Goal: Task Accomplishment & Management: Manage account settings

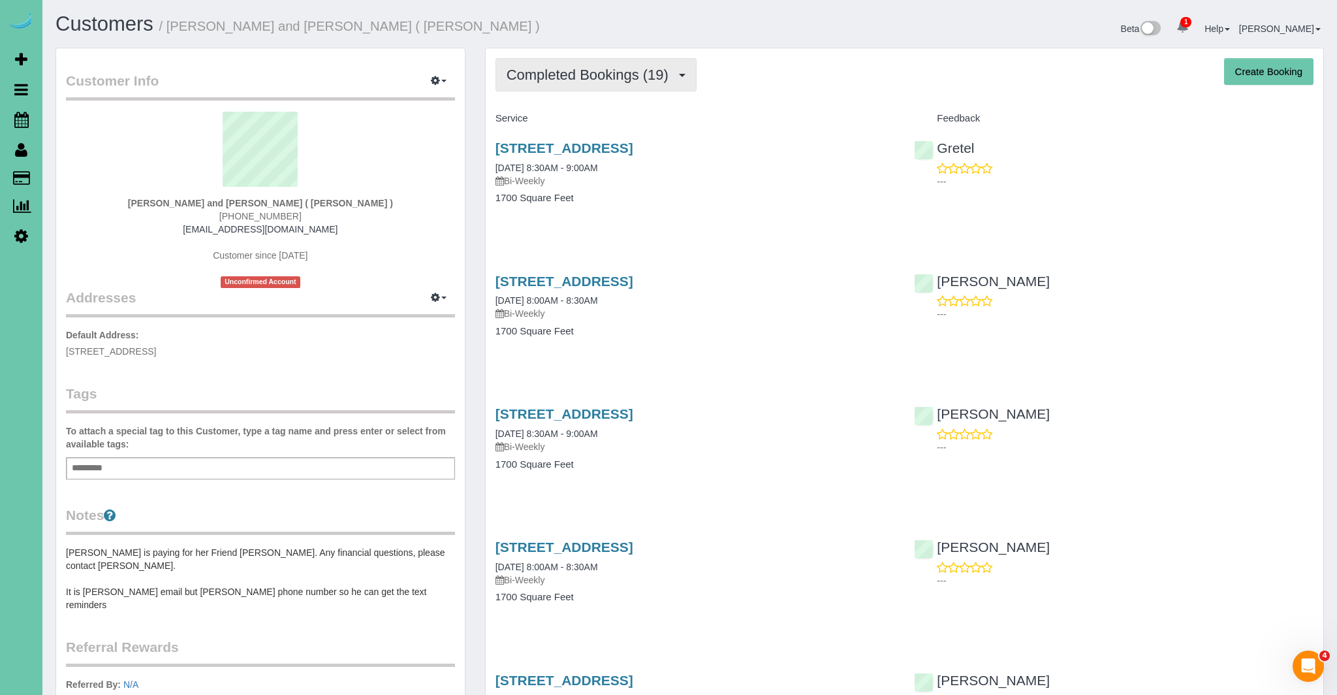
click at [680, 78] on button "Completed Bookings (19)" at bounding box center [596, 74] width 201 height 33
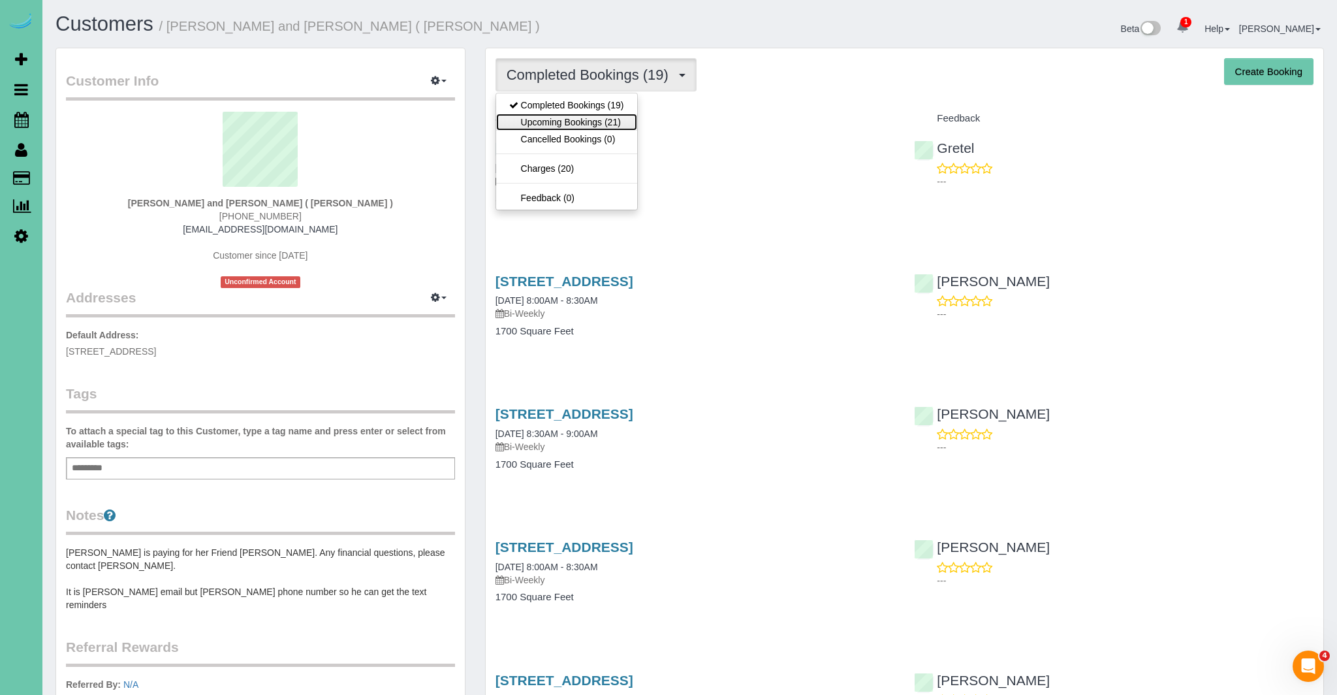
click at [601, 122] on link "Upcoming Bookings (21)" at bounding box center [566, 122] width 141 height 17
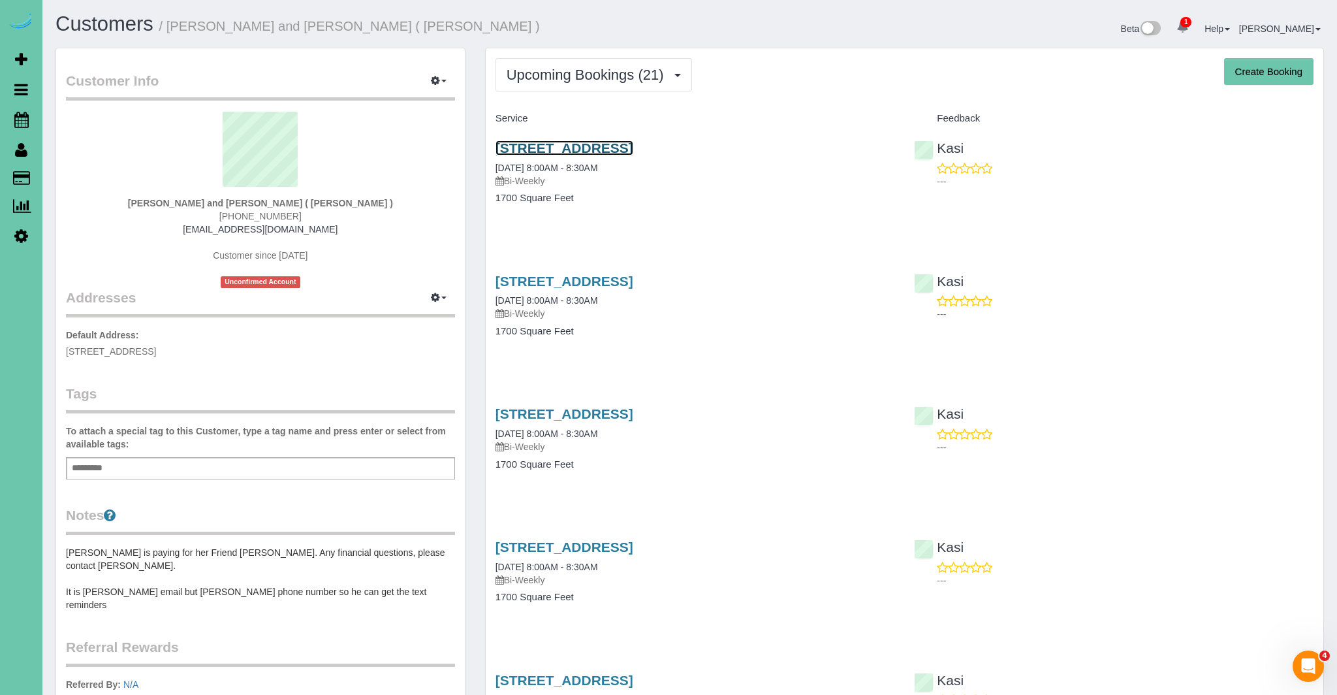
click at [569, 147] on link "3518 Terrace Drive, Omaha, NE 68134" at bounding box center [565, 147] width 138 height 15
click at [622, 149] on link "3518 Terrace Drive, Omaha, NE 68134" at bounding box center [565, 147] width 138 height 15
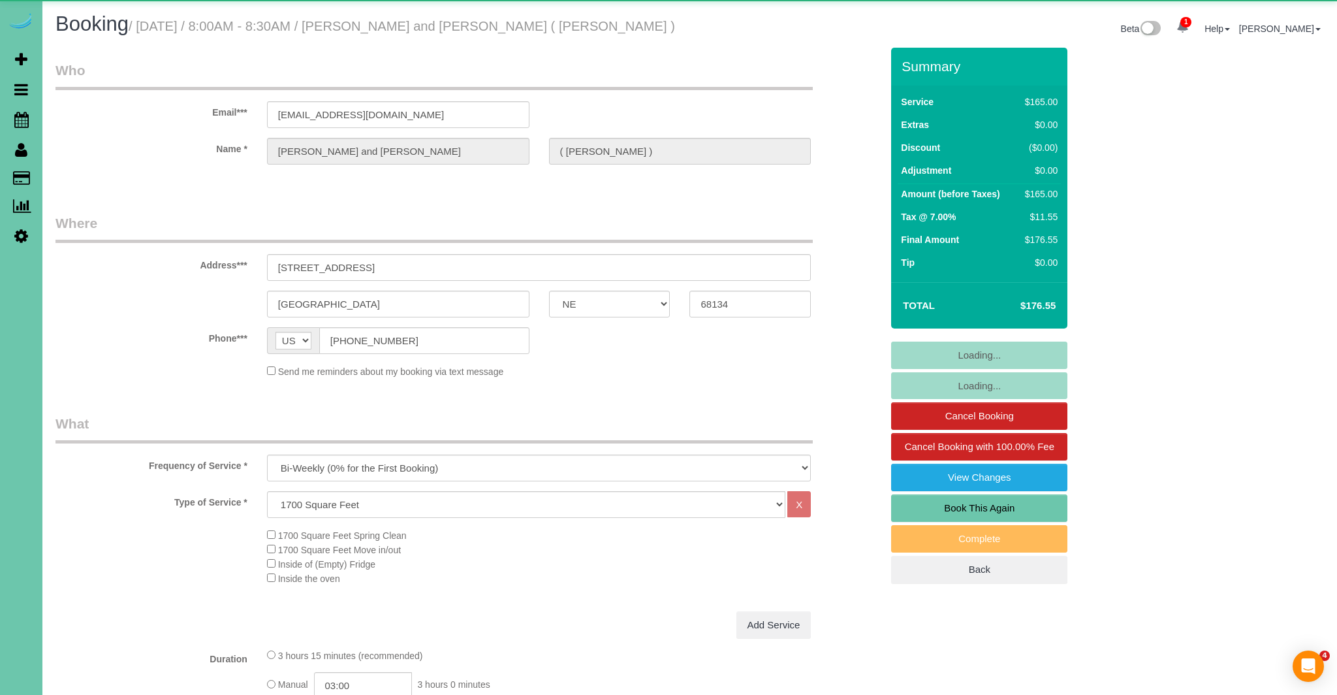
select select "NE"
select select "object:914"
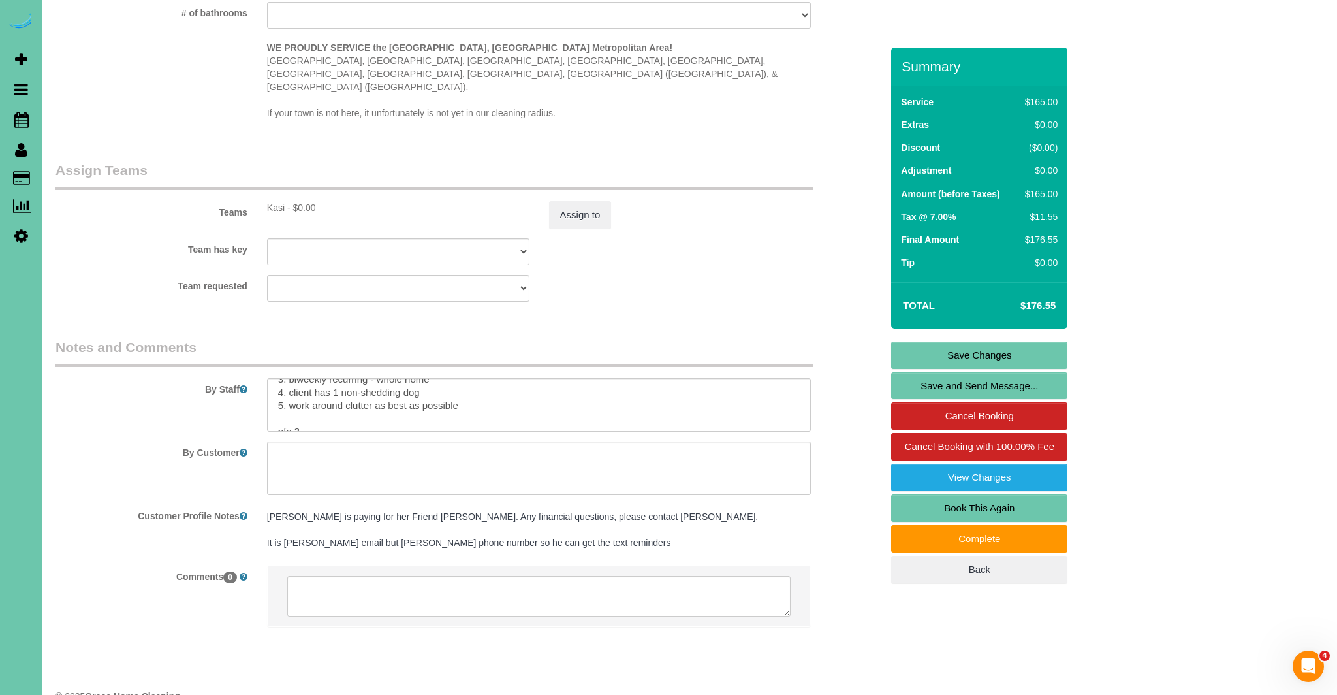
scroll to position [38, 0]
click at [479, 389] on textarea at bounding box center [539, 405] width 545 height 54
drag, startPoint x: 374, startPoint y: 391, endPoint x: 430, endPoint y: 432, distance: 69.6
click at [374, 391] on textarea at bounding box center [539, 405] width 545 height 54
click at [383, 394] on textarea at bounding box center [539, 405] width 545 height 54
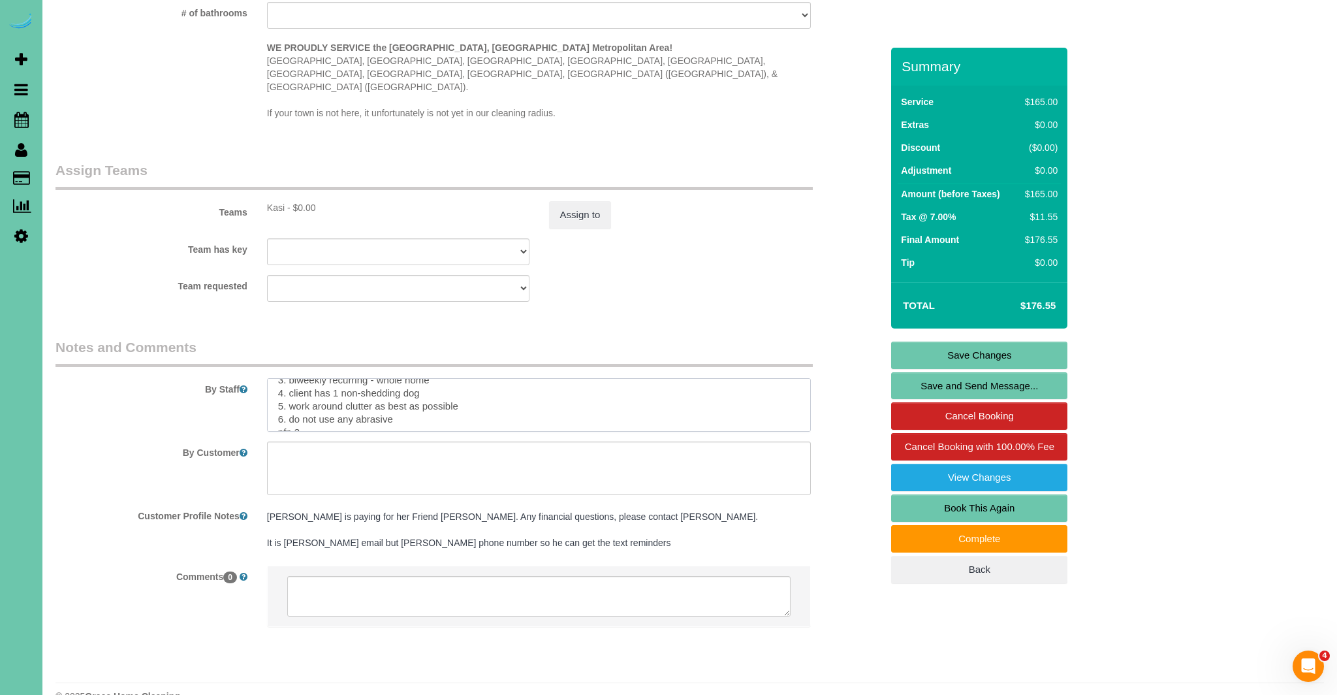
click at [412, 395] on textarea at bounding box center [539, 405] width 545 height 54
type textarea "1. credit 2. client home 3. biweekly recurring - whole home 4. client has 1 non…"
click at [961, 349] on link "Save Changes" at bounding box center [979, 354] width 176 height 27
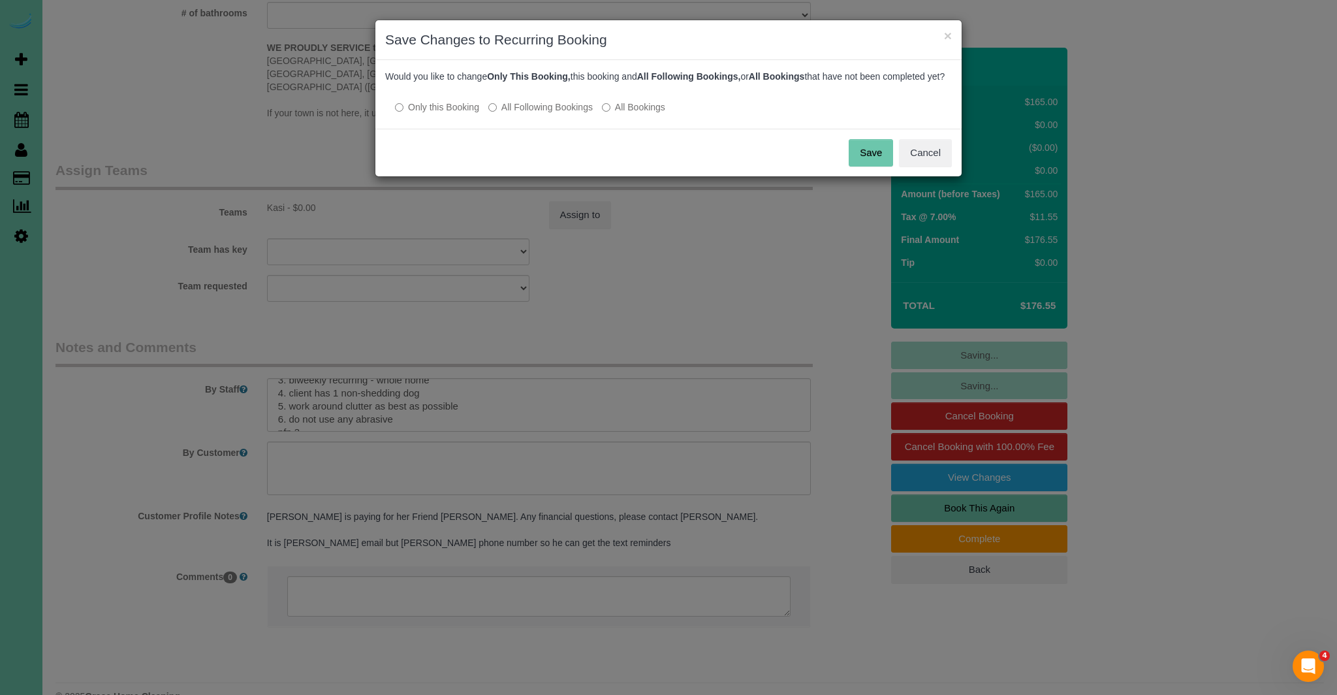
click at [866, 166] on button "Save" at bounding box center [871, 152] width 44 height 27
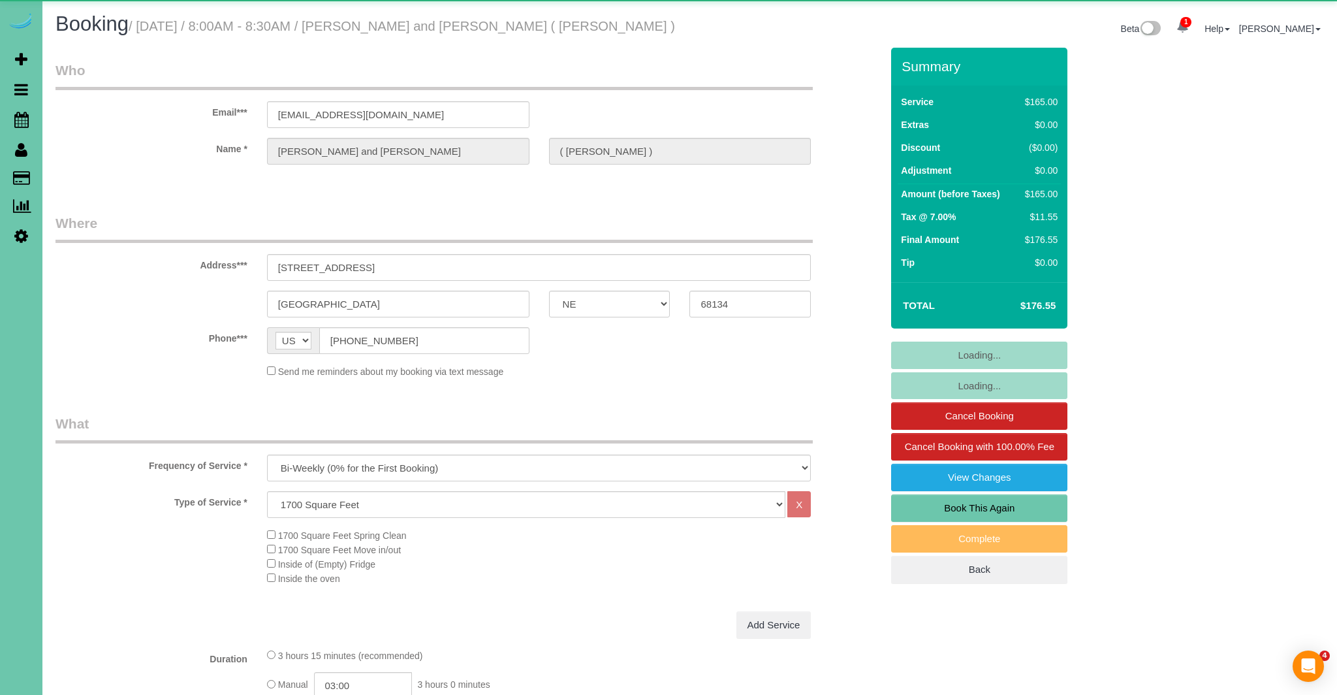
select select "NE"
select select "object:914"
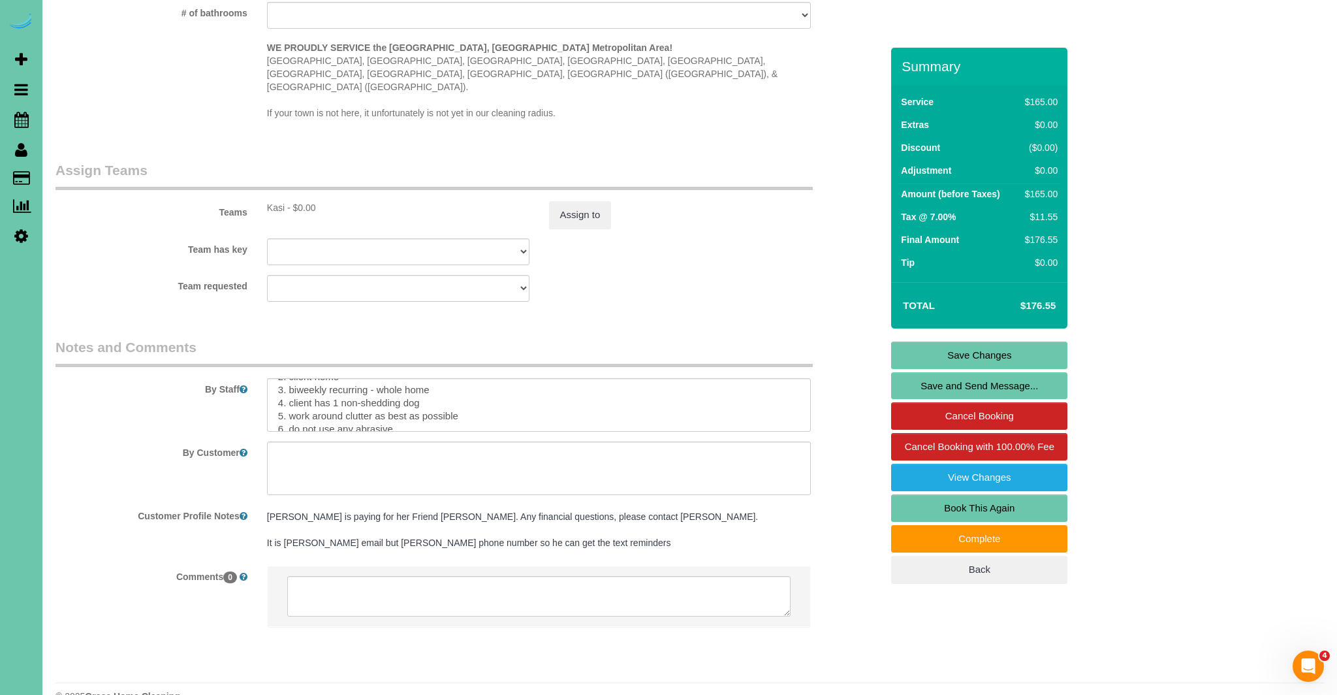
scroll to position [52, 0]
click at [406, 383] on textarea at bounding box center [539, 405] width 545 height 54
type textarea "1. credit 2. client home 3. biweekly recurring - whole home 4. client has 1 non…"
click at [1009, 348] on link "Save Changes" at bounding box center [979, 354] width 176 height 27
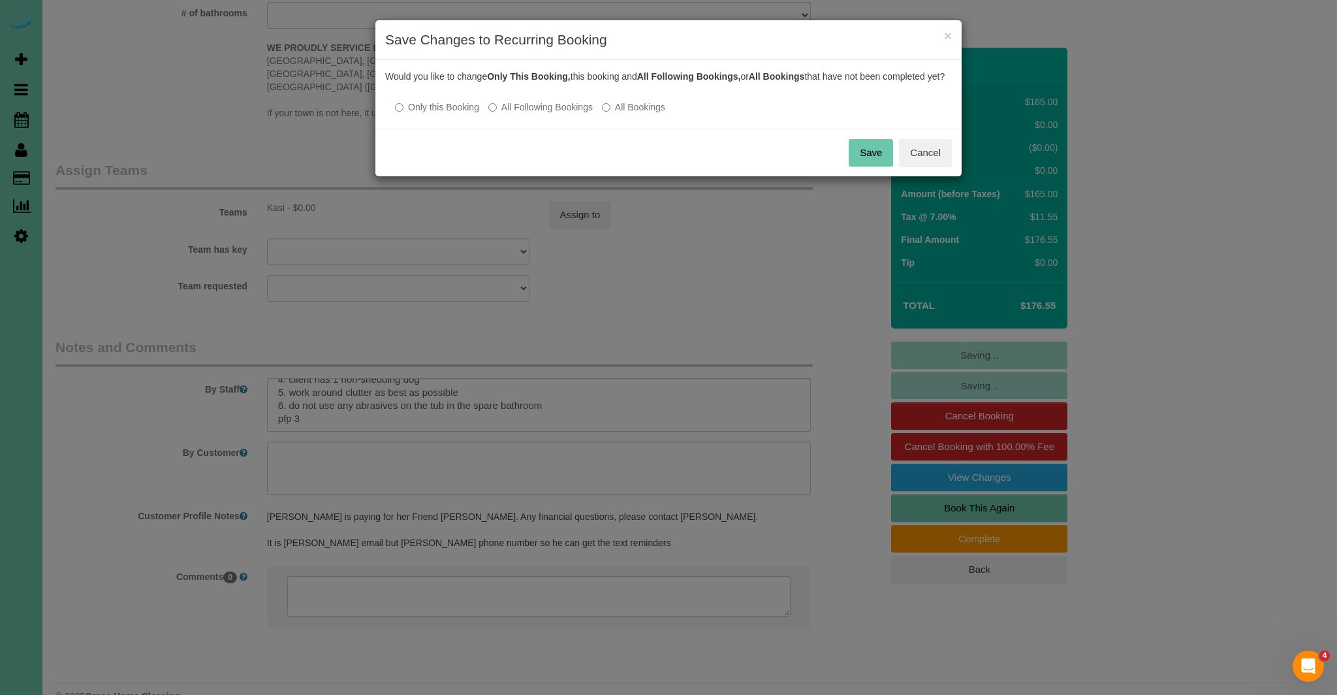
click at [872, 165] on button "Save" at bounding box center [871, 152] width 44 height 27
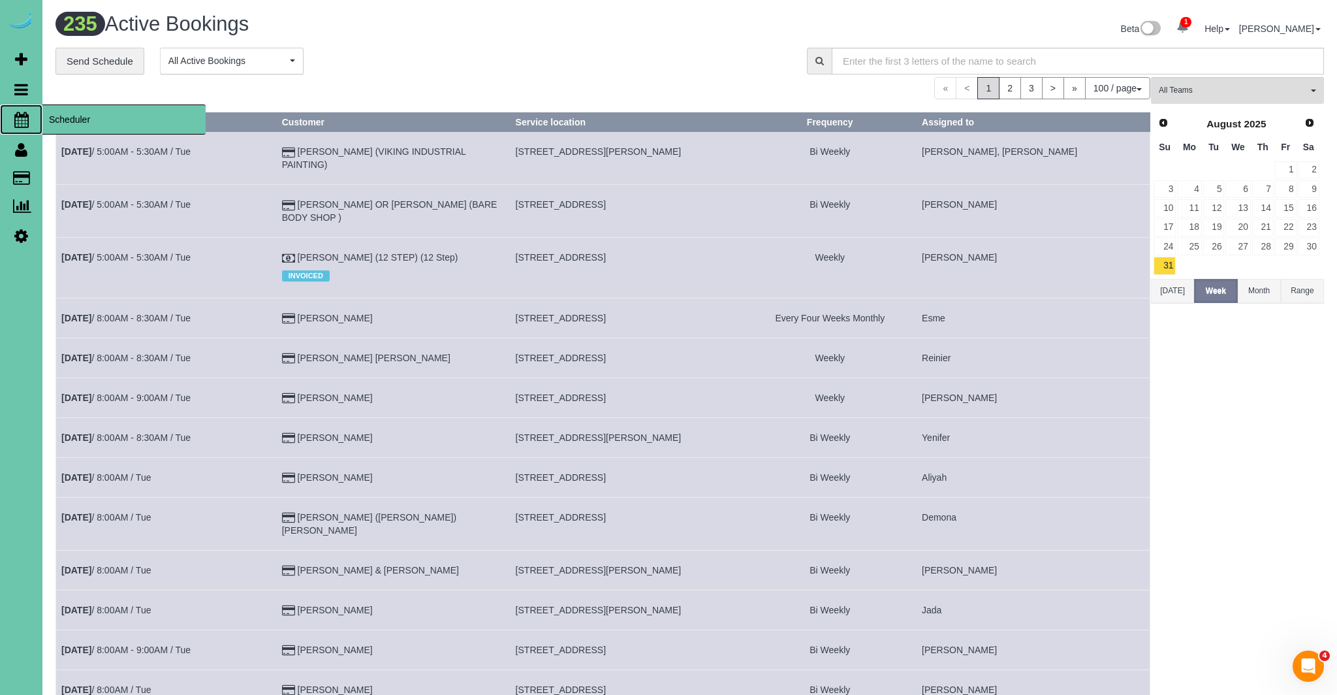
click at [25, 121] on icon at bounding box center [21, 120] width 14 height 16
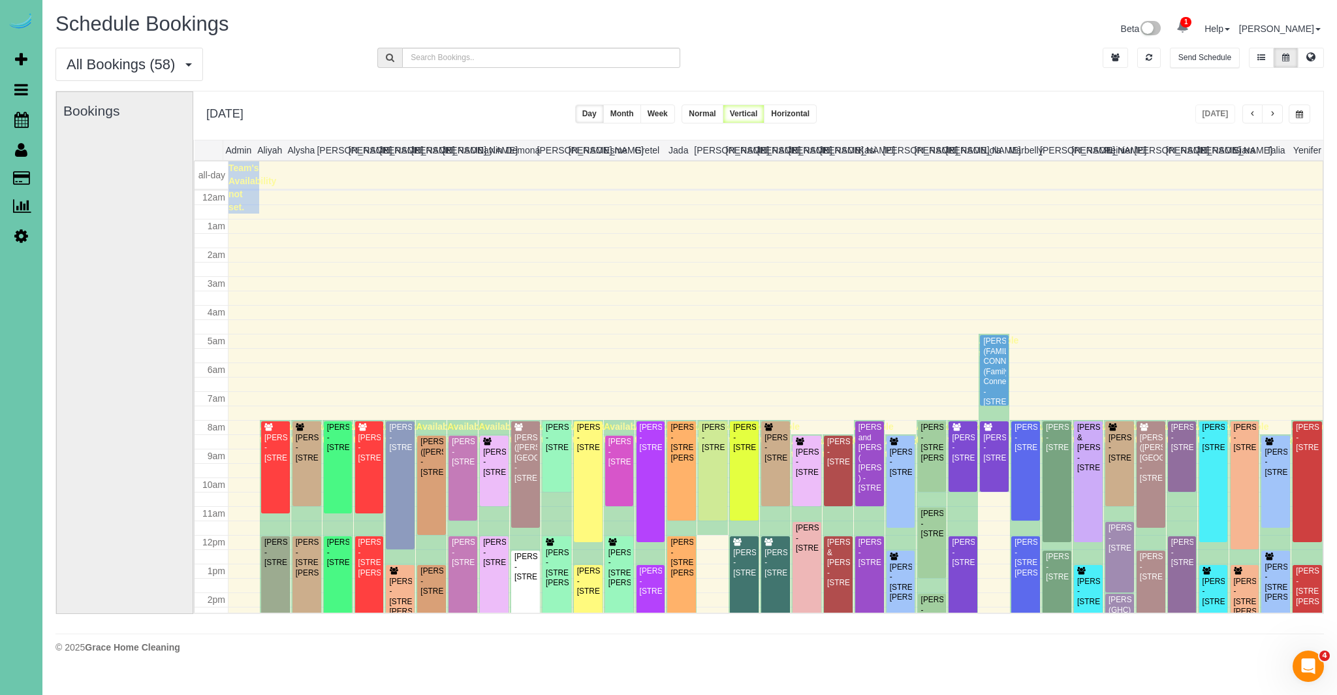
scroll to position [173, 0]
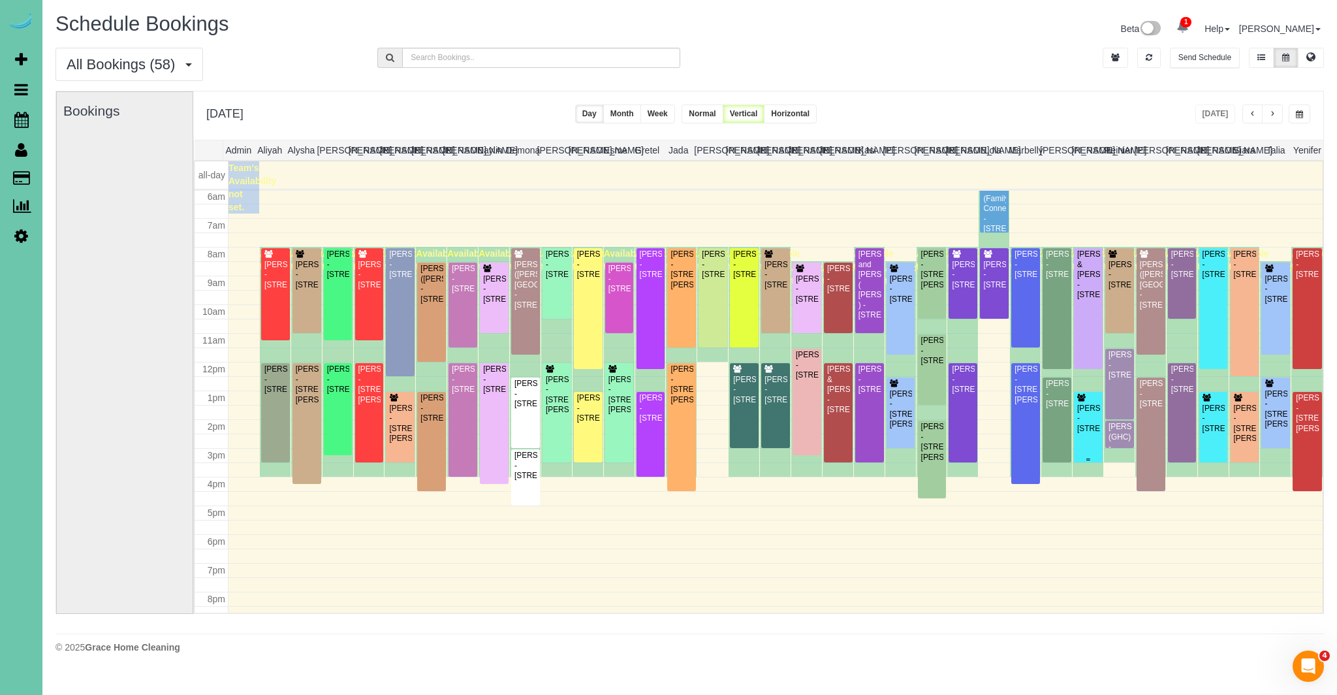
click at [1084, 430] on div "[PERSON_NAME] - [STREET_ADDRESS]" at bounding box center [1089, 418] width 24 height 30
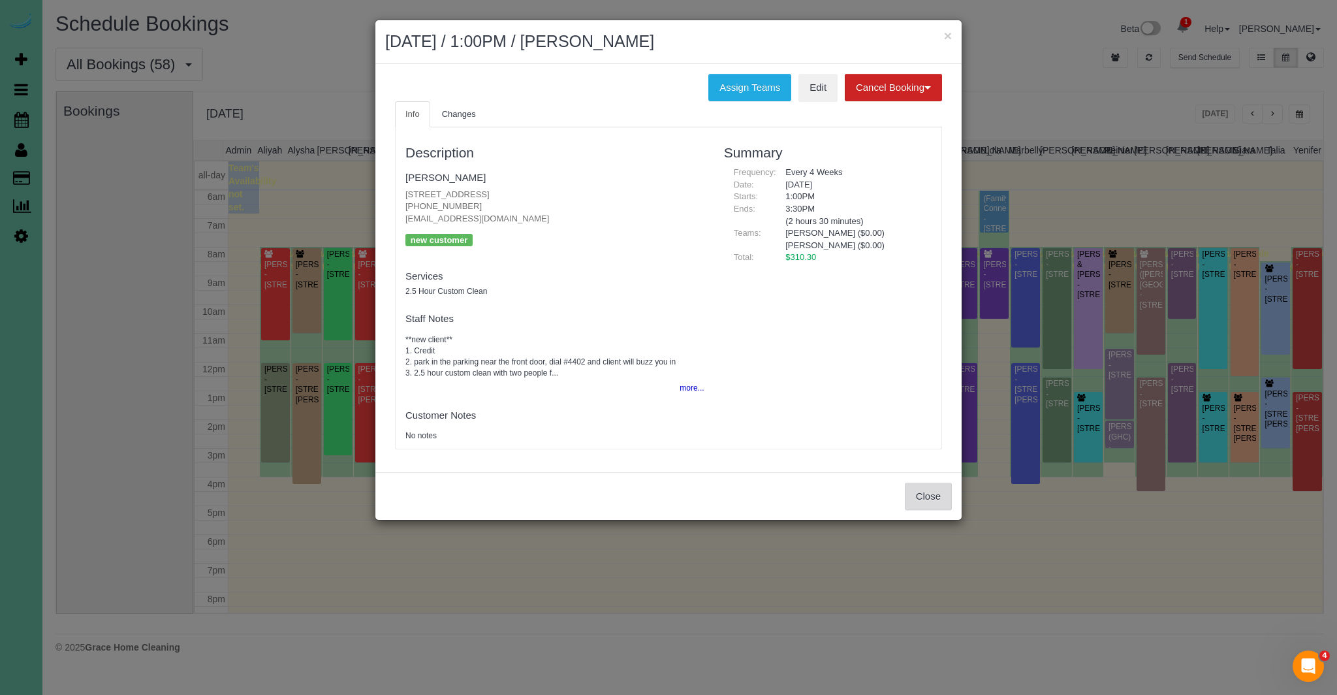
click at [926, 505] on button "Close" at bounding box center [928, 495] width 47 height 27
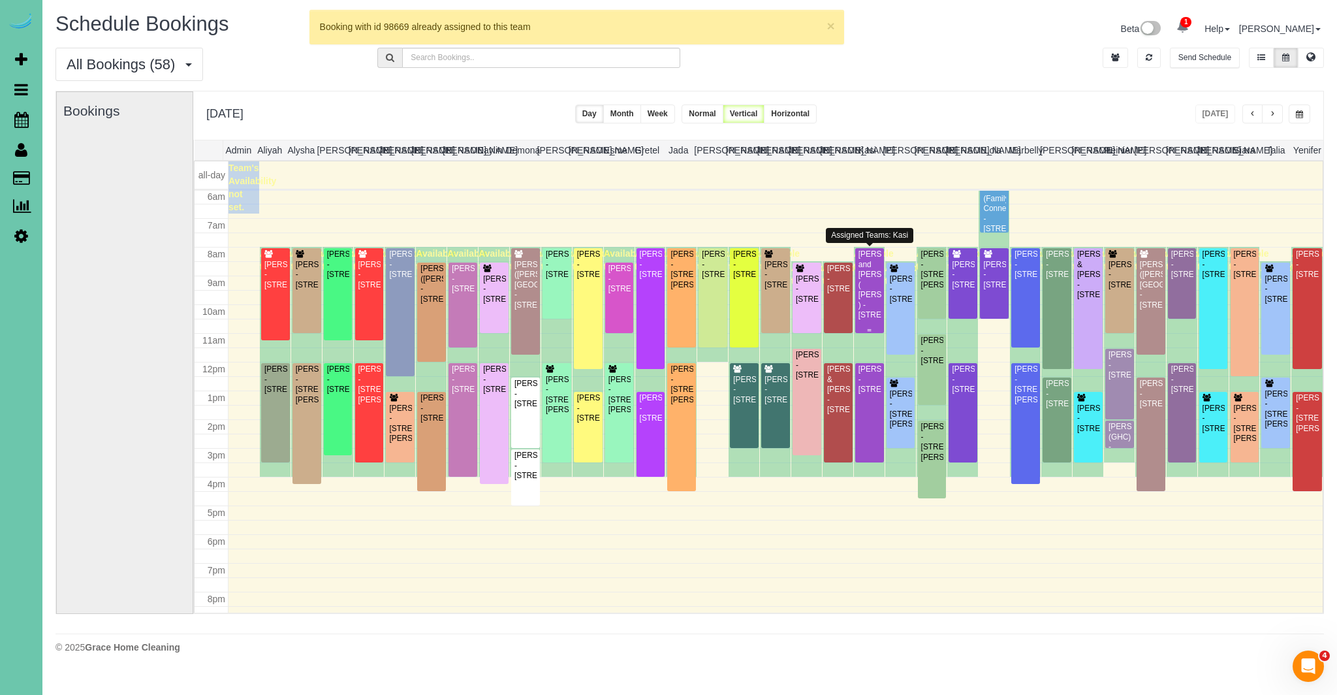
click at [867, 307] on div "[PERSON_NAME] and [PERSON_NAME] ( [PERSON_NAME] ) - [STREET_ADDRESS]" at bounding box center [870, 284] width 24 height 71
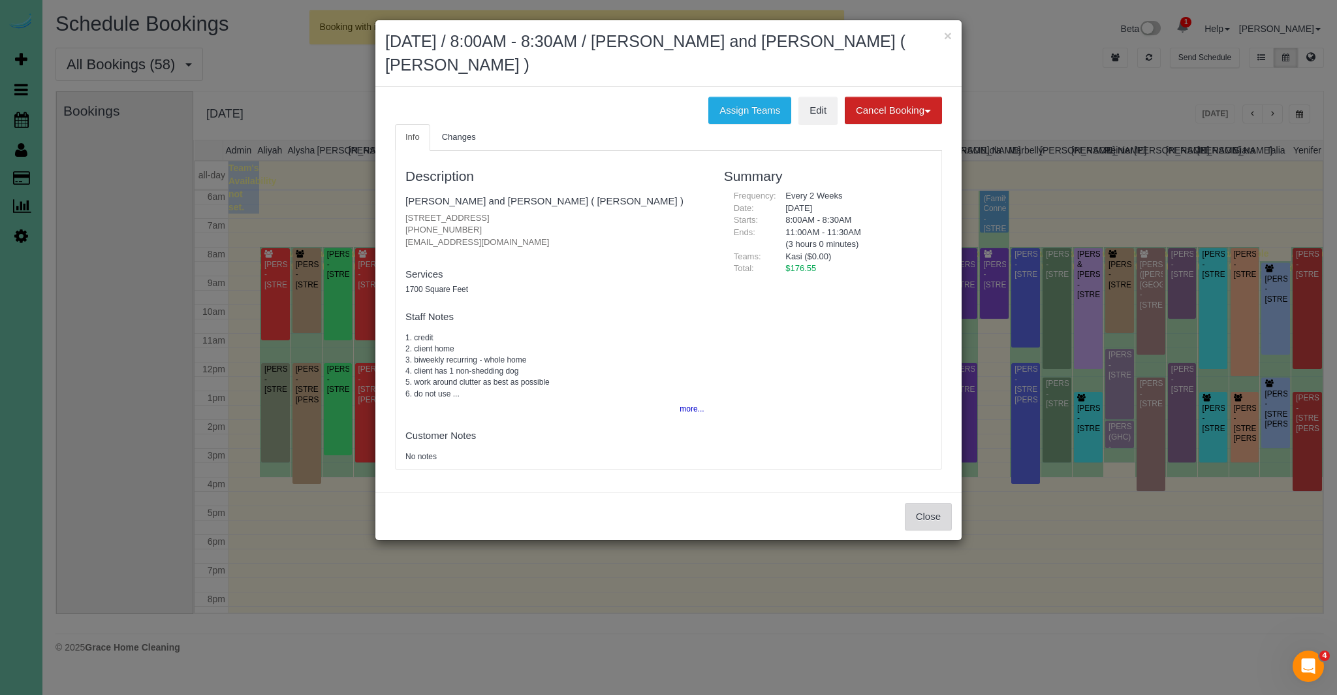
click at [936, 518] on button "Close" at bounding box center [928, 516] width 47 height 27
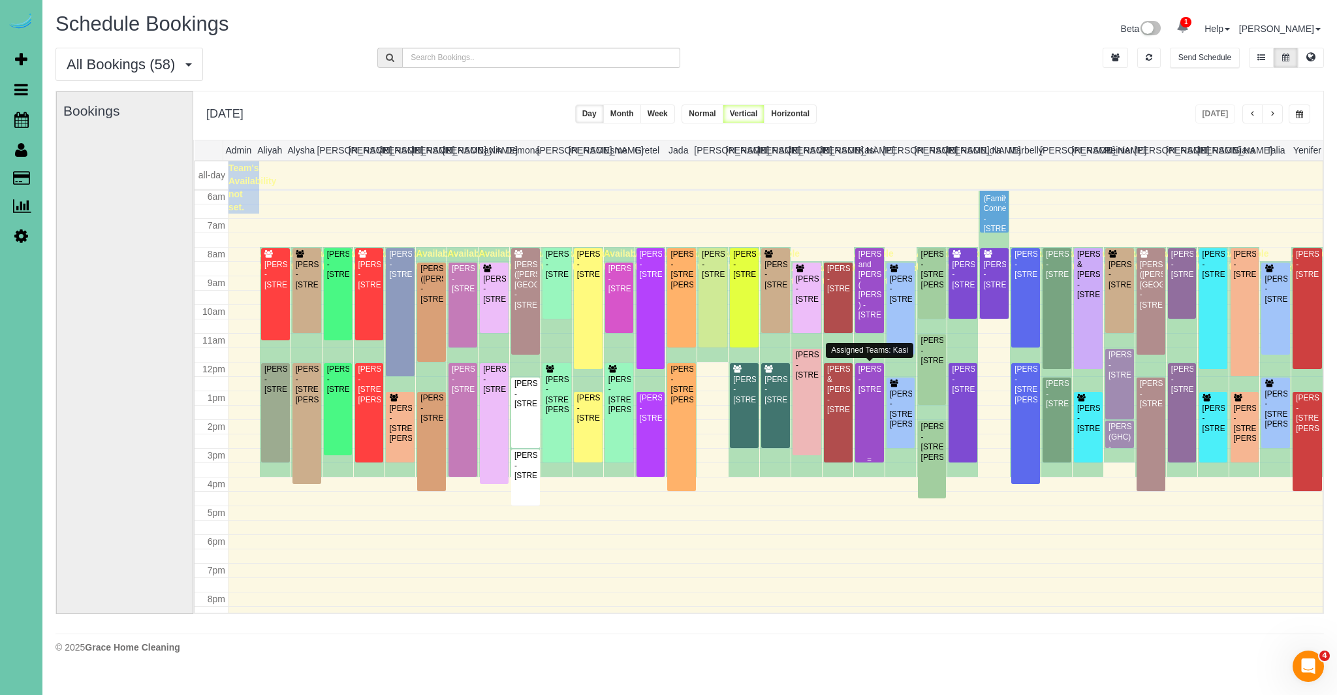
click at [872, 390] on div "[PERSON_NAME] - [STREET_ADDRESS]" at bounding box center [870, 379] width 24 height 30
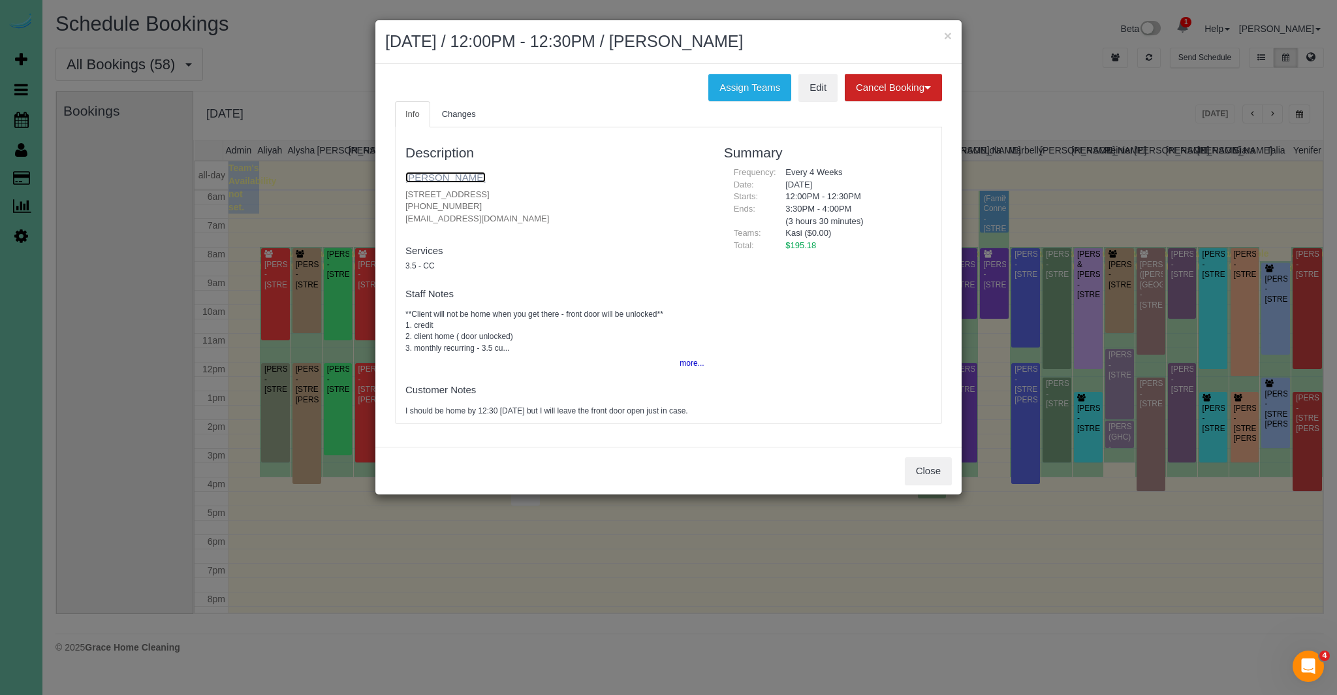
click at [415, 178] on link "[PERSON_NAME]" at bounding box center [445, 177] width 80 height 11
click at [935, 484] on button "Close" at bounding box center [928, 470] width 47 height 27
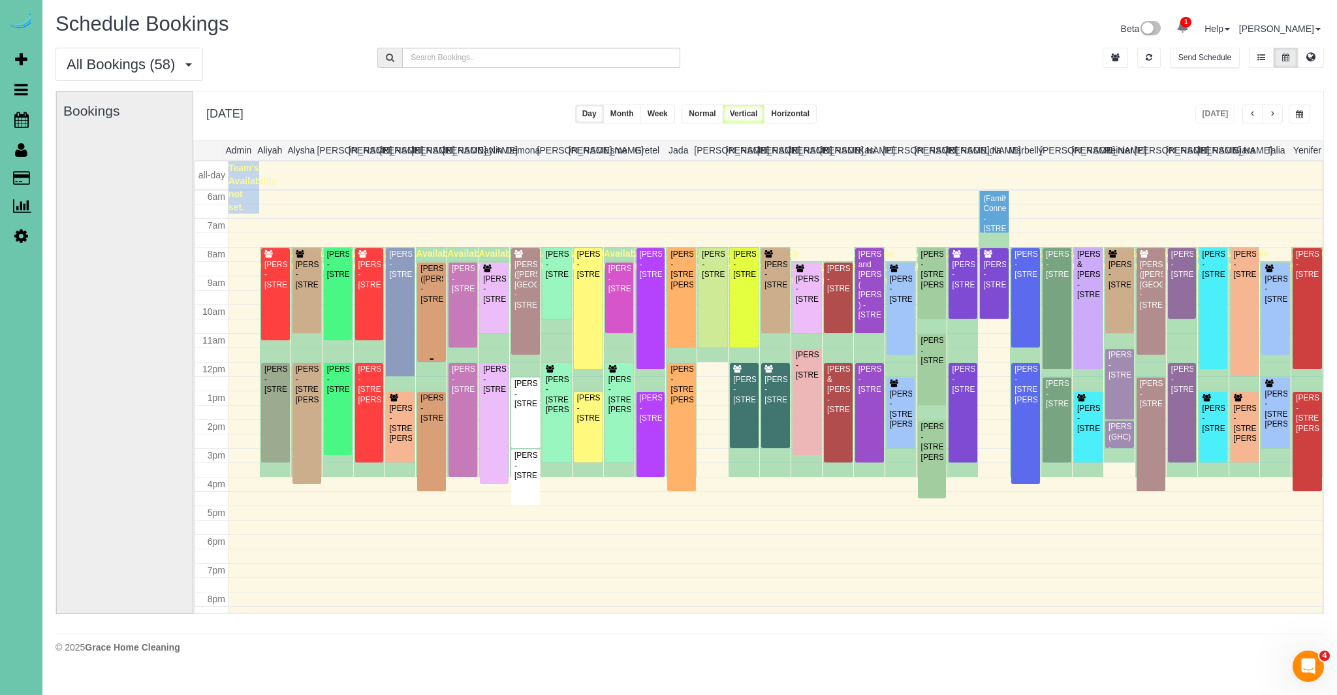
click at [427, 302] on div "[PERSON_NAME] ([PERSON_NAME]) - [STREET_ADDRESS]" at bounding box center [432, 284] width 24 height 40
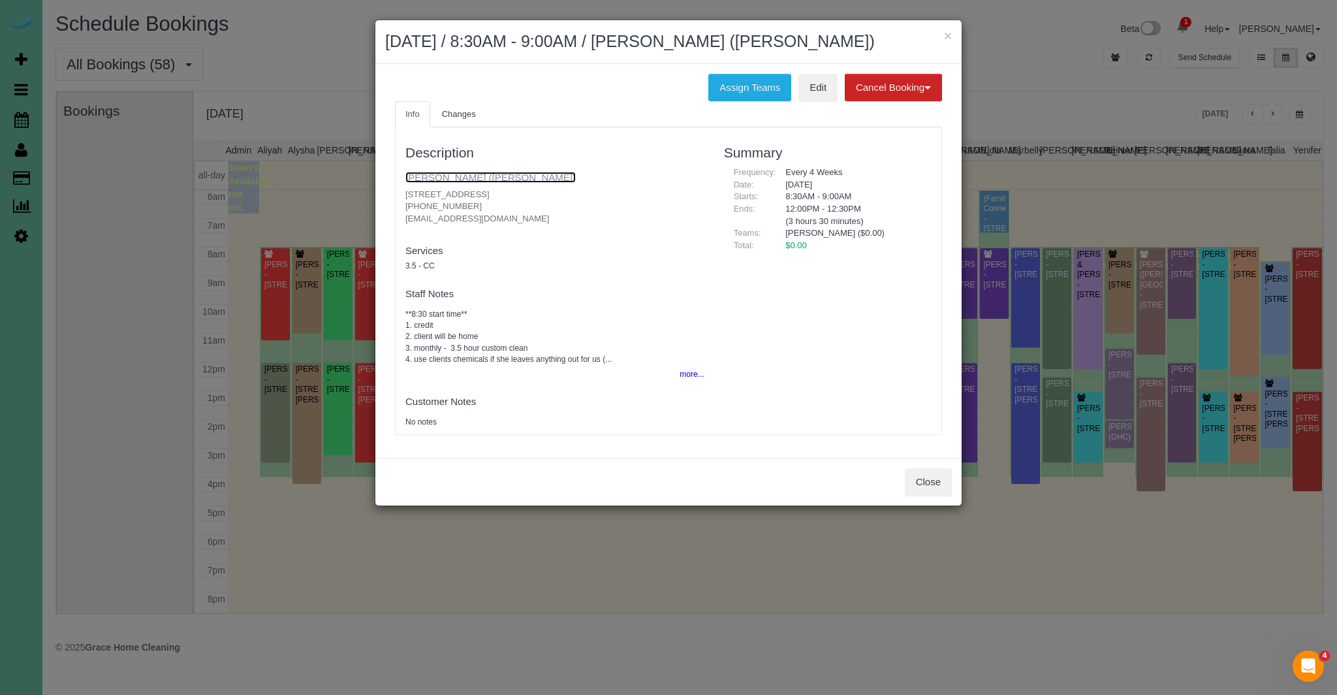
click at [509, 179] on link "[PERSON_NAME] ([PERSON_NAME])" at bounding box center [490, 177] width 170 height 11
click at [927, 484] on button "Close" at bounding box center [928, 481] width 47 height 27
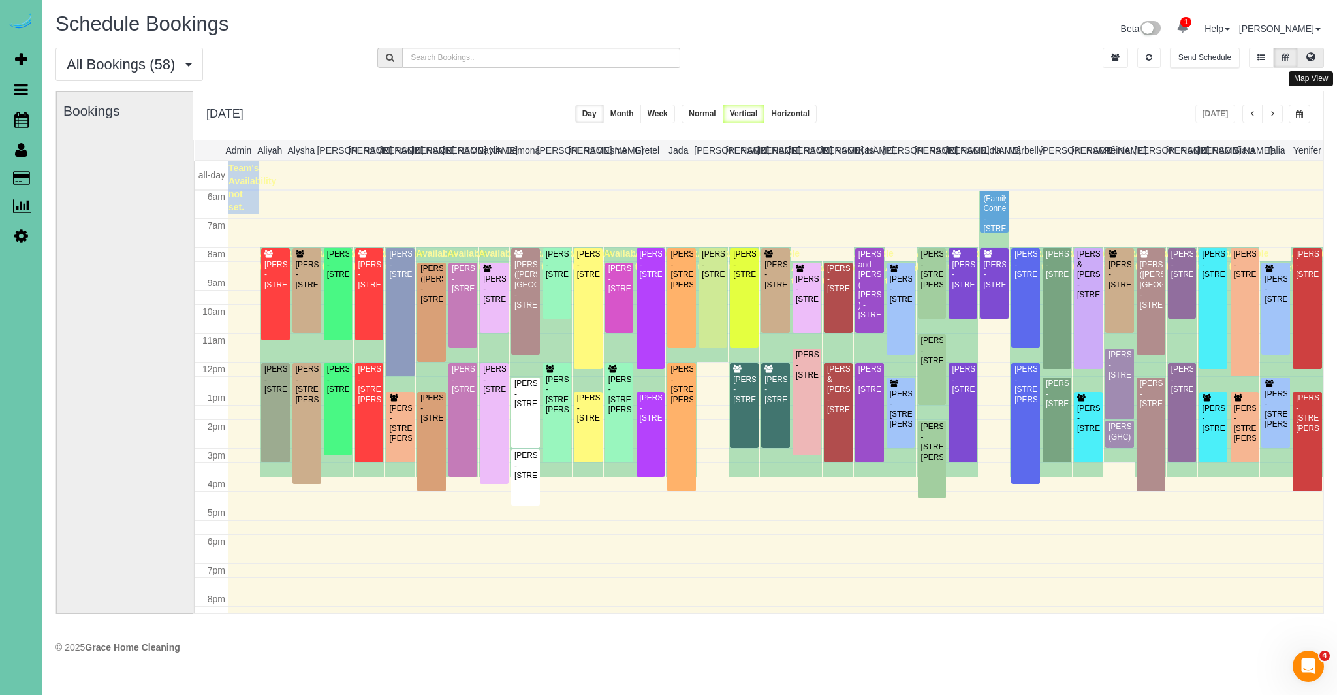
click at [1319, 50] on button at bounding box center [1311, 58] width 26 height 20
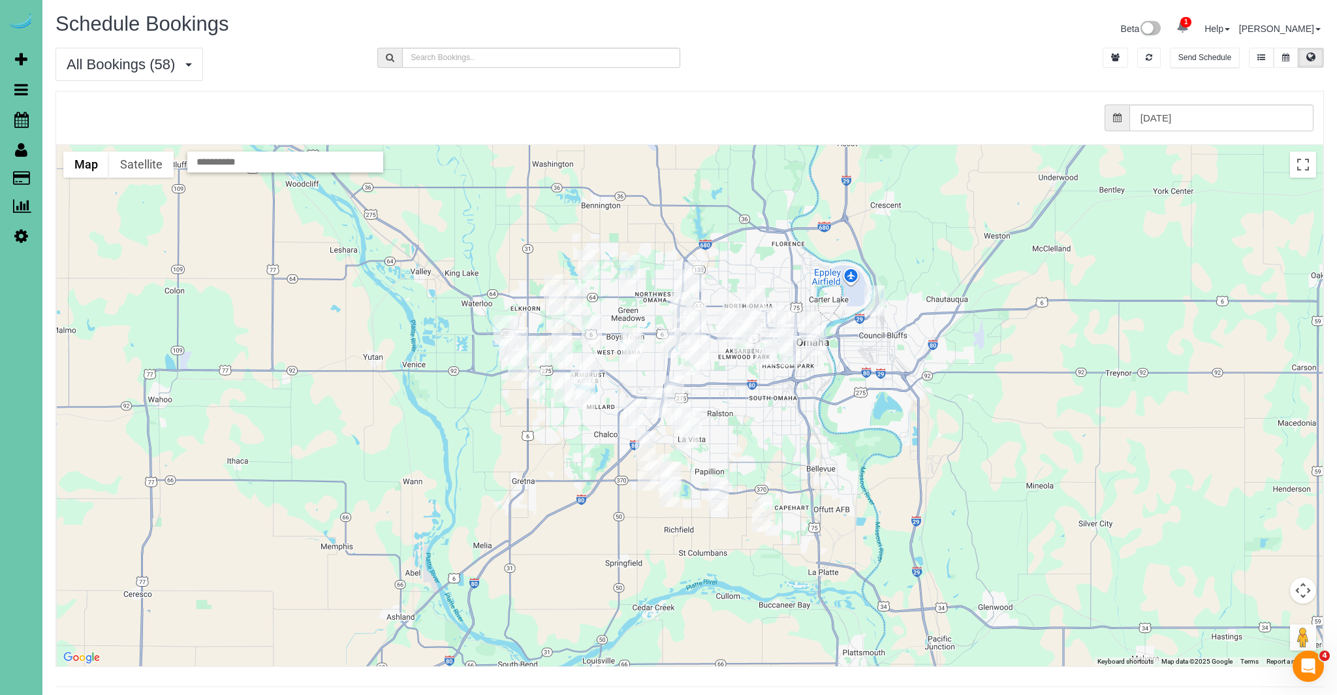
click at [758, 304] on img "09/03/2025 8:00AM - Laura Meyers - 5128 Blondo Street, Omaha, NE 68104" at bounding box center [756, 300] width 20 height 30
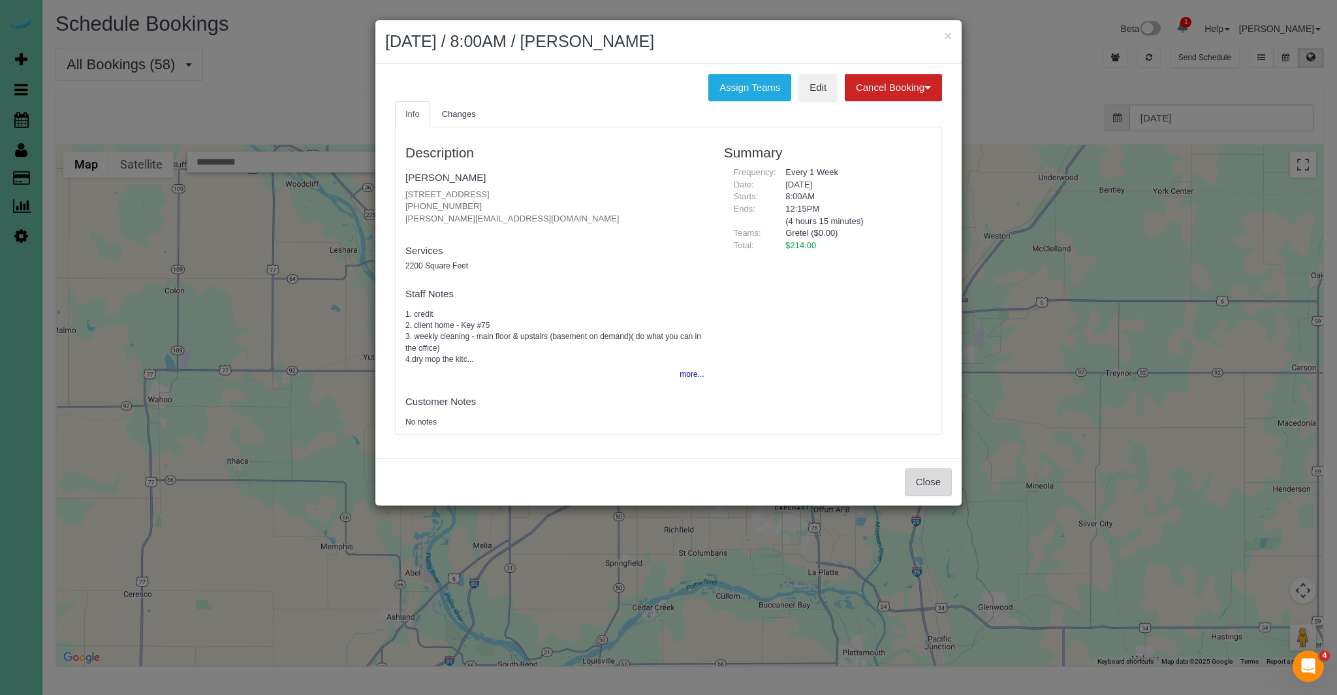
click at [935, 474] on button "Close" at bounding box center [928, 481] width 47 height 27
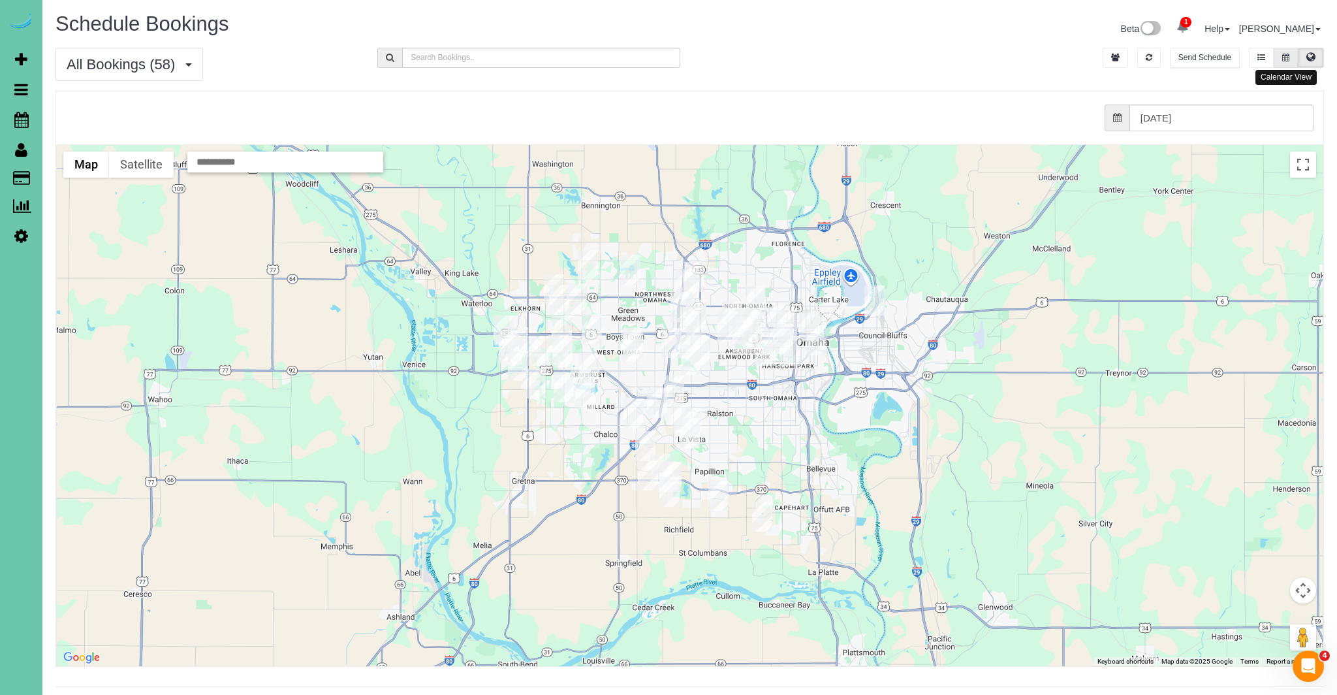
click at [1289, 52] on button at bounding box center [1286, 58] width 24 height 20
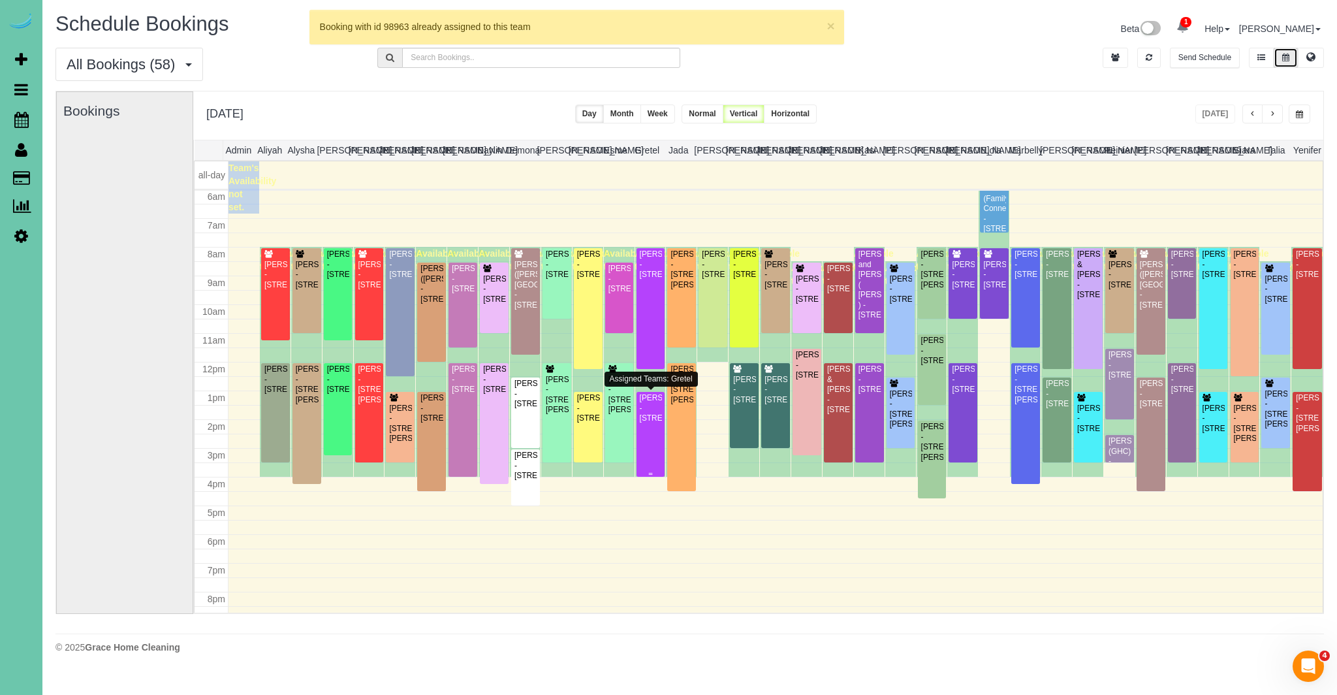
click at [652, 413] on div "[PERSON_NAME] - [STREET_ADDRESS]" at bounding box center [651, 408] width 24 height 30
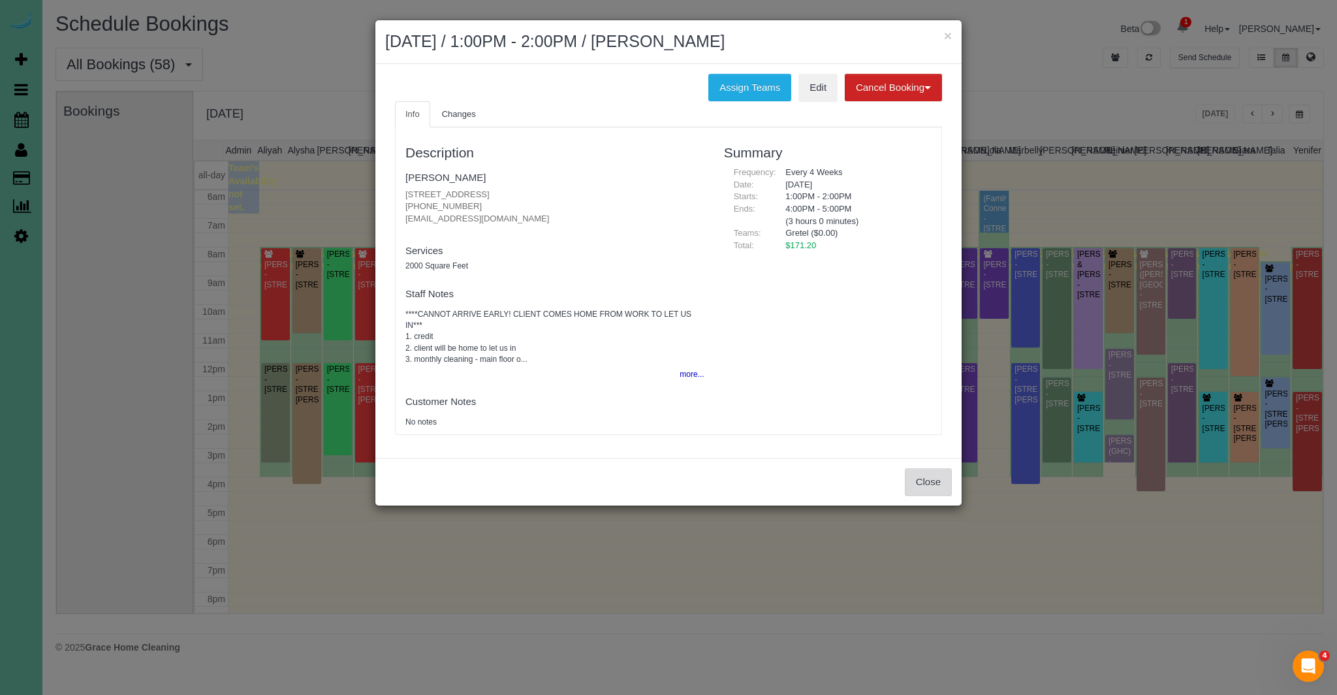
click at [936, 475] on button "Close" at bounding box center [928, 481] width 47 height 27
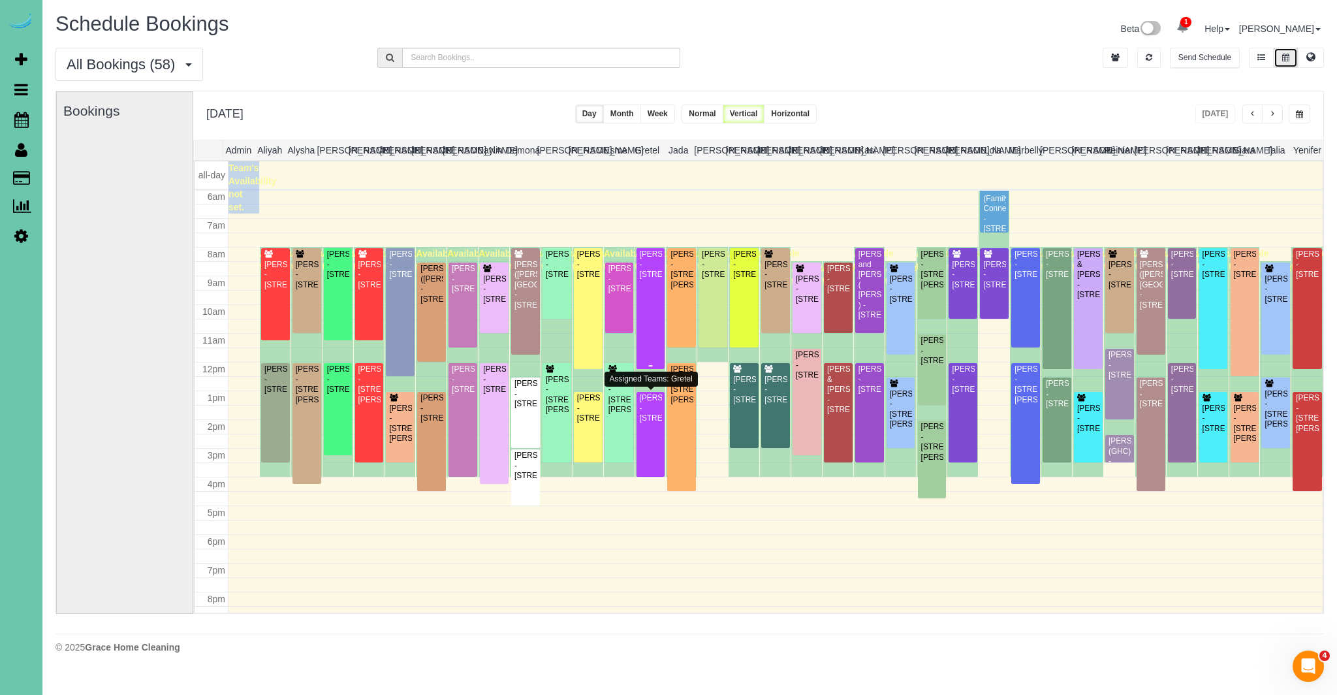
click at [650, 343] on div at bounding box center [651, 308] width 29 height 121
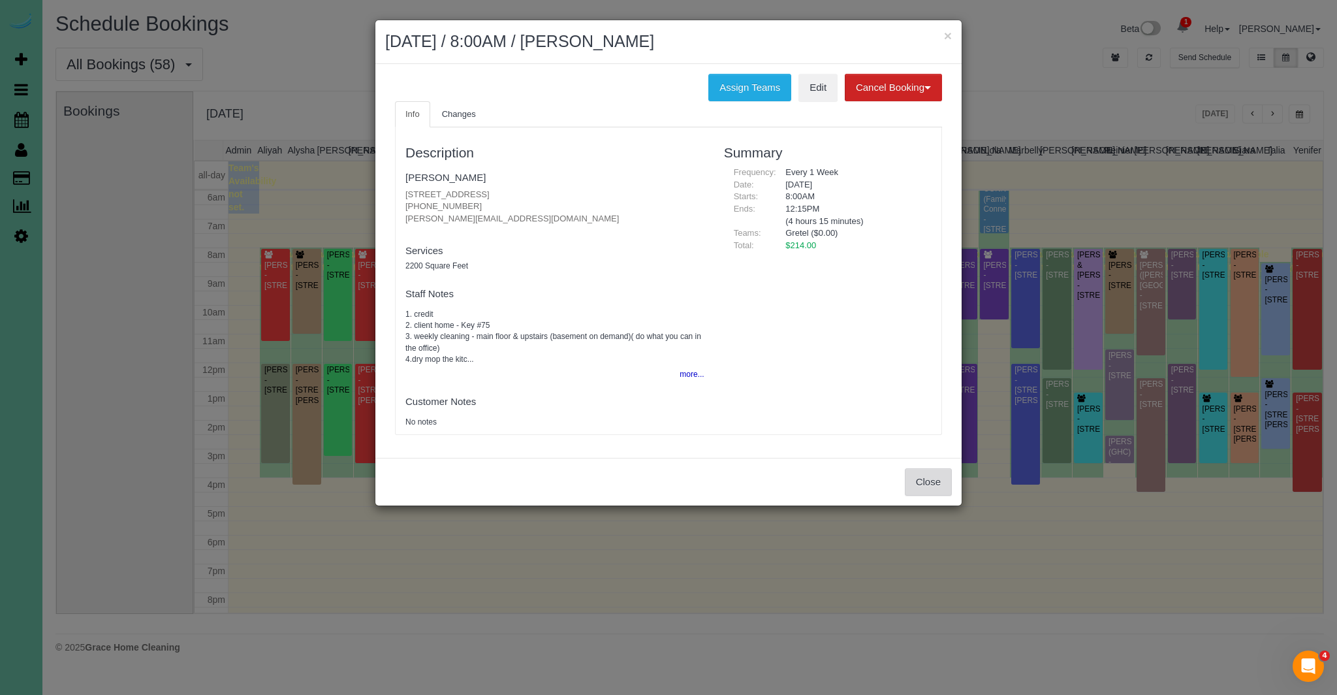
click at [933, 483] on button "Close" at bounding box center [928, 481] width 47 height 27
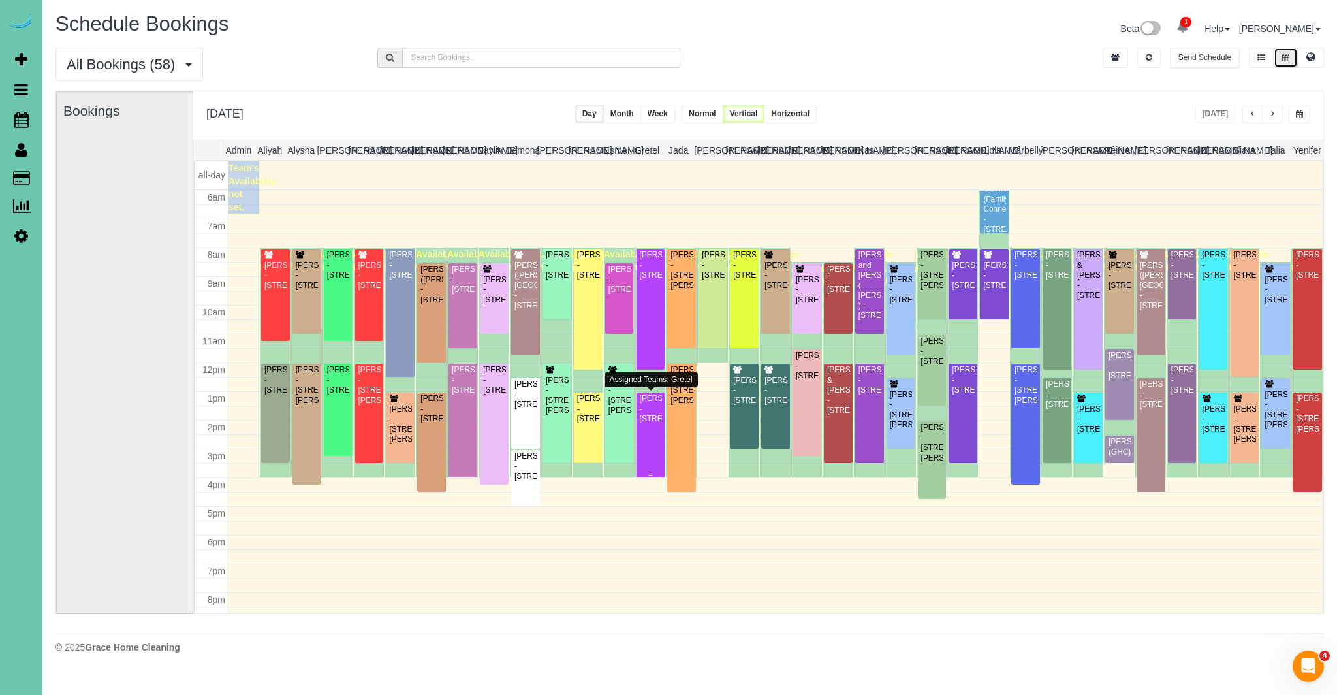
click at [657, 424] on div "[PERSON_NAME] - [STREET_ADDRESS]" at bounding box center [651, 409] width 24 height 30
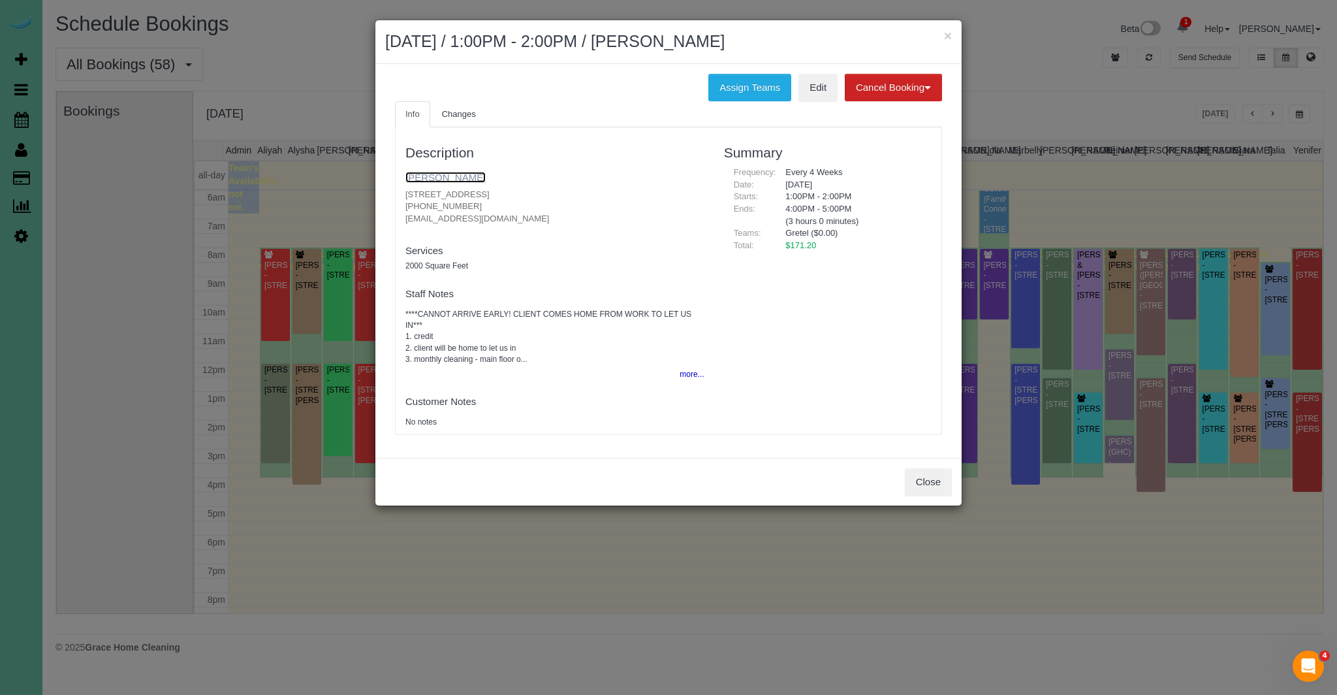
click at [434, 177] on link "Lori Johnson" at bounding box center [445, 177] width 80 height 11
click at [936, 476] on button "Close" at bounding box center [928, 481] width 47 height 27
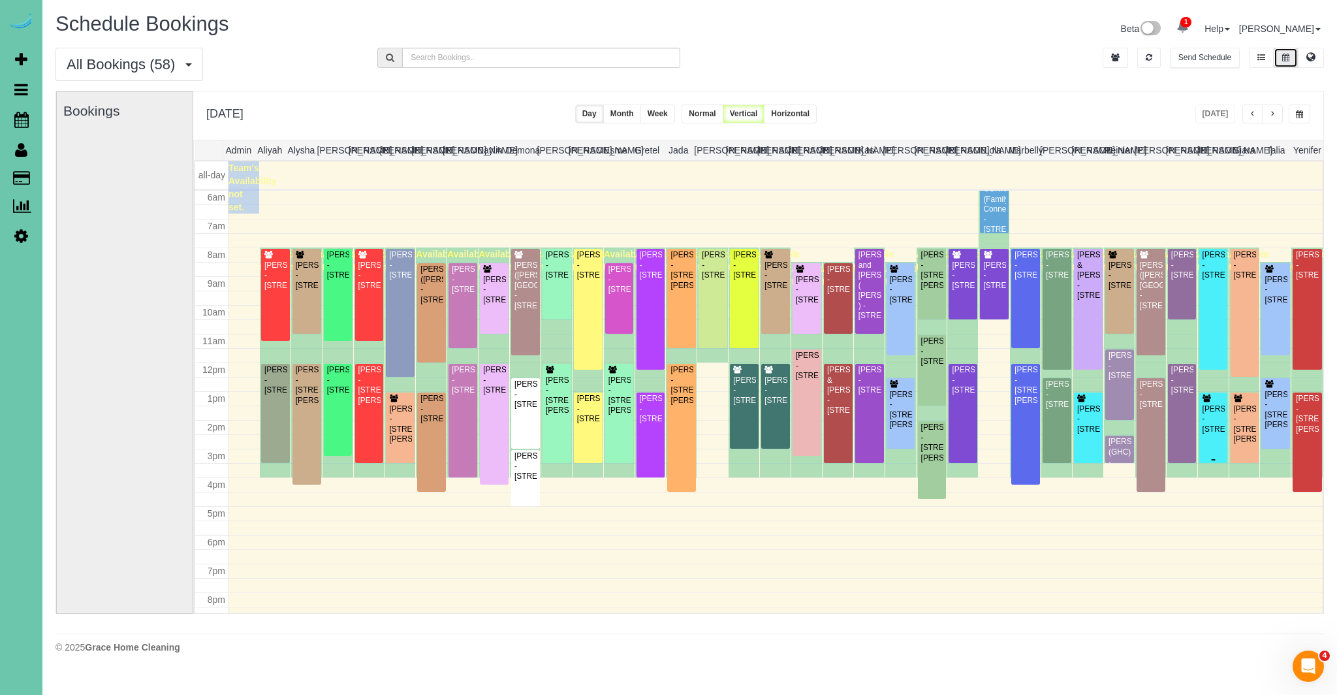
click at [1218, 431] on div "[PERSON_NAME] - [STREET_ADDRESS]" at bounding box center [1214, 419] width 24 height 30
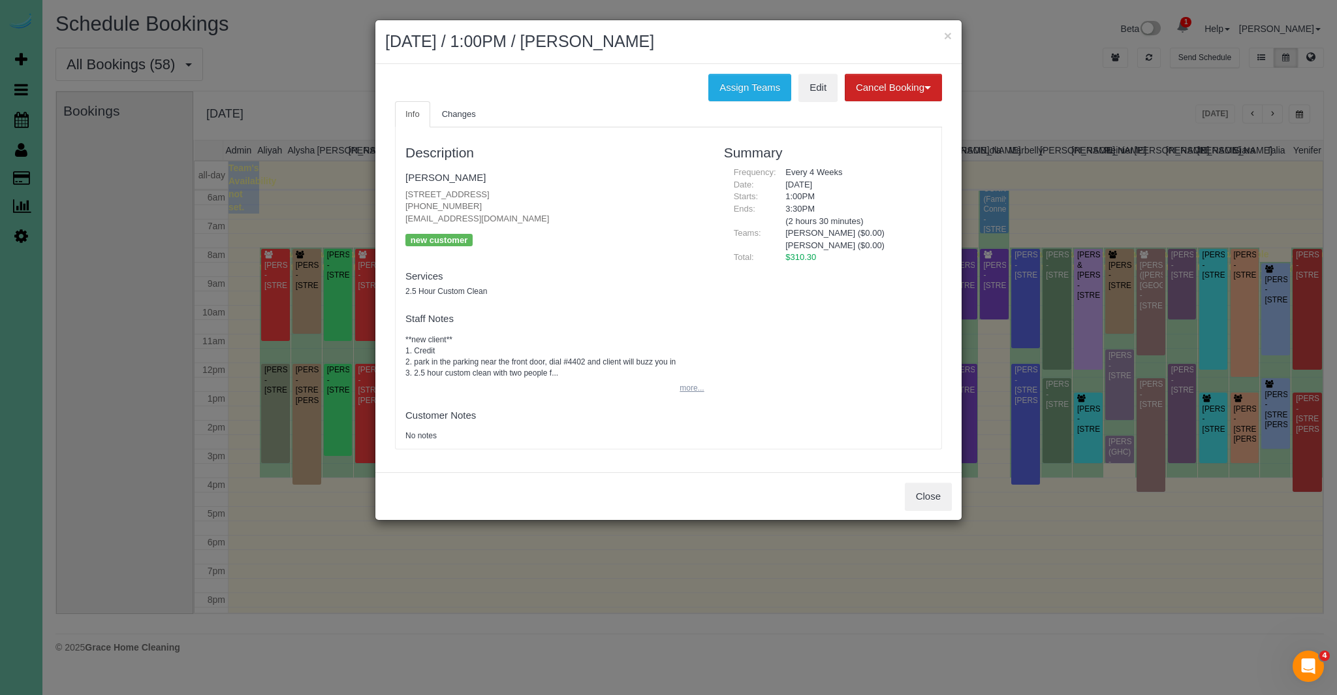
click at [696, 392] on button "more..." at bounding box center [688, 388] width 32 height 19
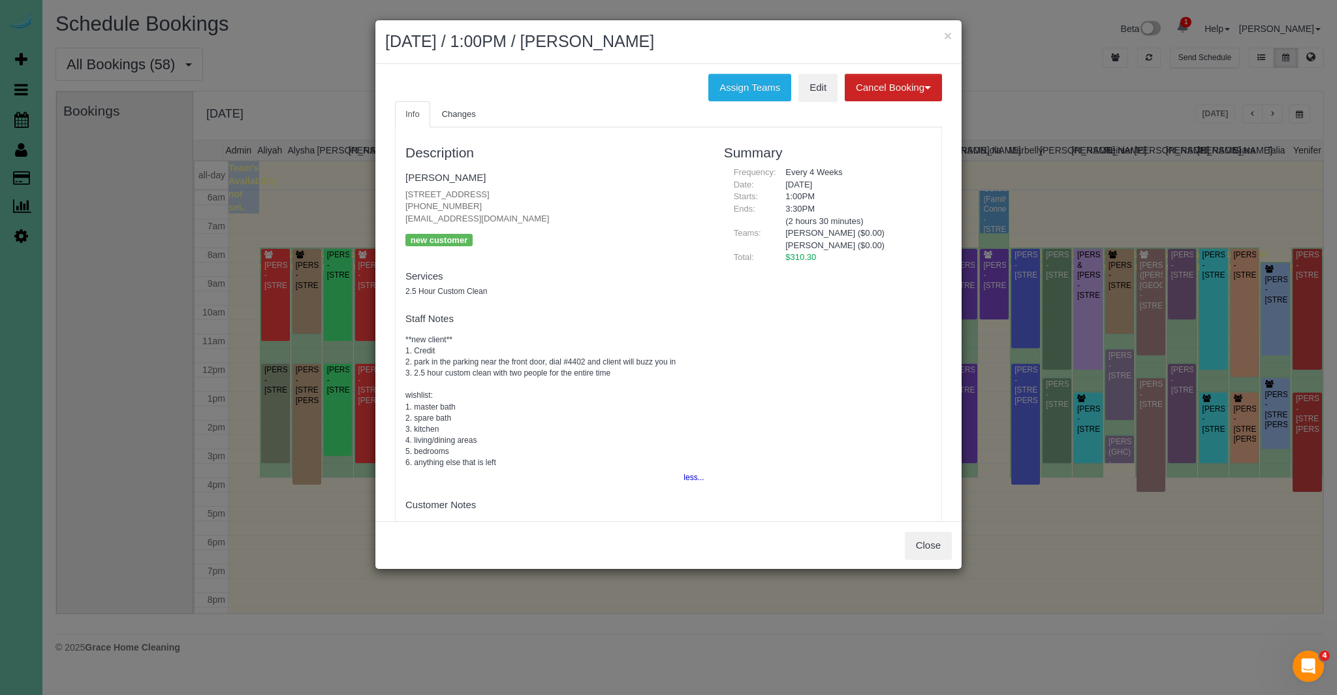
drag, startPoint x: 584, startPoint y: 208, endPoint x: 450, endPoint y: 200, distance: 134.0
click at [413, 193] on p "726 N 91st Plaza, Apt#402, Omaha, NE 68114 (402) 937-3084 327bobby@gmail.com" at bounding box center [554, 207] width 299 height 37
drag, startPoint x: 636, startPoint y: 243, endPoint x: 526, endPoint y: 227, distance: 110.8
click at [625, 241] on fieldset "Robert Barnhardt 726 N 91st Plaza, Apt#402, Omaha, NE 68114 (402) 937-3084 327b…" at bounding box center [554, 212] width 299 height 92
drag, startPoint x: 398, startPoint y: 189, endPoint x: 636, endPoint y: 196, distance: 237.7
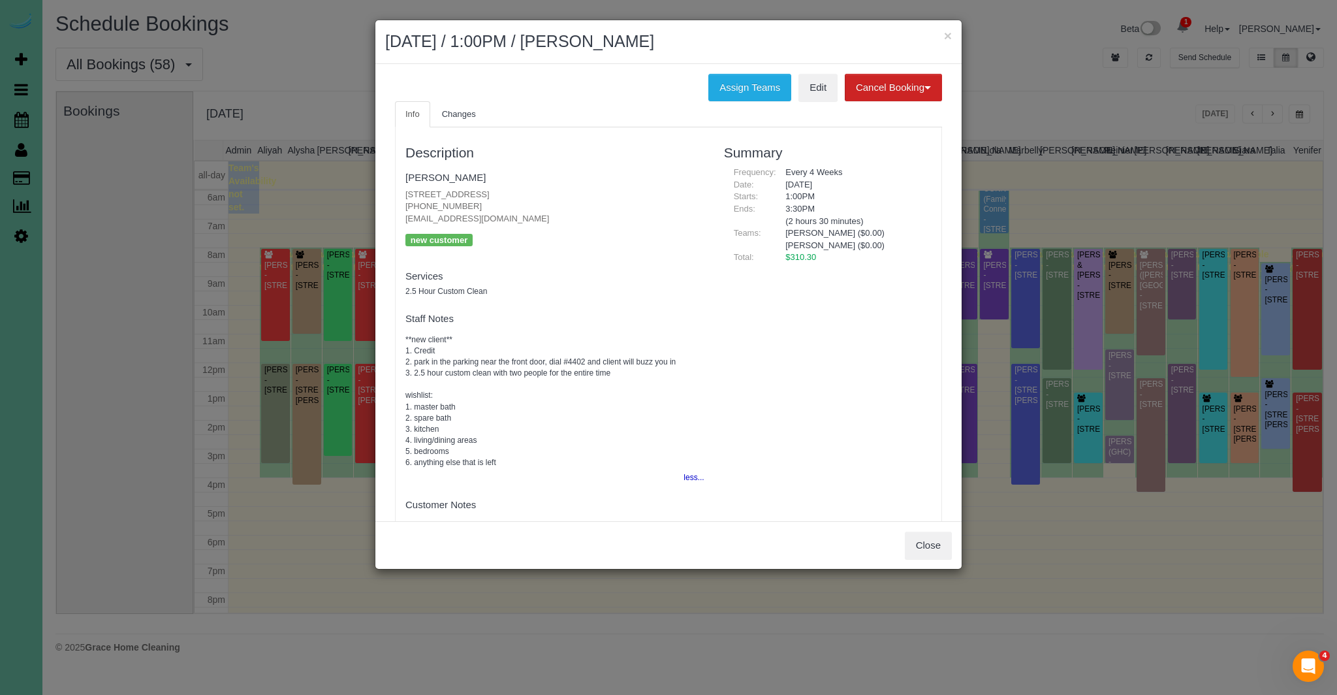
click at [636, 196] on div "Description Robert Barnhardt 726 N 91st Plaza, Apt#402, Omaha, NE 68114 (402) 9…" at bounding box center [555, 332] width 319 height 397
copy p "[STREET_ADDRESS]"
click at [945, 543] on button "Close" at bounding box center [928, 544] width 47 height 27
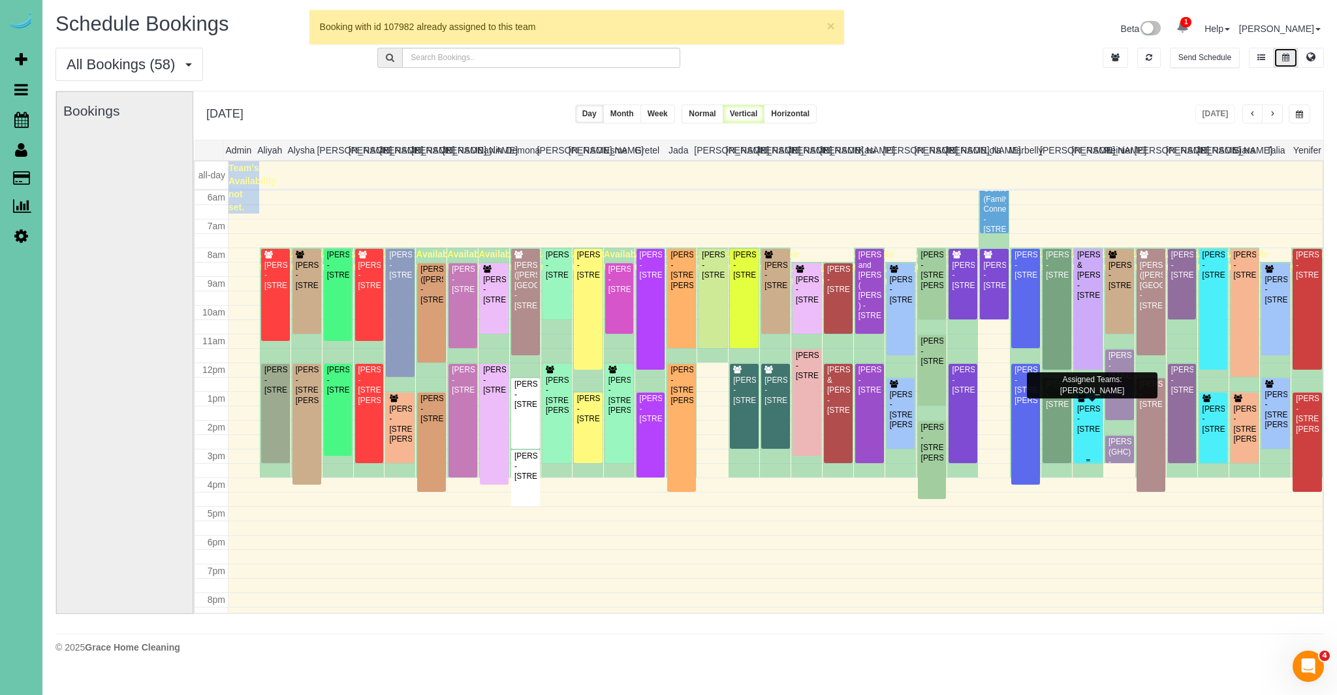
click at [1098, 434] on div "[PERSON_NAME] - [STREET_ADDRESS]" at bounding box center [1089, 419] width 24 height 30
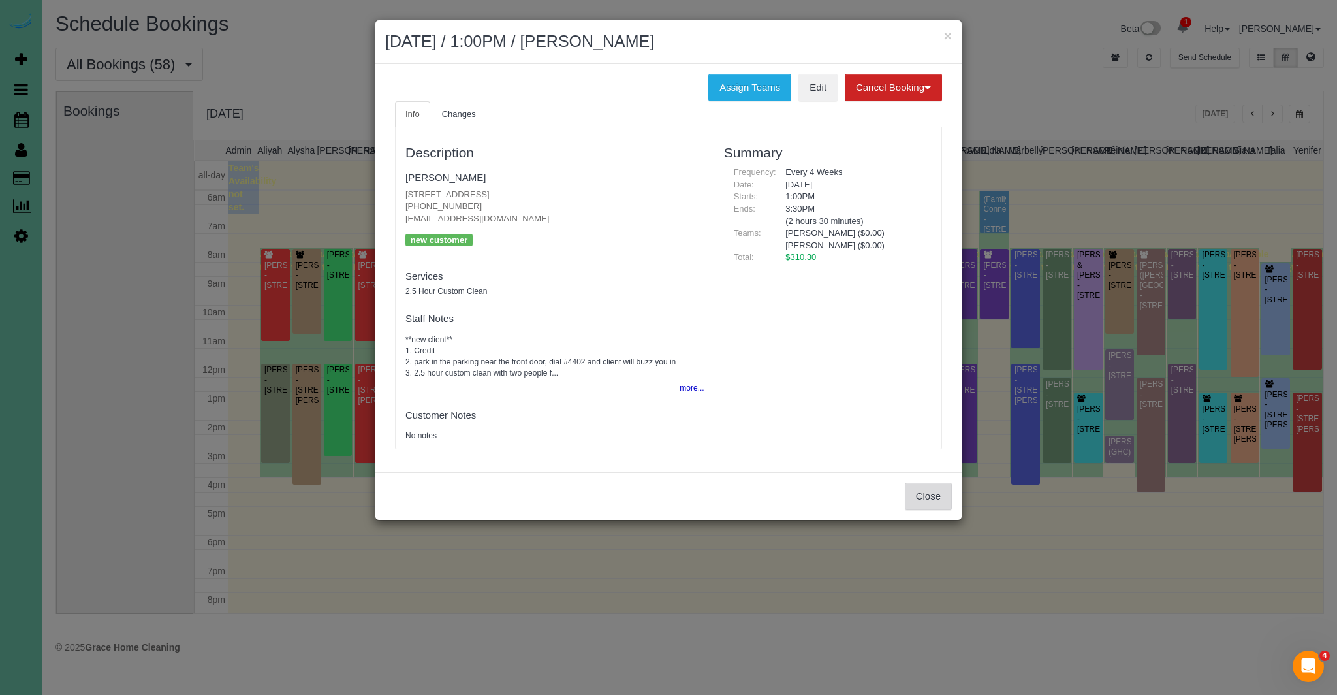
click at [932, 495] on button "Close" at bounding box center [928, 495] width 47 height 27
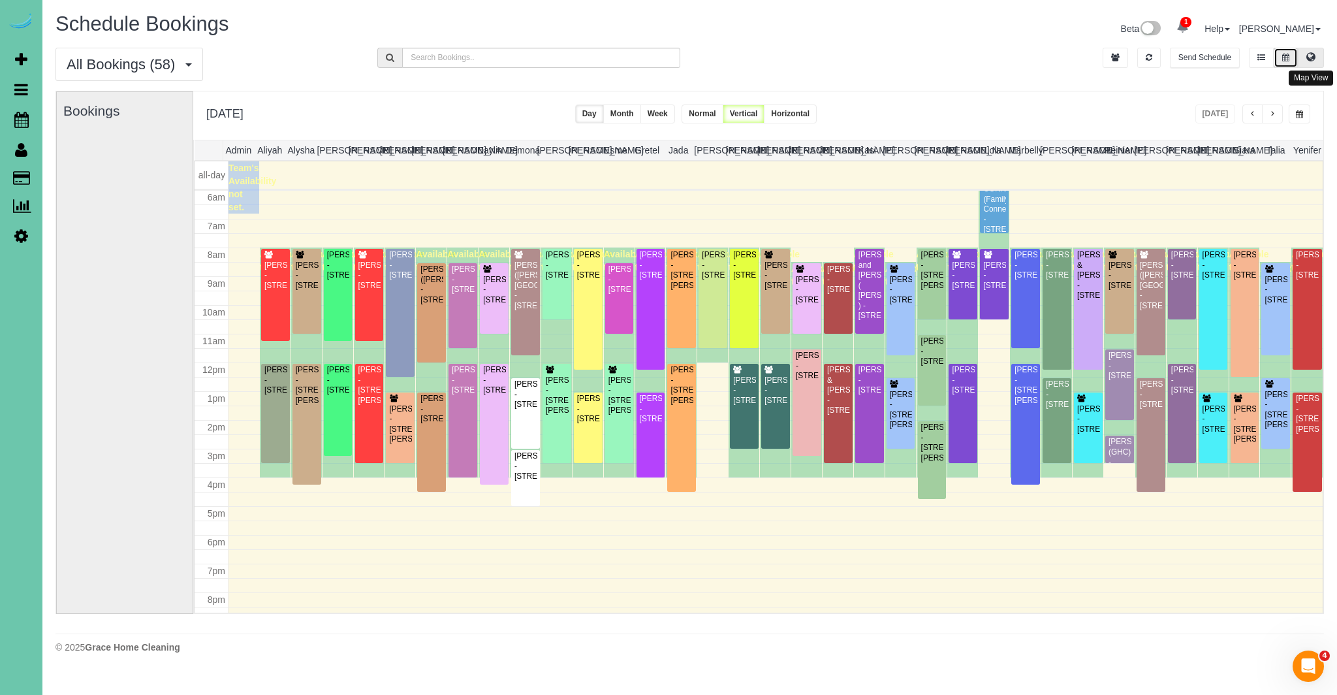
click at [1311, 61] on icon at bounding box center [1310, 57] width 9 height 8
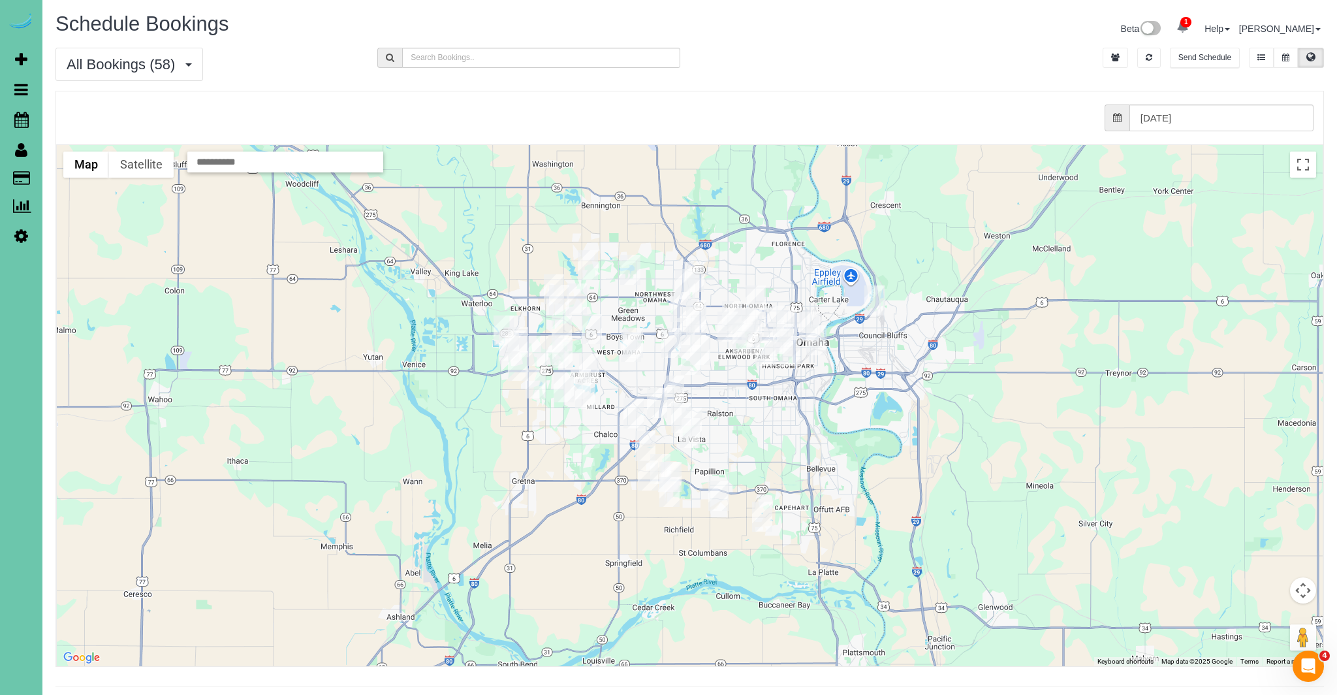
click at [671, 343] on img "09/03/2025 12:00PM - Amy & Dan Swanson - 1529 South 109th Street, Omaha, NE 681…" at bounding box center [671, 343] width 20 height 30
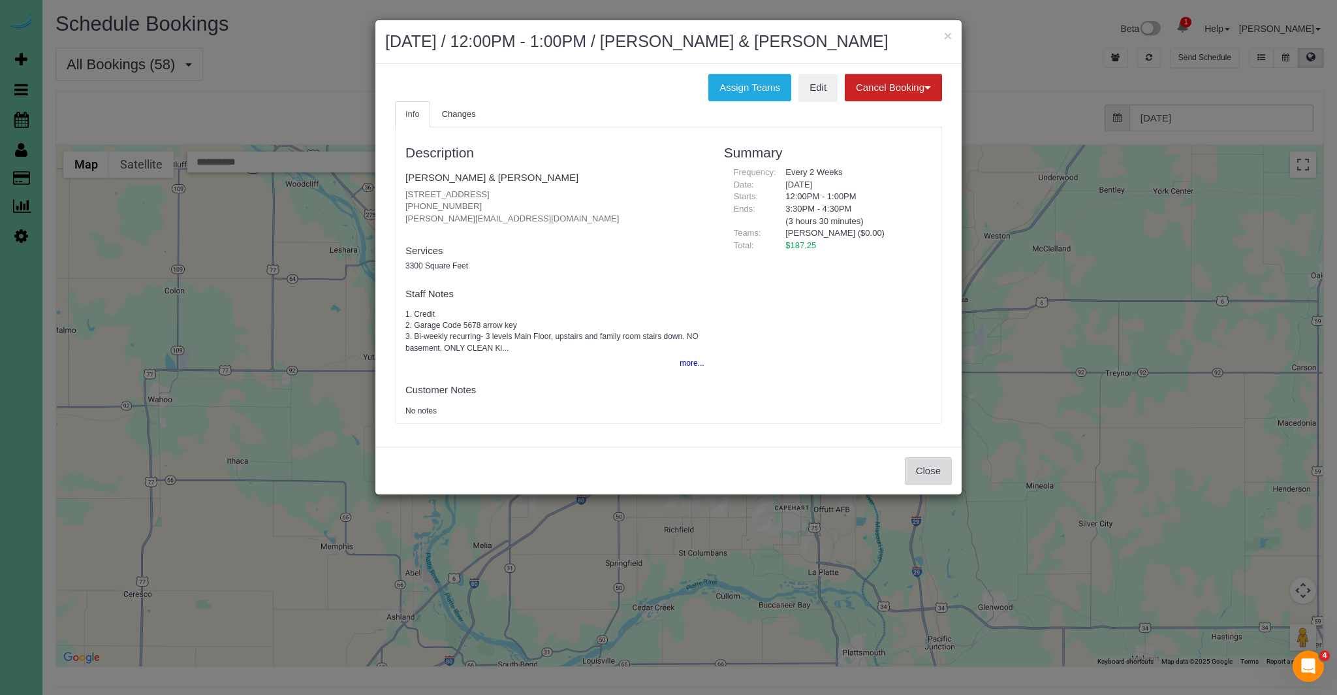
click at [933, 471] on button "Close" at bounding box center [928, 470] width 47 height 27
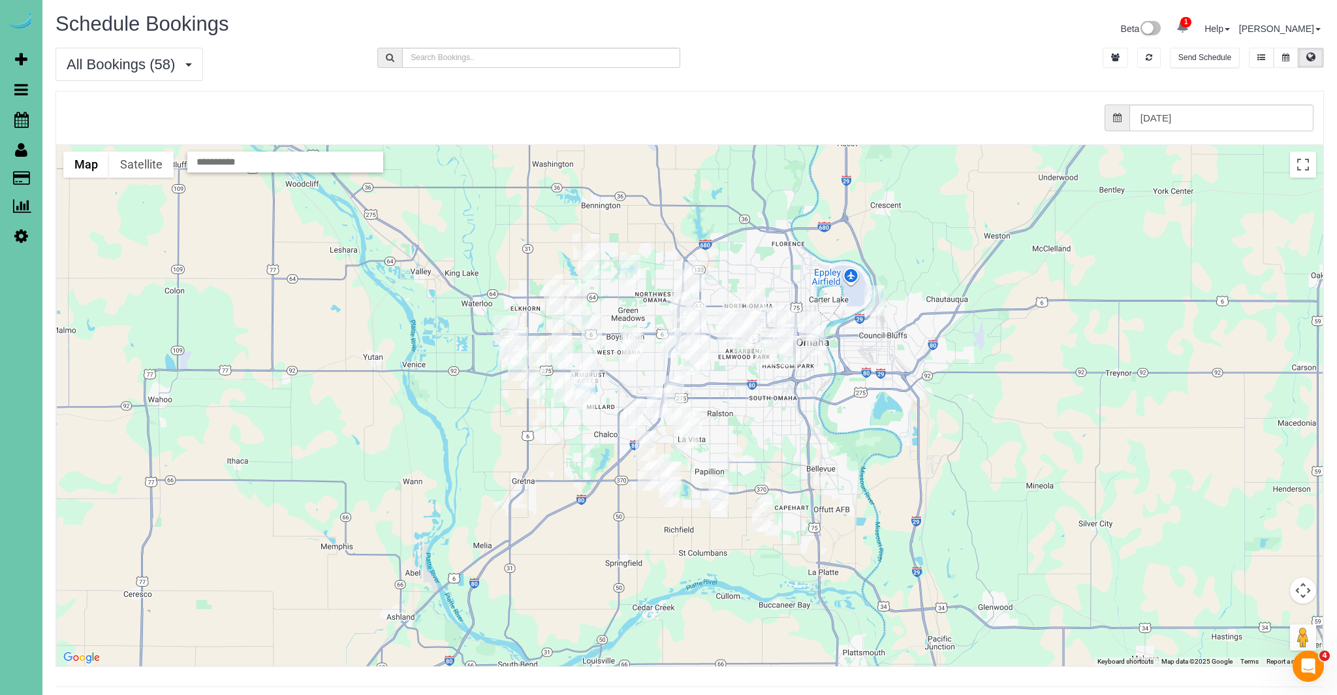
click at [687, 333] on img "09/03/2025 12:00PM - Mollie Oudenhoven - 9923 Broadmoor Rd, Omaha, NE 68114" at bounding box center [684, 333] width 20 height 30
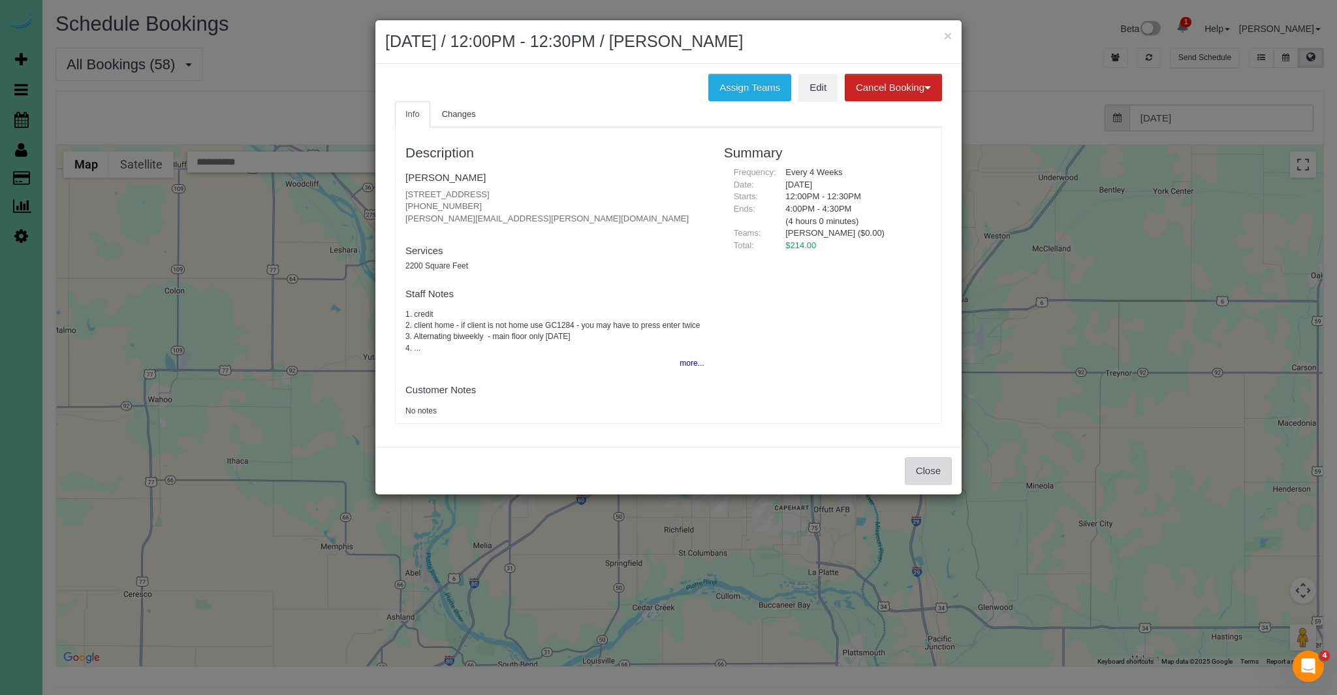
click at [934, 473] on button "Close" at bounding box center [928, 470] width 47 height 27
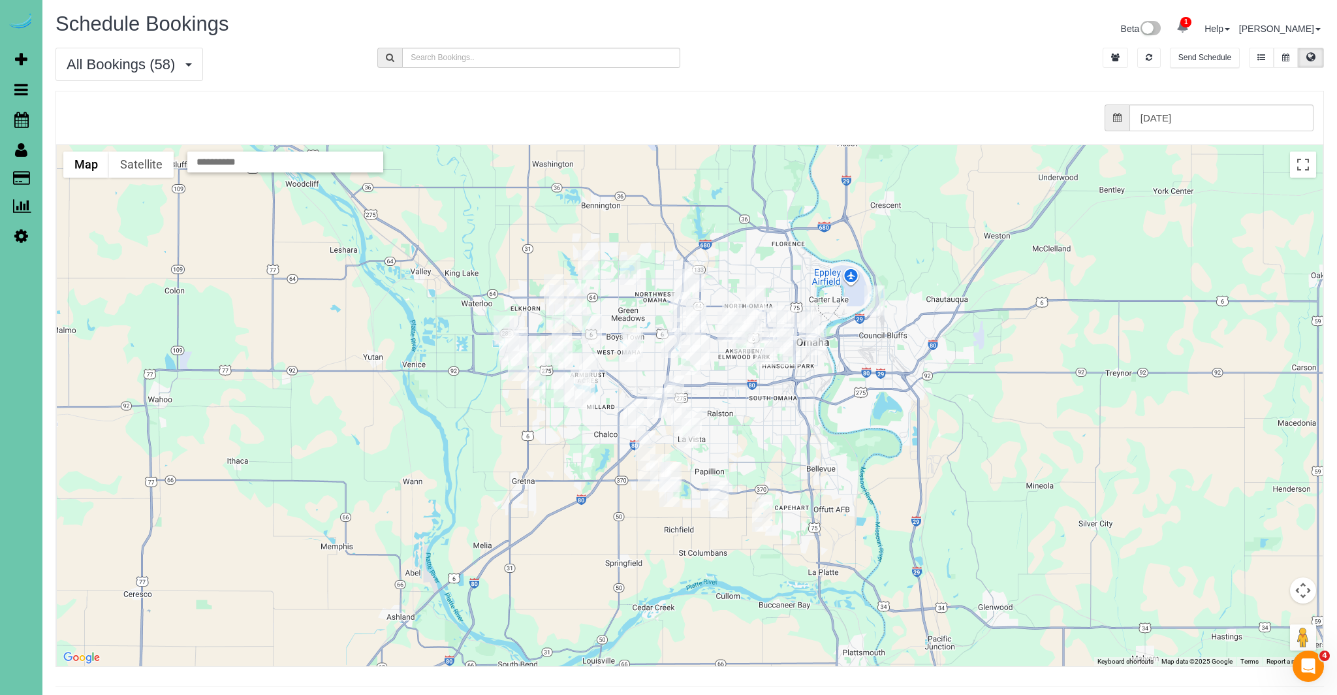
click at [700, 321] on img "09/03/2025 8:00AM - Laura & Matt Bosch - 331 North 93rd Street, Omaha, NE 68114" at bounding box center [696, 320] width 20 height 30
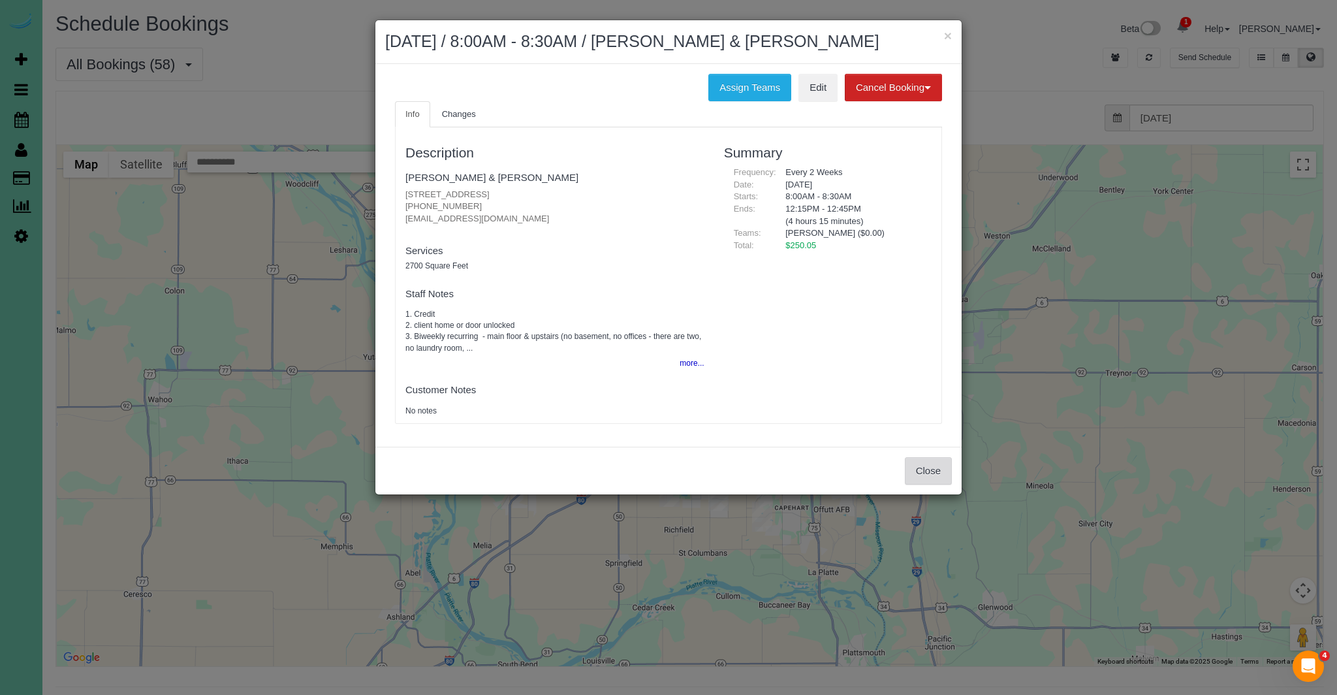
drag, startPoint x: 938, startPoint y: 471, endPoint x: 877, endPoint y: 458, distance: 61.6
click at [937, 472] on button "Close" at bounding box center [928, 470] width 47 height 27
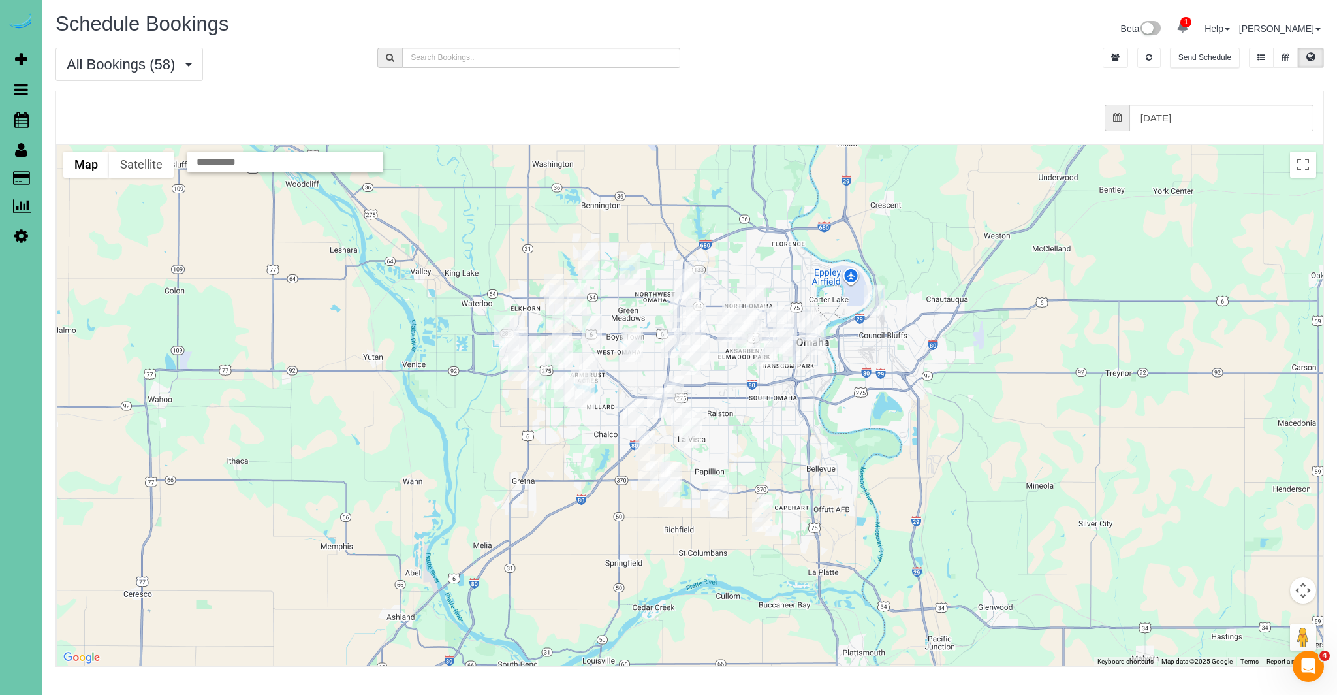
click at [702, 306] on img "09/03/2025 8:00AM - Laura & Matt Bosch - 331 North 93rd Street, Omaha, NE 68114" at bounding box center [696, 320] width 20 height 30
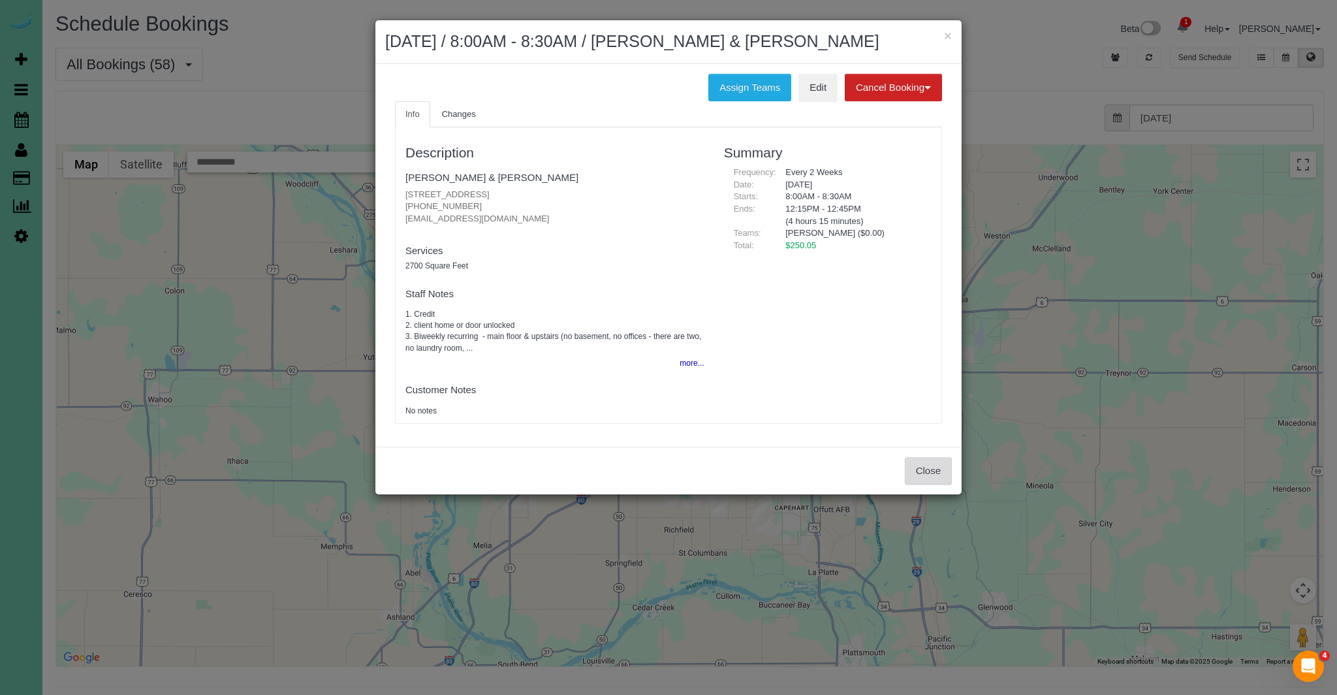
click at [925, 467] on button "Close" at bounding box center [928, 470] width 47 height 27
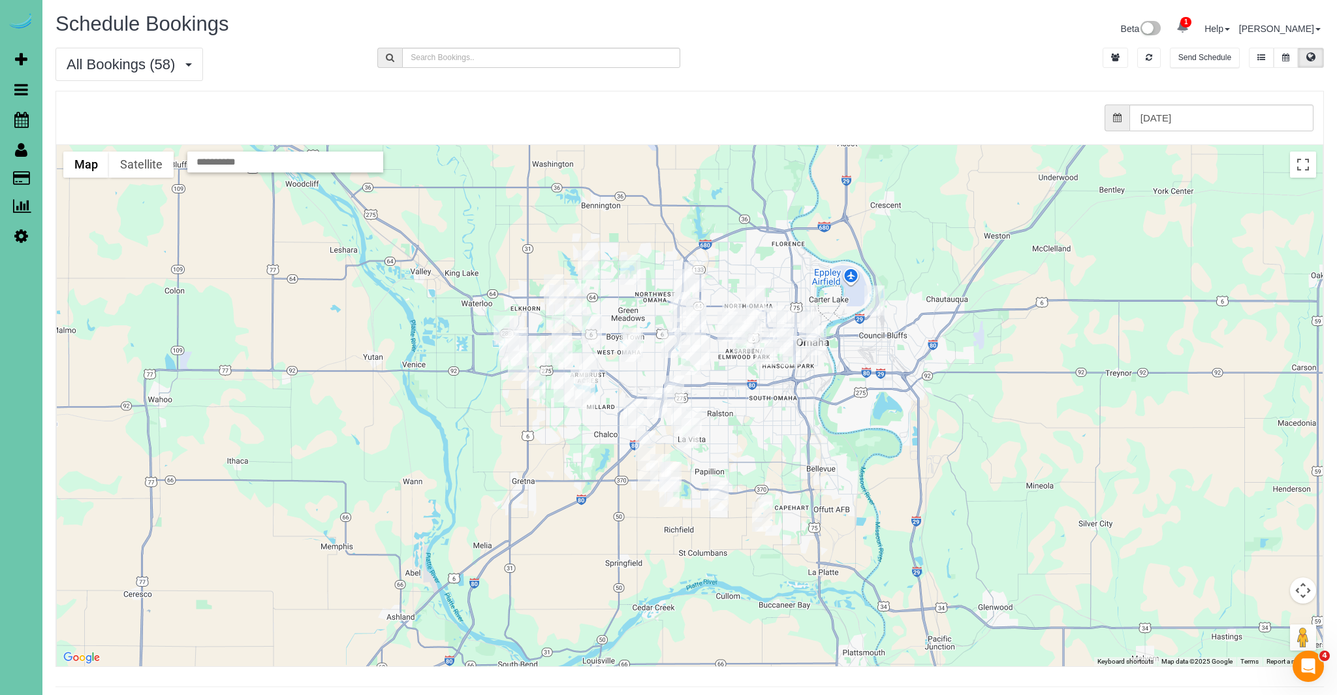
click at [702, 297] on div "To navigate, press the arrow keys." at bounding box center [690, 405] width 1266 height 521
click at [699, 301] on img "09/03/2025 1:00PM - Robert Barnhardt - 726 N 91st Plaza, Apt#402, Omaha, NE 681…" at bounding box center [696, 315] width 20 height 30
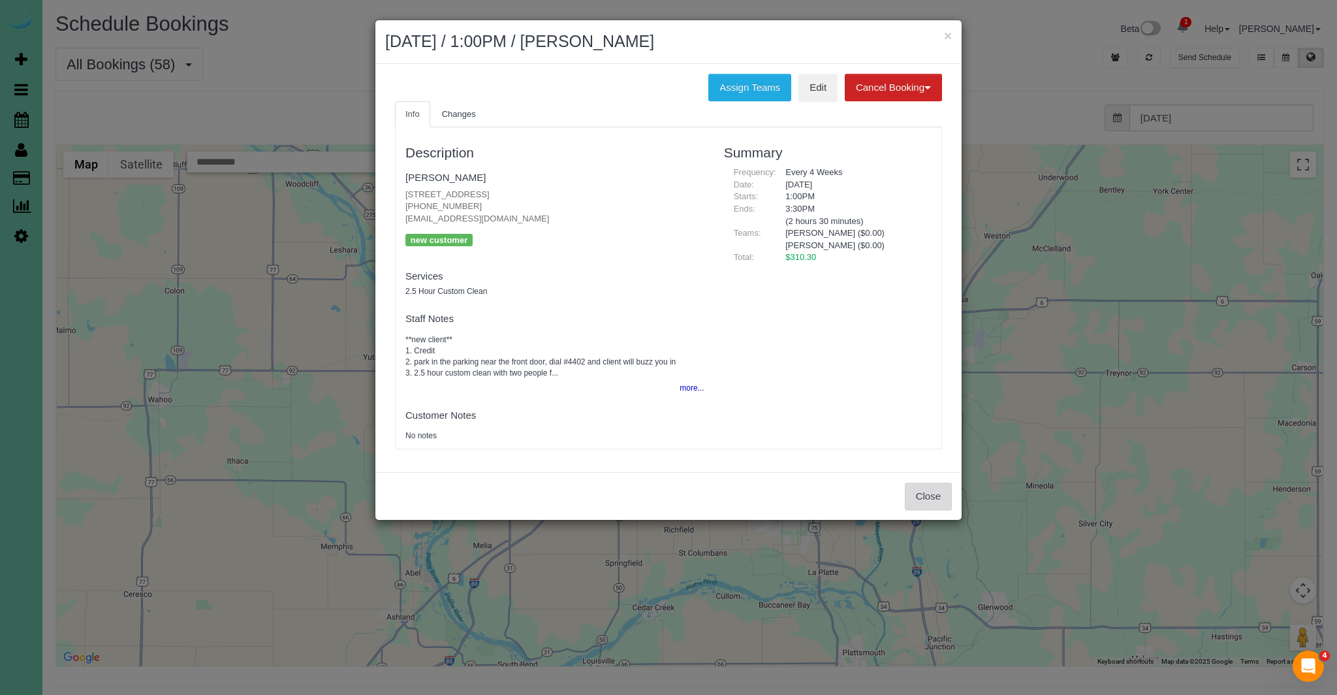
drag, startPoint x: 942, startPoint y: 497, endPoint x: 913, endPoint y: 490, distance: 29.5
click at [941, 497] on button "Close" at bounding box center [928, 495] width 47 height 27
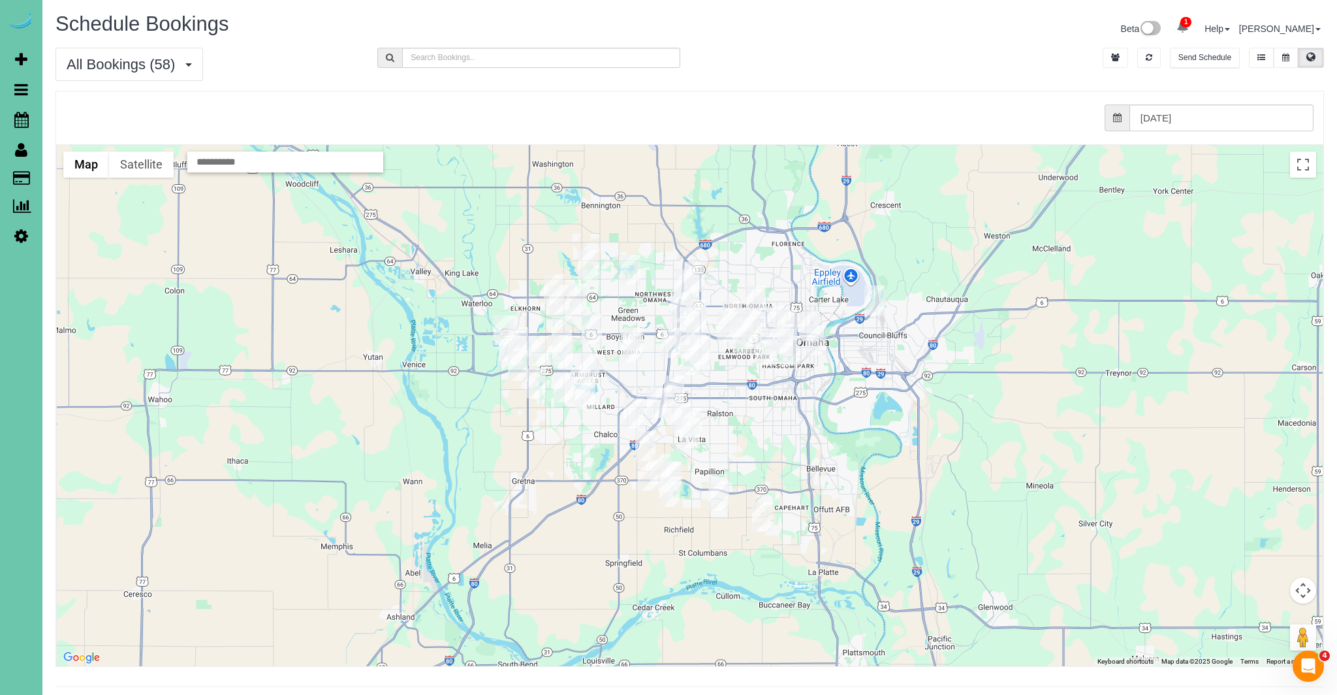
click at [680, 306] on img "09/03/2025 1:00PM - Lori Johnson - 1436 N 102nd Ave, Omaha, NE 68114" at bounding box center [681, 307] width 20 height 30
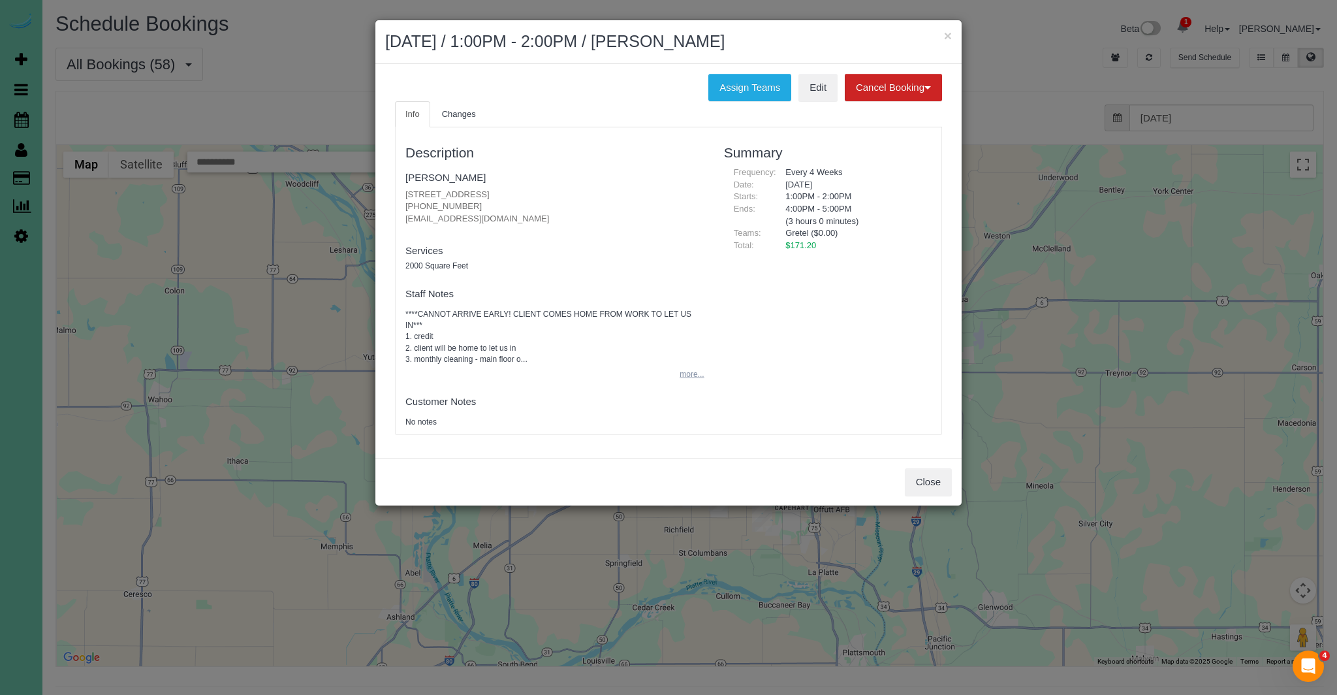
click at [691, 365] on button "more..." at bounding box center [688, 374] width 32 height 19
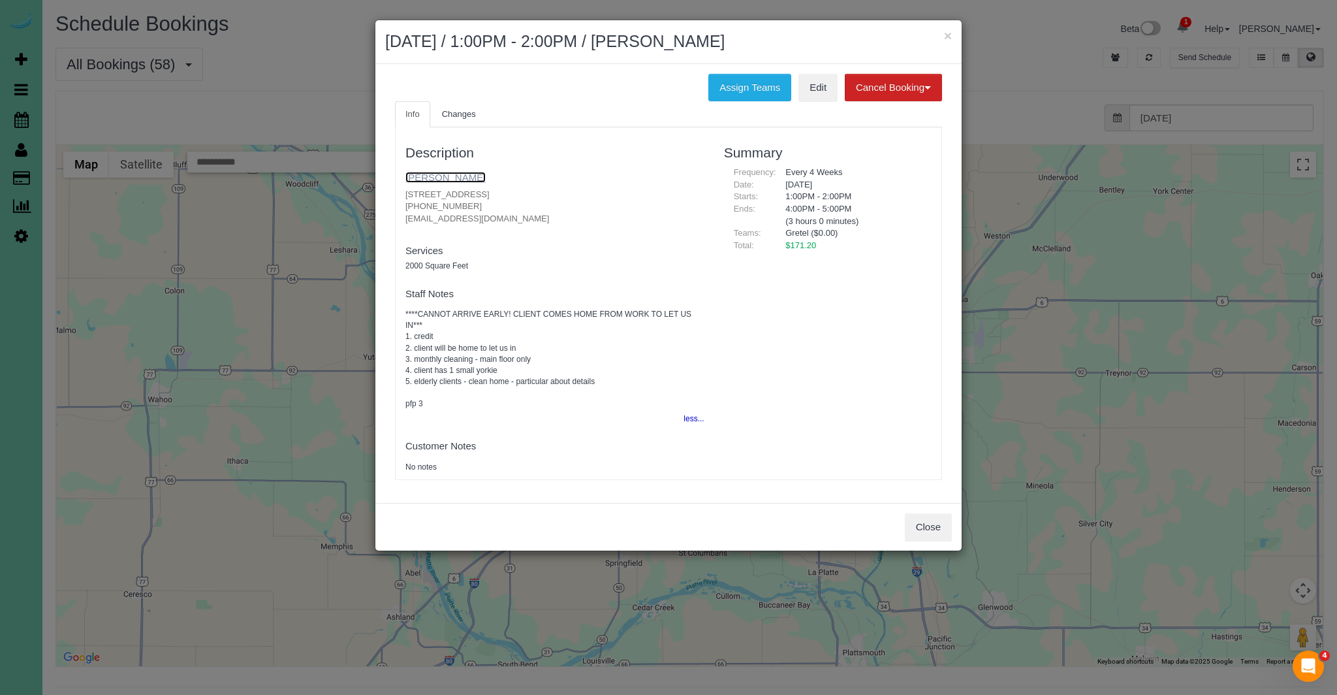
click at [430, 180] on link "Lori Johnson" at bounding box center [445, 177] width 80 height 11
click at [921, 516] on button "Close" at bounding box center [928, 526] width 47 height 27
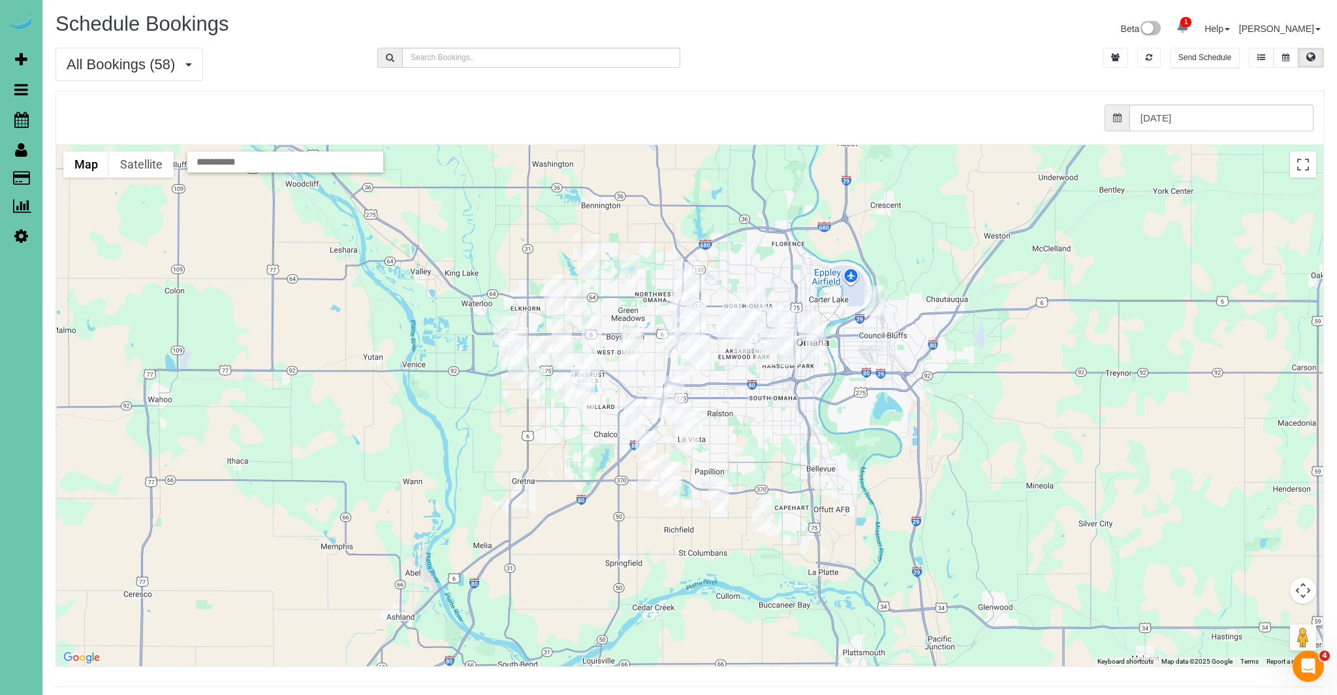
click at [682, 298] on img "09/03/2025 1:00PM - Lori Johnson - 1436 N 102nd Ave, Omaha, NE 68114" at bounding box center [681, 307] width 20 height 30
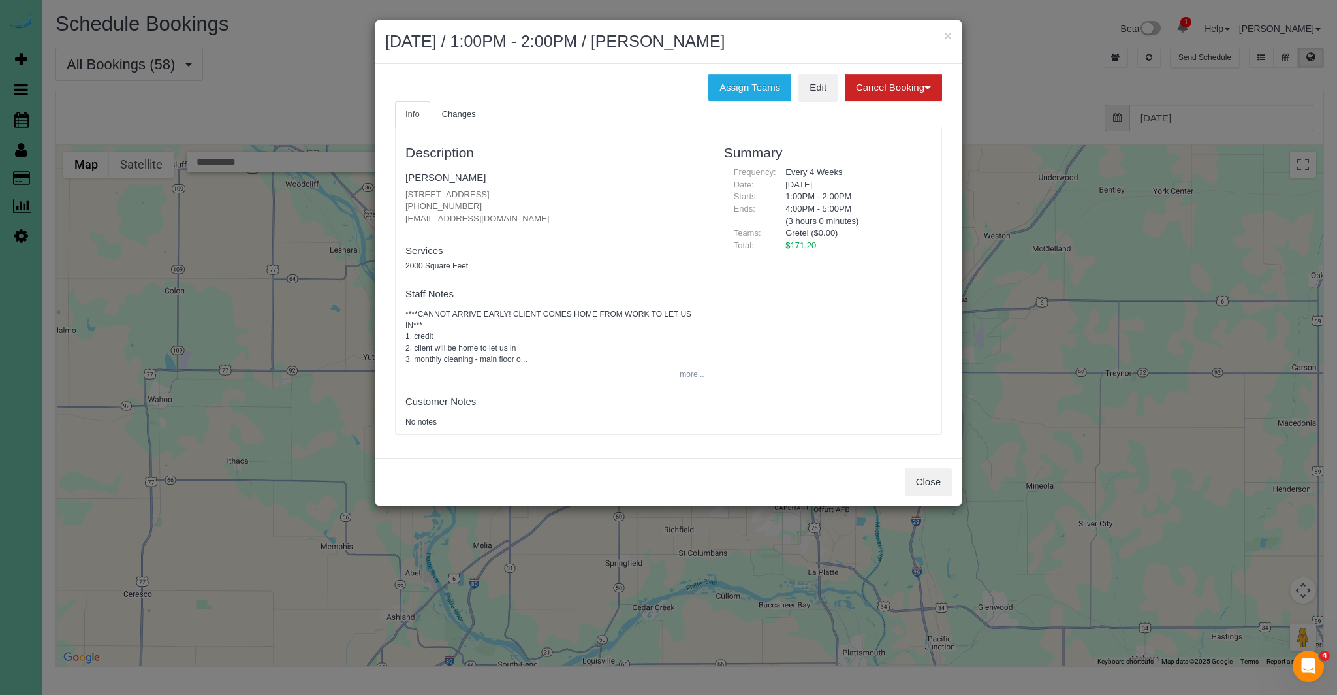
click at [695, 365] on button "more..." at bounding box center [688, 374] width 32 height 19
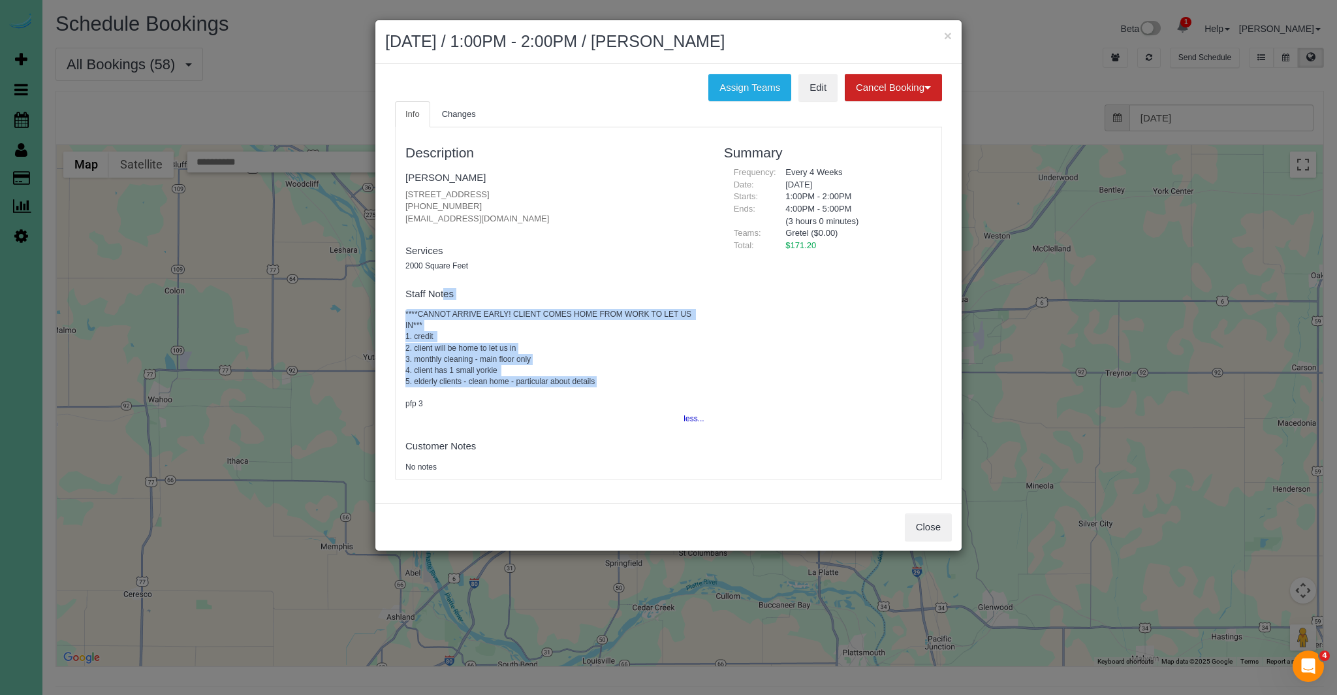
drag, startPoint x: 408, startPoint y: 302, endPoint x: 582, endPoint y: 399, distance: 199.6
click at [599, 378] on div "Info Changes Description Lori Johnson 1436 N 102nd Ave, Omaha, NE 68114 (402) 2…" at bounding box center [668, 297] width 567 height 392
click at [564, 391] on fieldset "Staff Notes ****CANNOT ARRIVE EARLY! CLIENT COMES HOME FROM WORK TO LET US IN**…" at bounding box center [554, 356] width 299 height 146
drag, startPoint x: 405, startPoint y: 311, endPoint x: 625, endPoint y: 377, distance: 230.5
click at [625, 377] on div "Description Lori Johnson 1436 N 102nd Ave, Omaha, NE 68114 (402) 290-3335 lojoj…" at bounding box center [555, 303] width 319 height 339
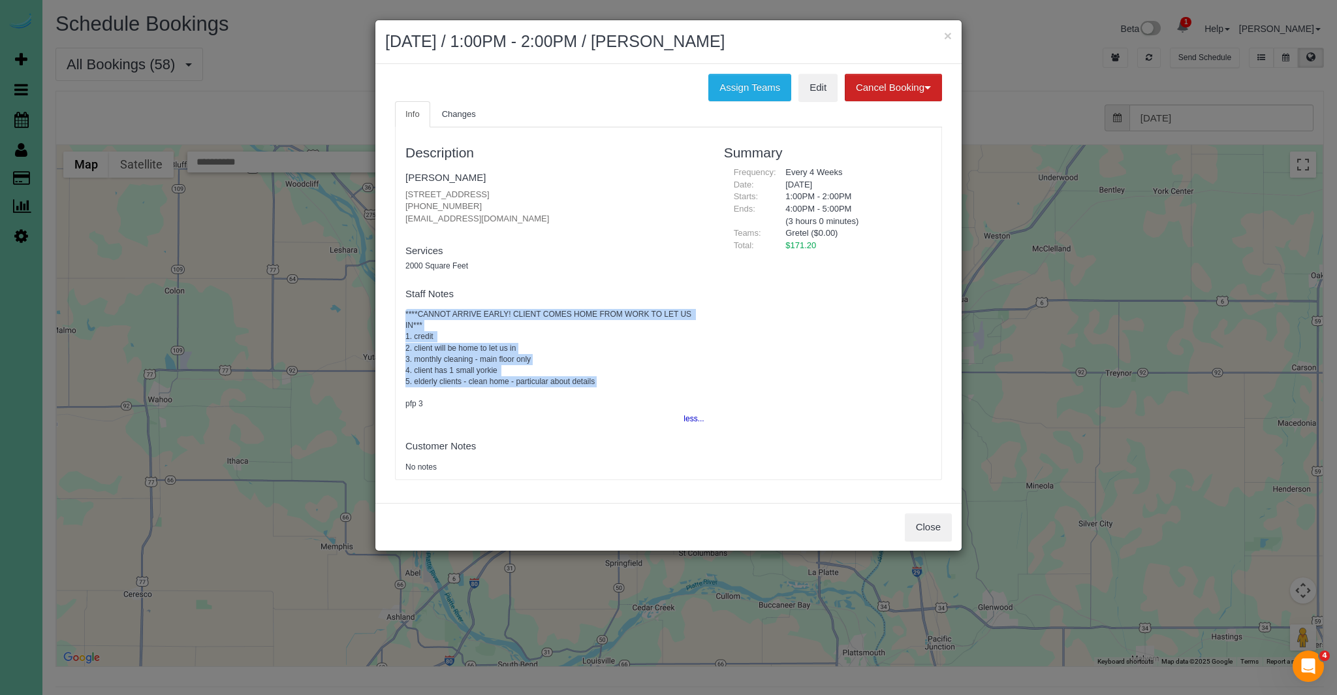
copy pre "****CANNOT ARRIVE EARLY! CLIENT COMES HOME FROM WORK TO LET US IN*** 1. credit …"
click at [825, 89] on link "Edit" at bounding box center [817, 87] width 39 height 27
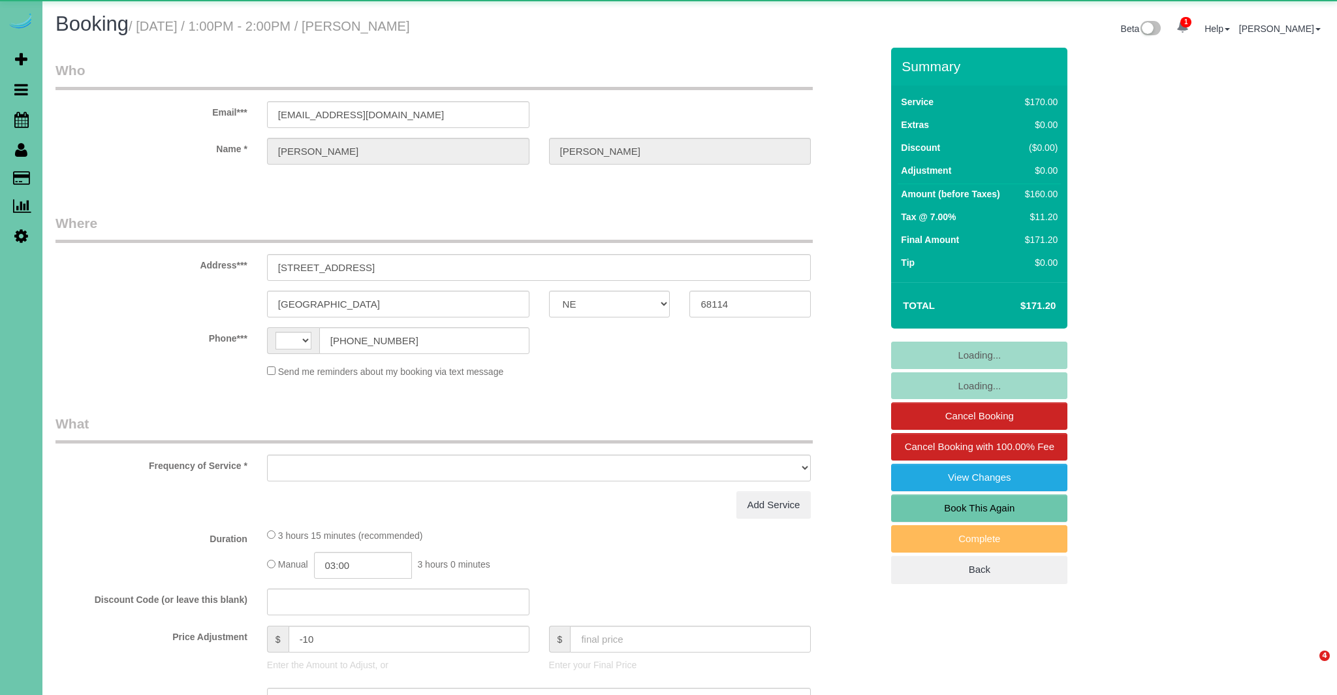
select select "NE"
select select "string:[GEOGRAPHIC_DATA]"
select select "object:616"
select select "number:36"
select select "number:41"
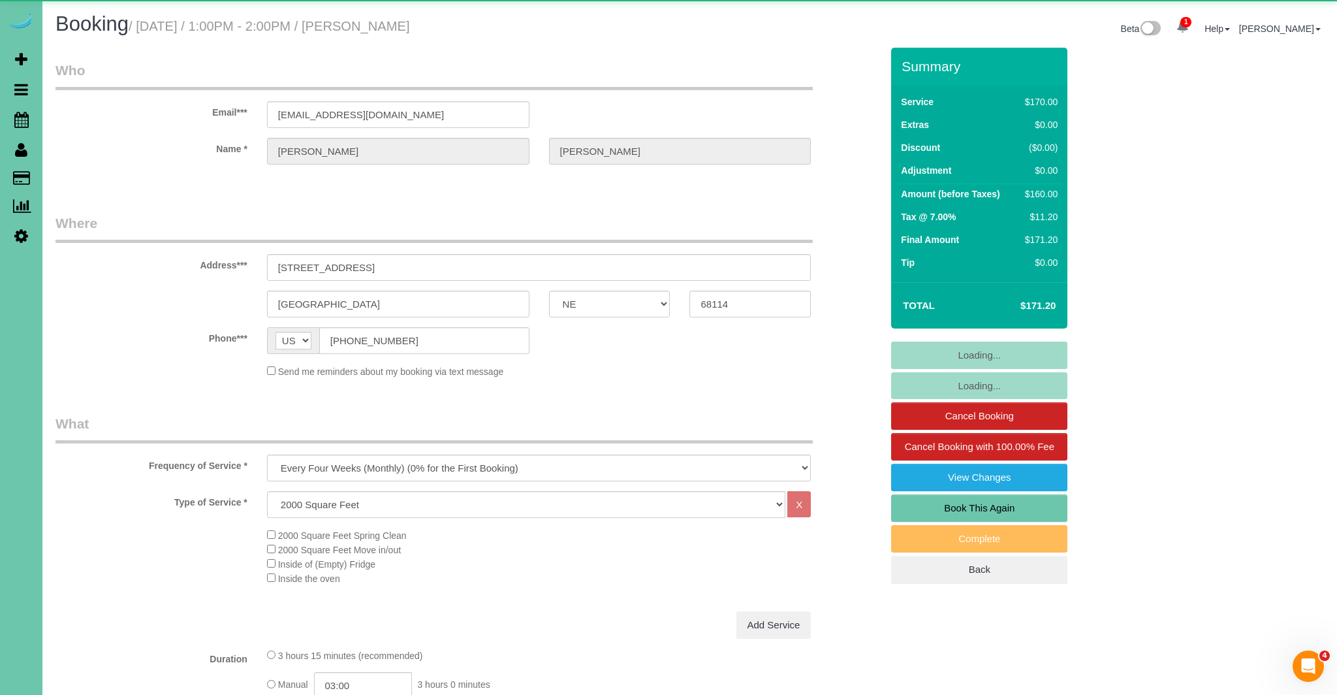
select select "object:717"
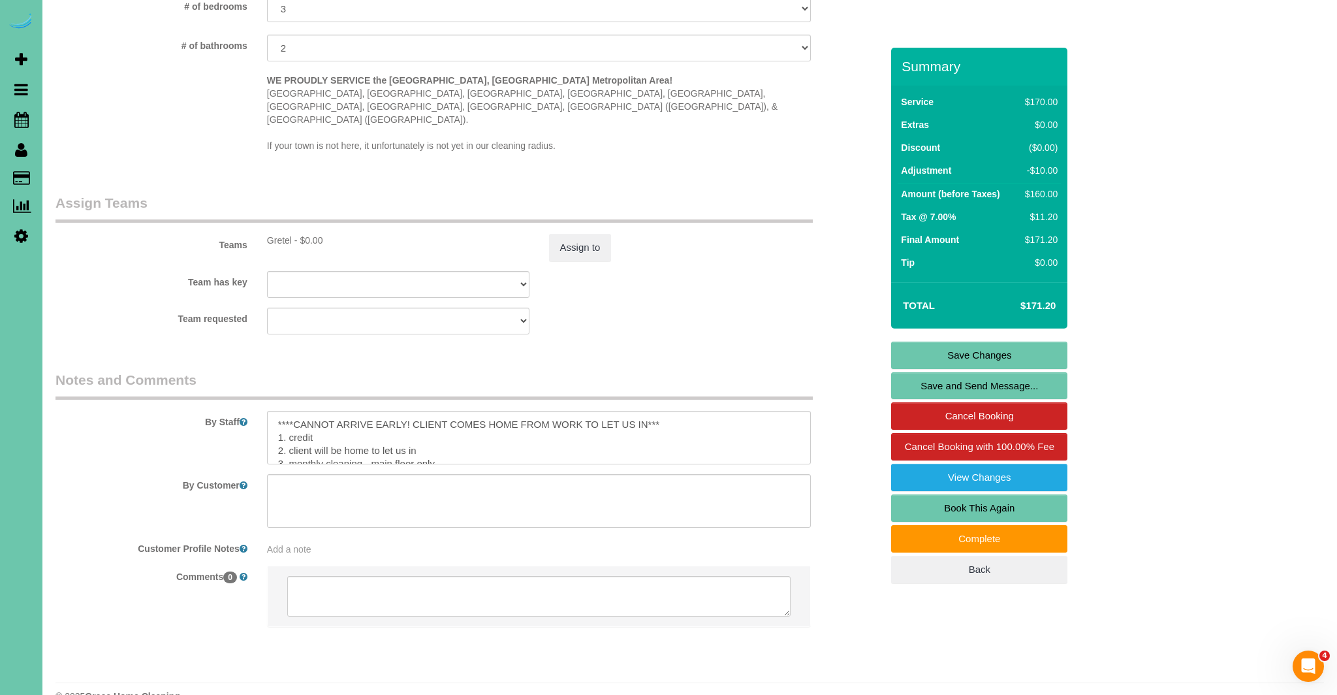
scroll to position [65, 0]
click at [544, 411] on textarea at bounding box center [539, 438] width 545 height 54
paste textarea "****¡NO SE PUEDE LLEGAR TEMPRANO! EL CLIENTE VUELVE A CASA DEL TRABAJO PARA DEJ…"
click at [538, 411] on textarea at bounding box center [539, 438] width 545 height 54
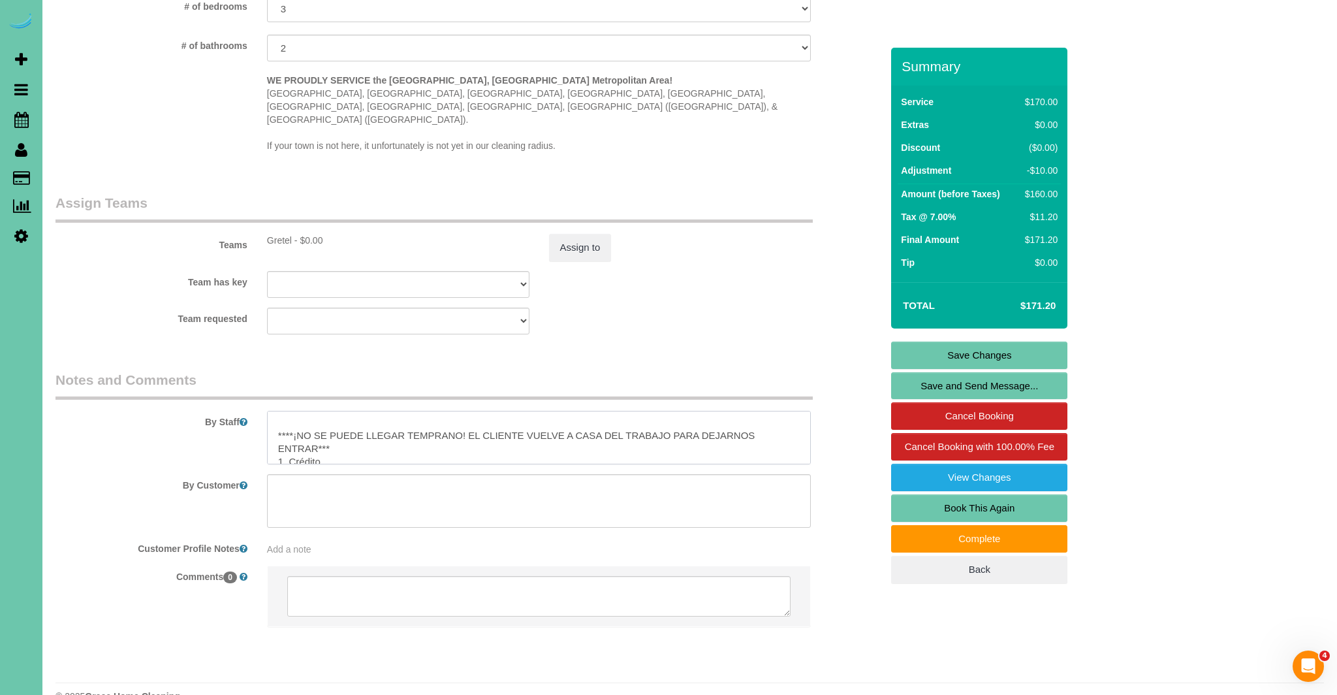
scroll to position [93, 0]
drag, startPoint x: 554, startPoint y: 409, endPoint x: 520, endPoint y: 409, distance: 33.3
click at [520, 411] on textarea at bounding box center [539, 438] width 545 height 54
type textarea "****CANNOT ARRIVE EARLY! CLIENT COMES HOME FROM WORK TO LET US IN*** 1. credit …"
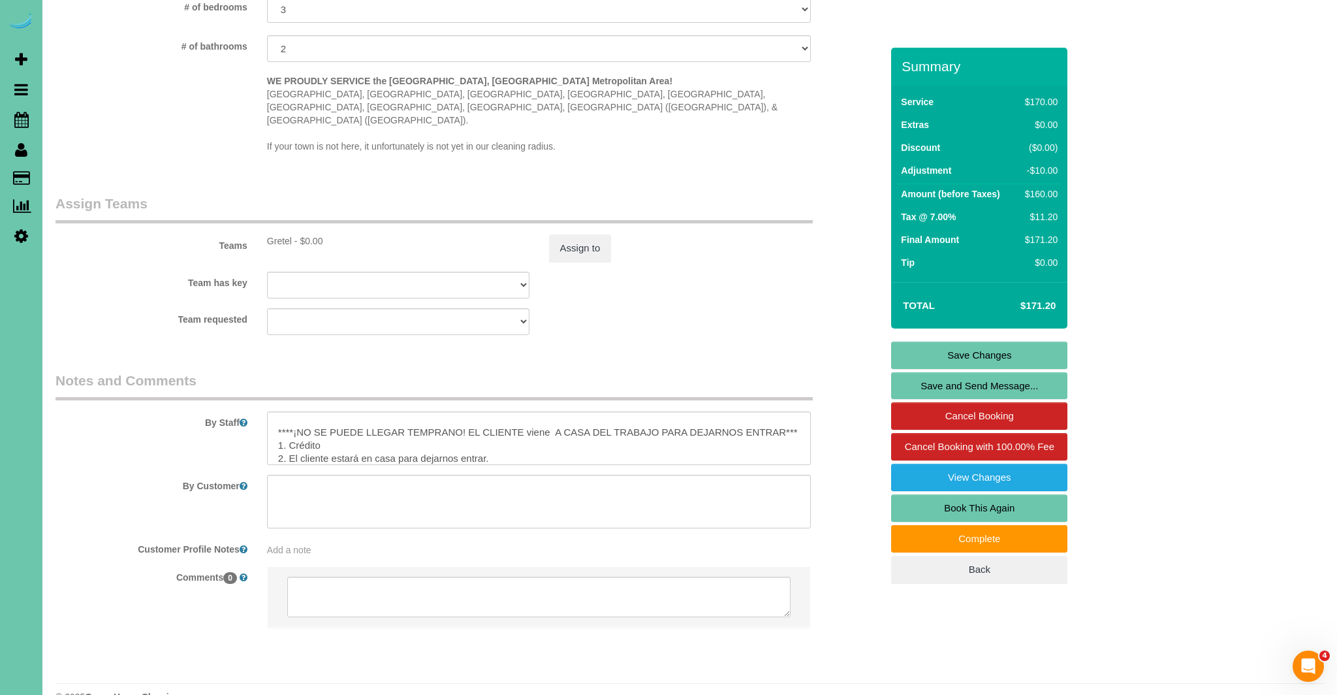
click at [977, 356] on link "Save Changes" at bounding box center [979, 354] width 176 height 27
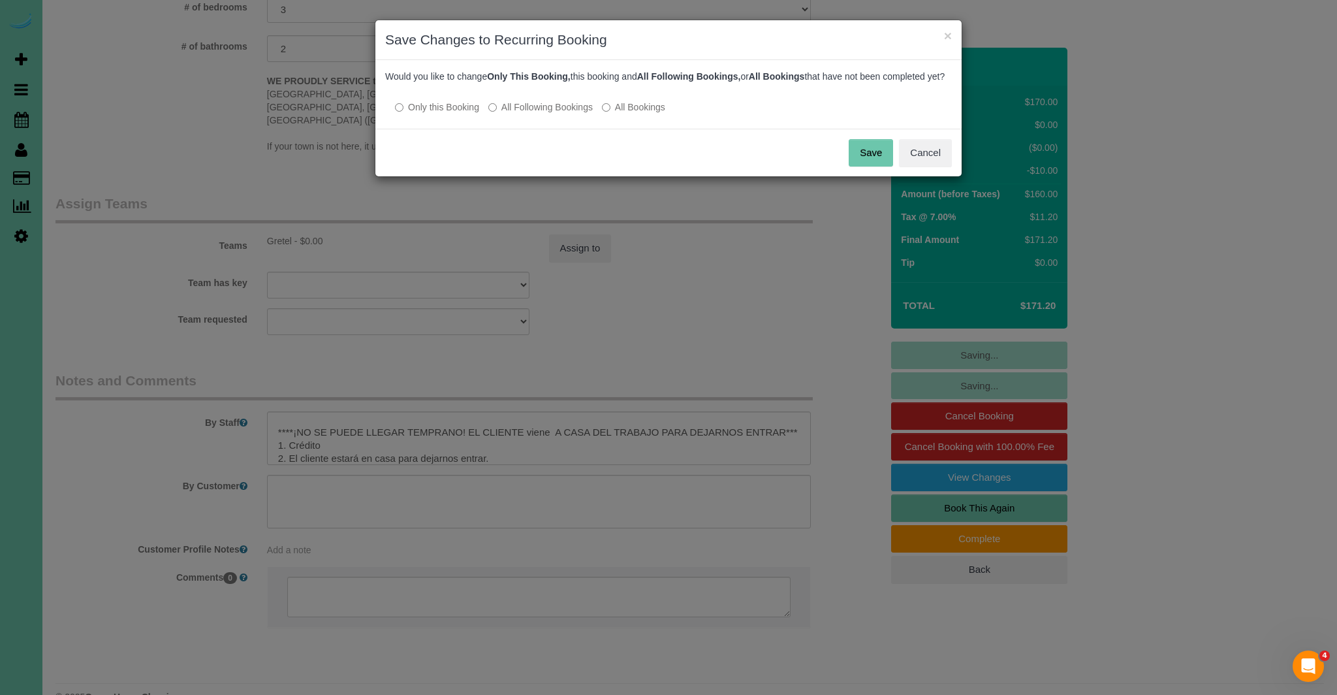
click at [877, 162] on button "Save" at bounding box center [871, 152] width 44 height 27
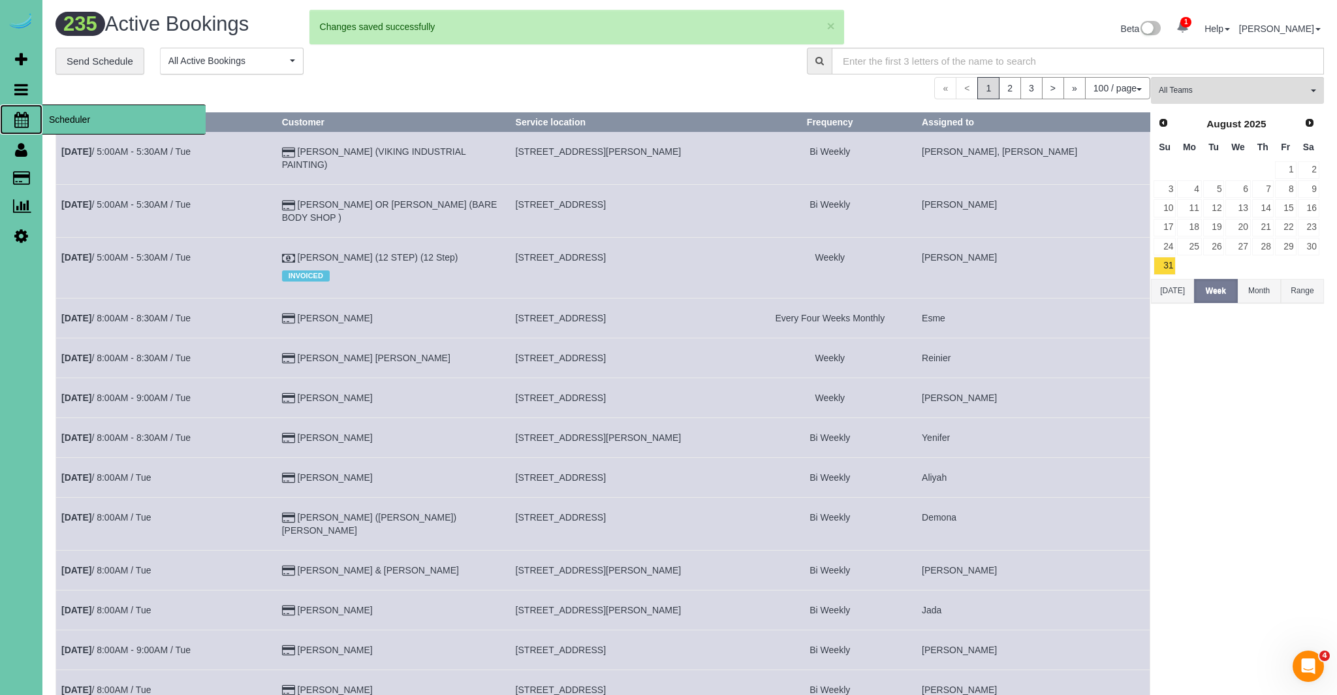
click at [23, 124] on icon at bounding box center [21, 120] width 14 height 16
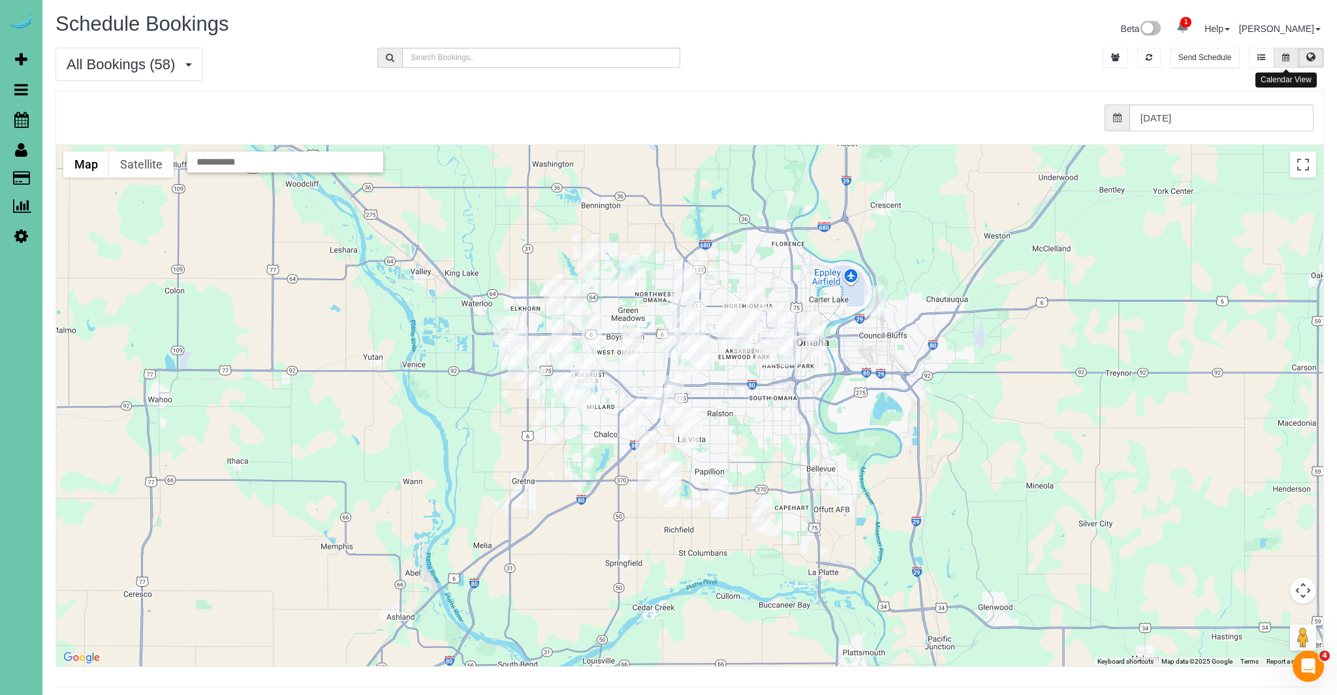
click at [1288, 57] on icon at bounding box center [1285, 58] width 7 height 8
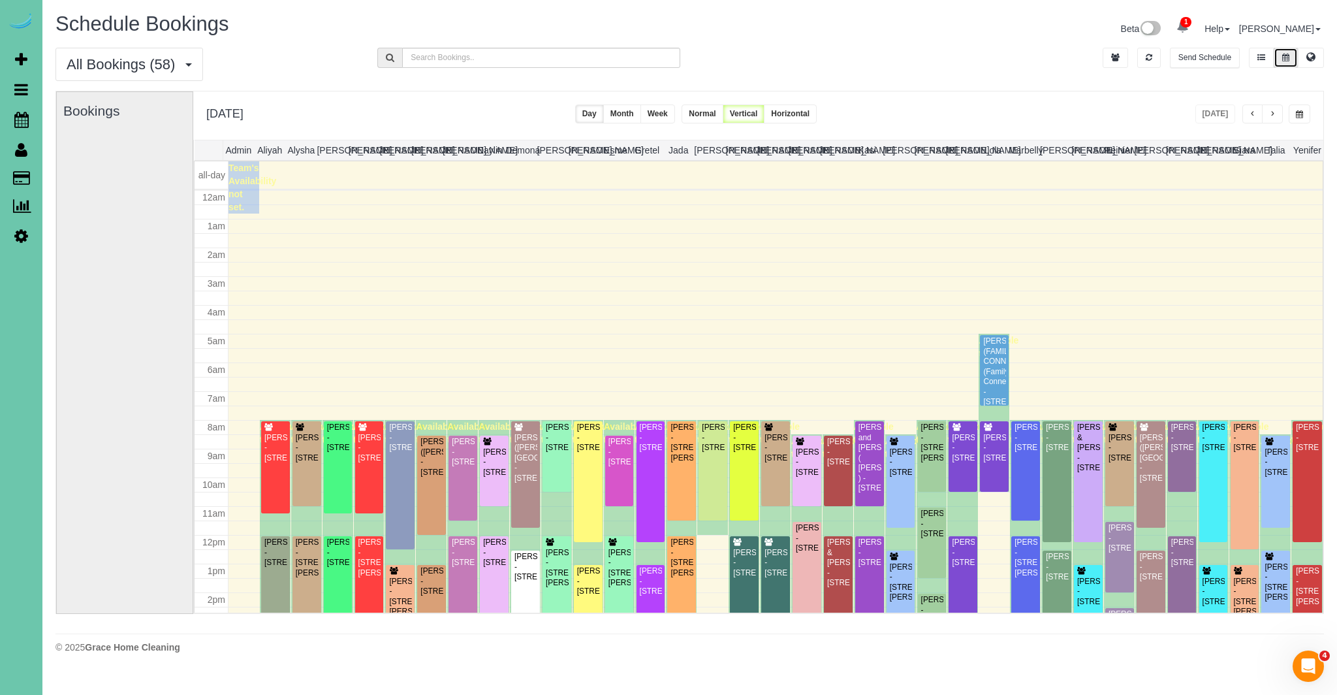
scroll to position [173, 0]
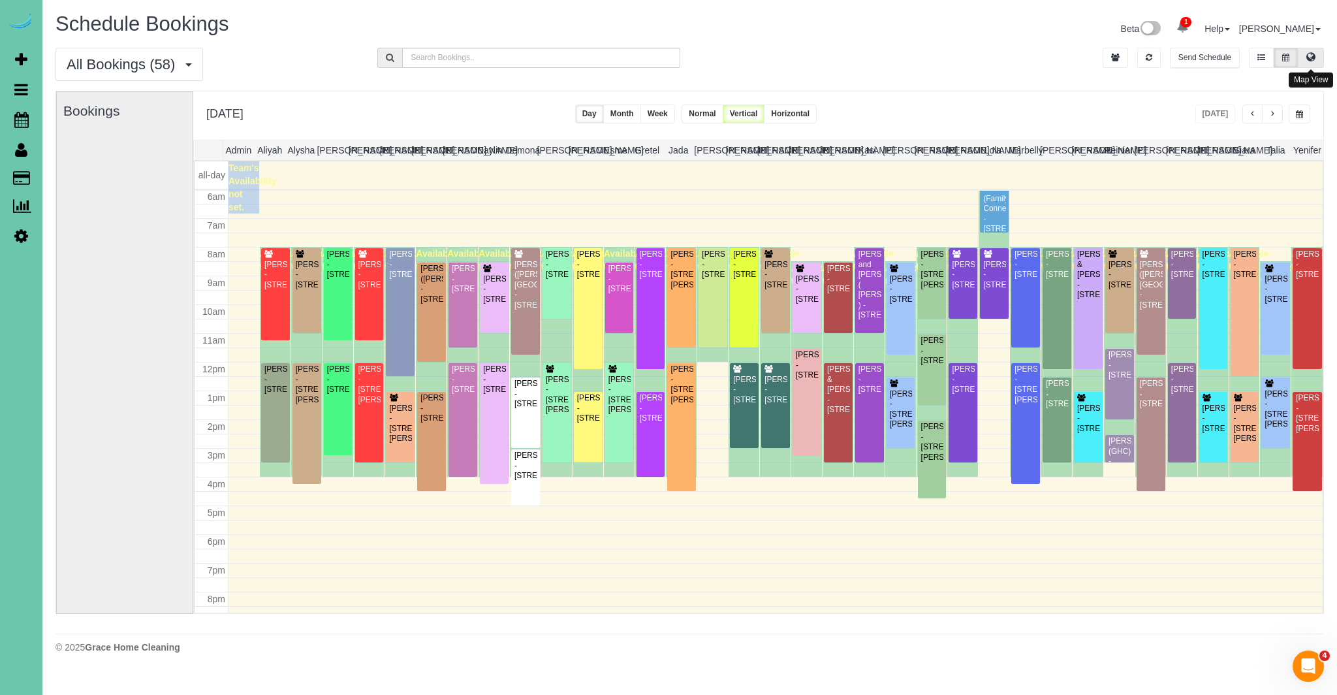
click at [1316, 58] on button at bounding box center [1311, 58] width 26 height 20
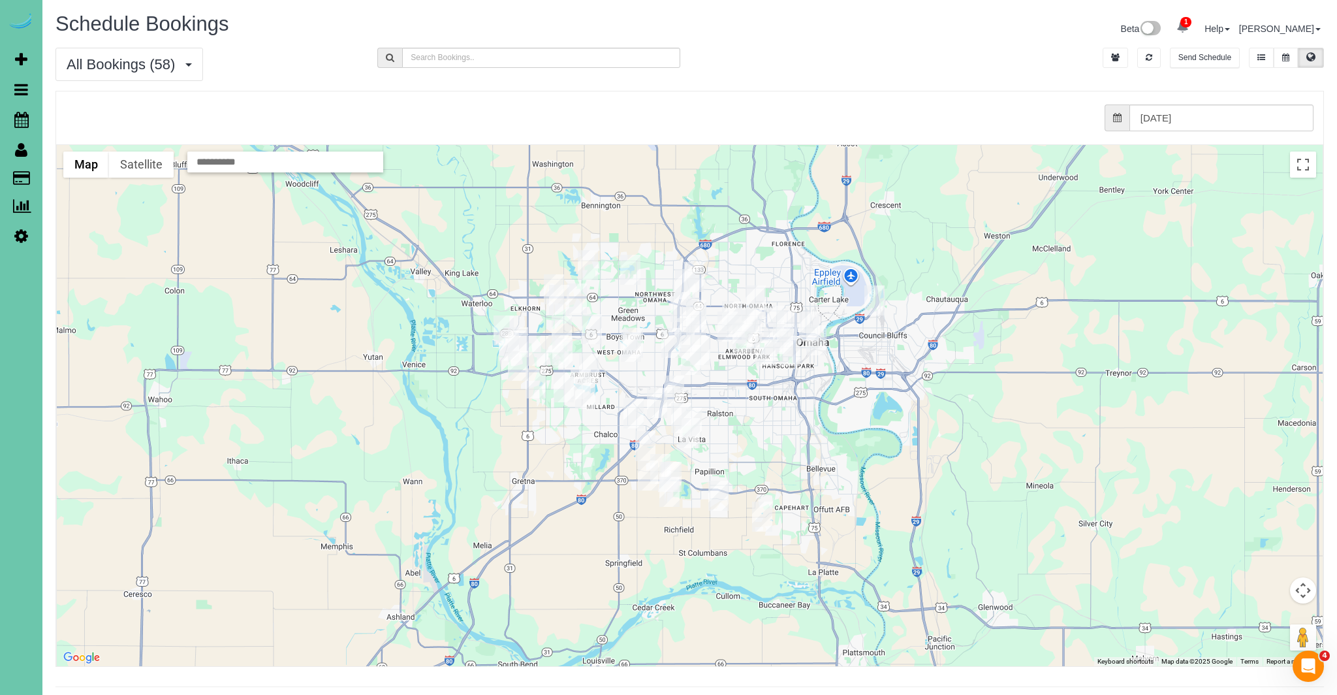
click at [688, 357] on img "09/03/2025 12:00PM - Ashley Klug - 9517 Frederick Cir, Omaha, NE 68124" at bounding box center [691, 360] width 20 height 30
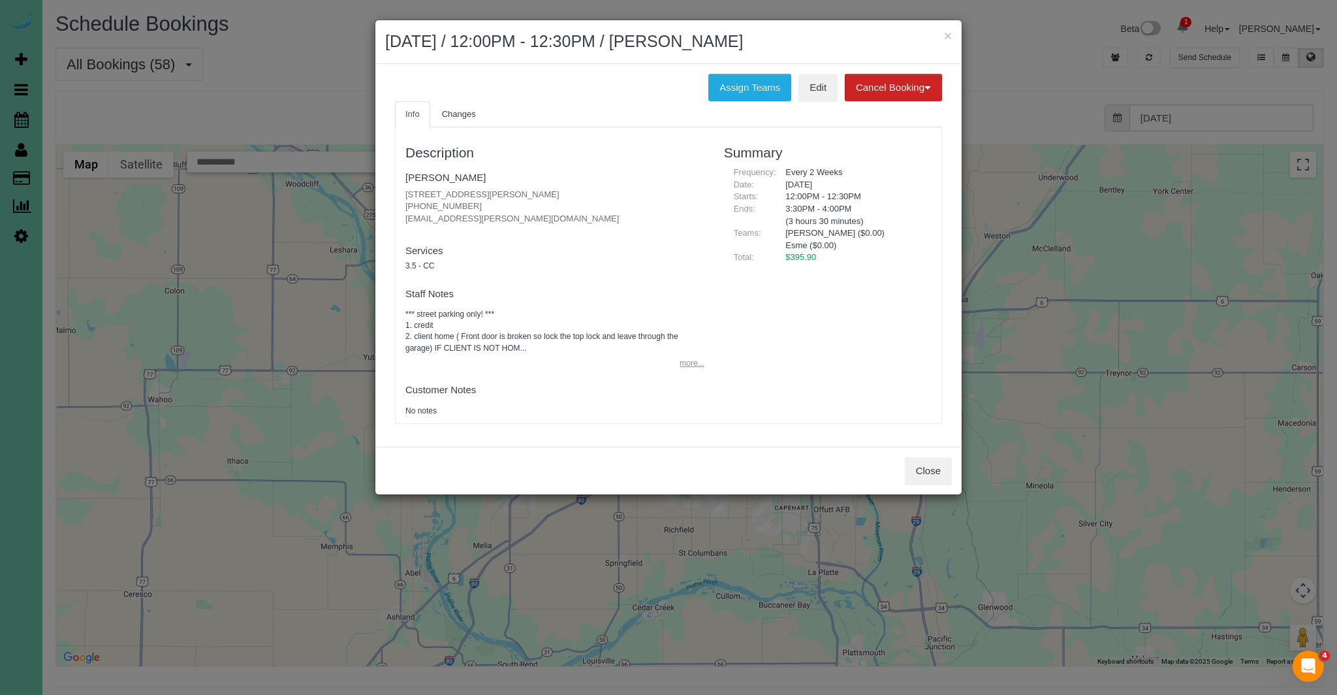
click at [686, 364] on button "more..." at bounding box center [688, 363] width 32 height 19
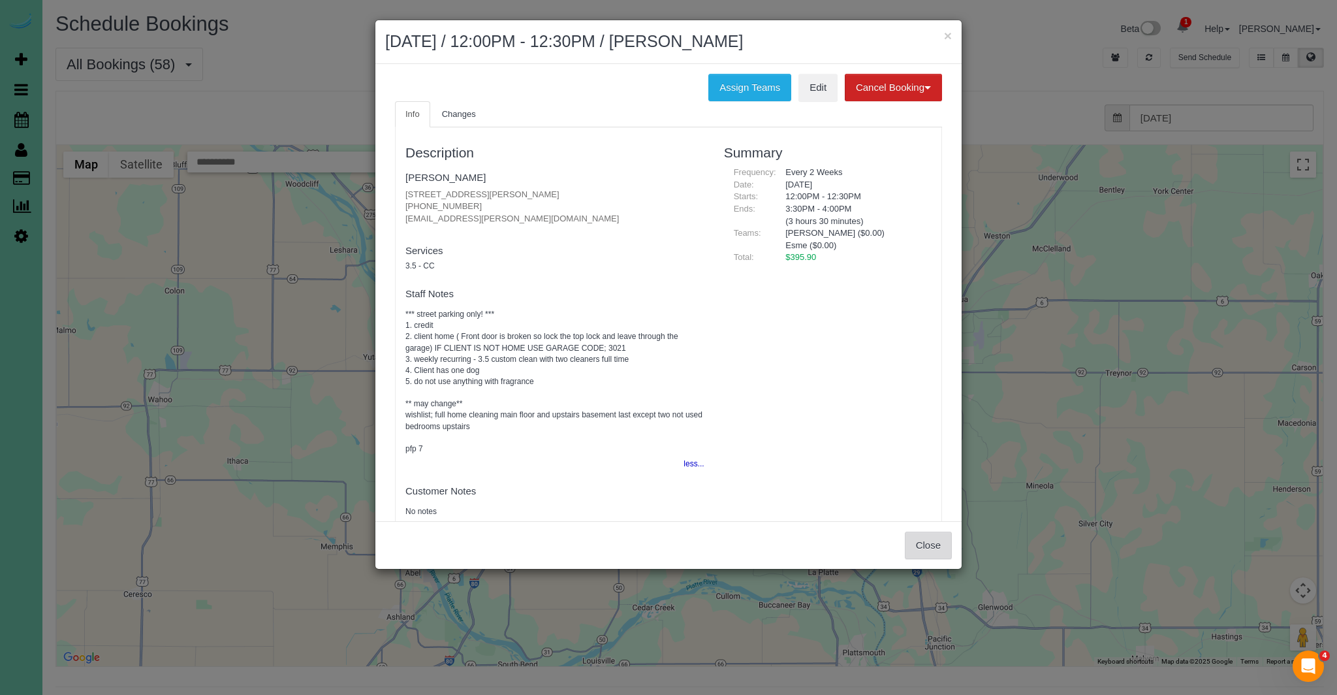
click at [936, 550] on button "Close" at bounding box center [928, 544] width 47 height 27
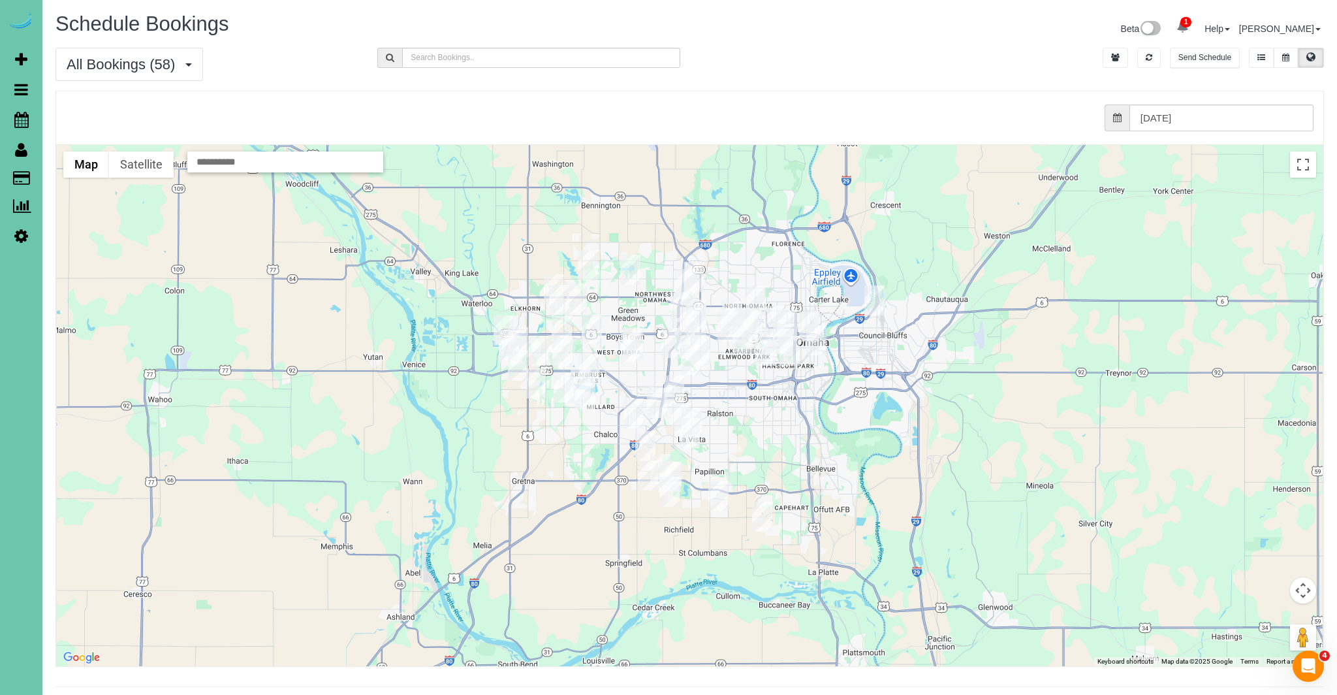
click at [704, 348] on img "09/03/2025 1:00PM - Kim Jones - 2205 S 90th St, Omaha, NE 68124" at bounding box center [700, 350] width 20 height 30
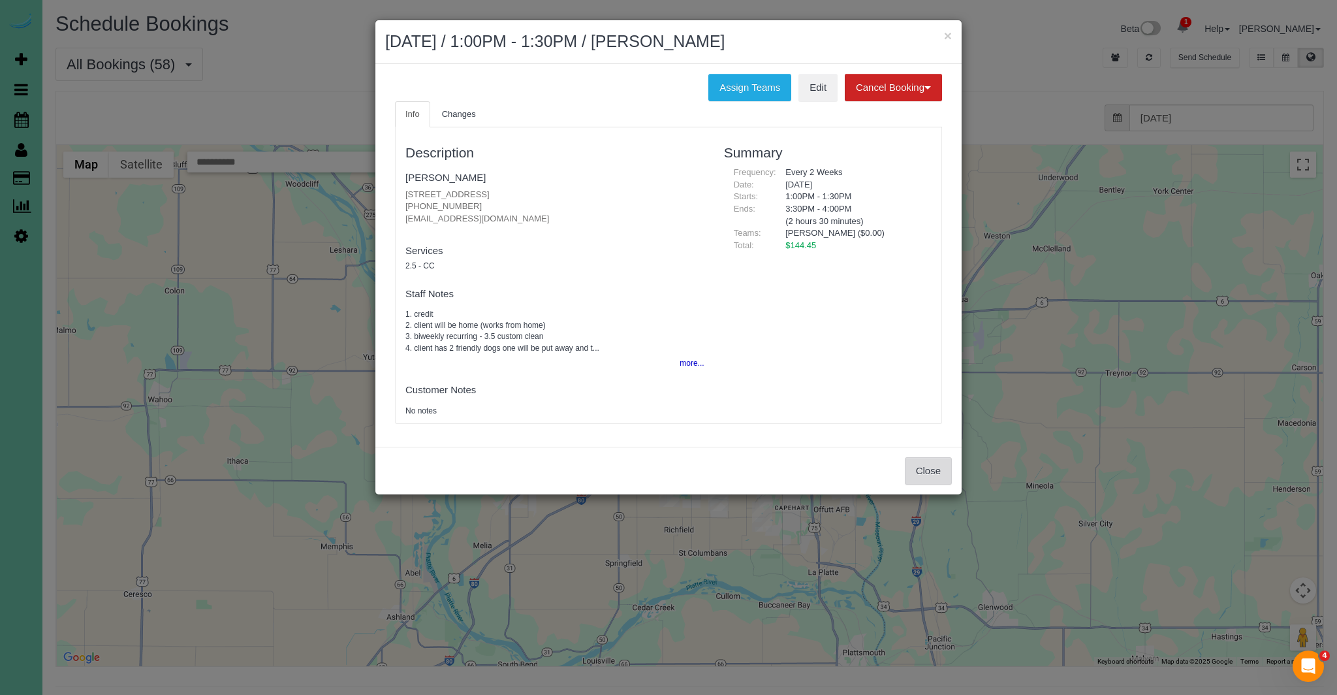
click at [922, 474] on button "Close" at bounding box center [928, 470] width 47 height 27
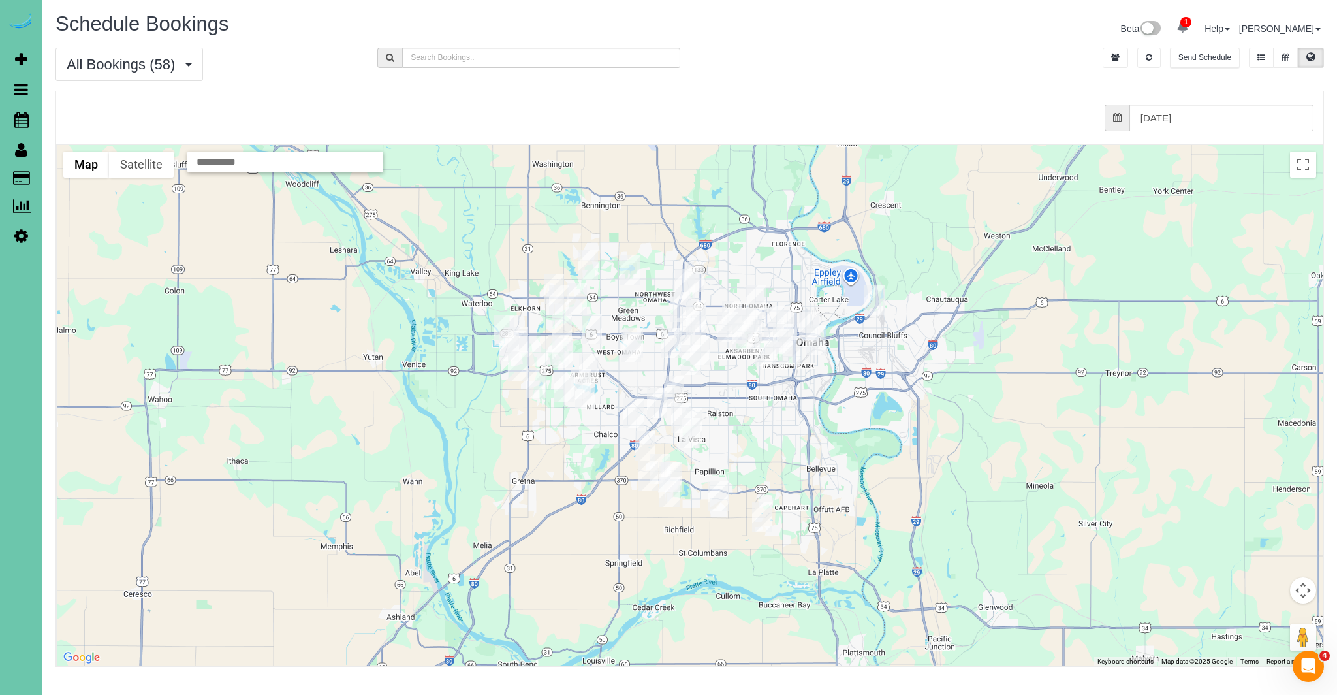
click at [667, 340] on img "09/03/2025 12:00PM - Amy & Dan Swanson - 1529 South 109th Street, Omaha, NE 681…" at bounding box center [671, 343] width 20 height 30
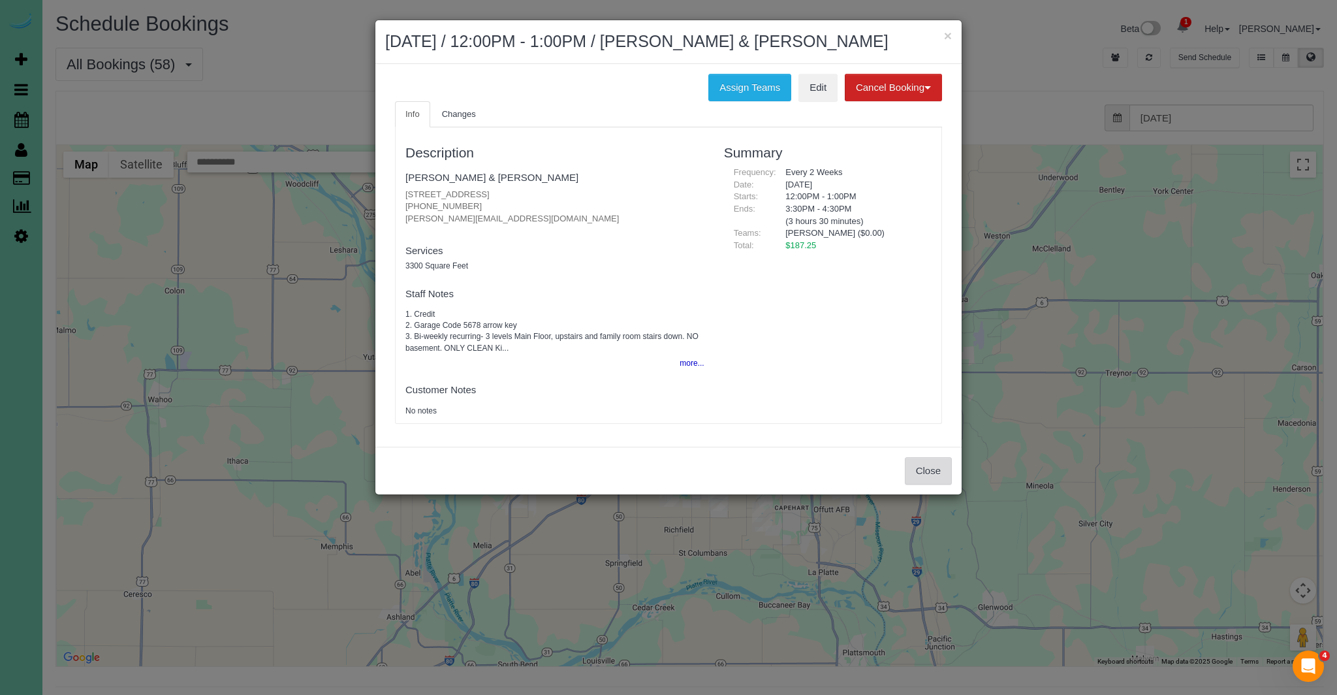
click at [928, 473] on button "Close" at bounding box center [928, 470] width 47 height 27
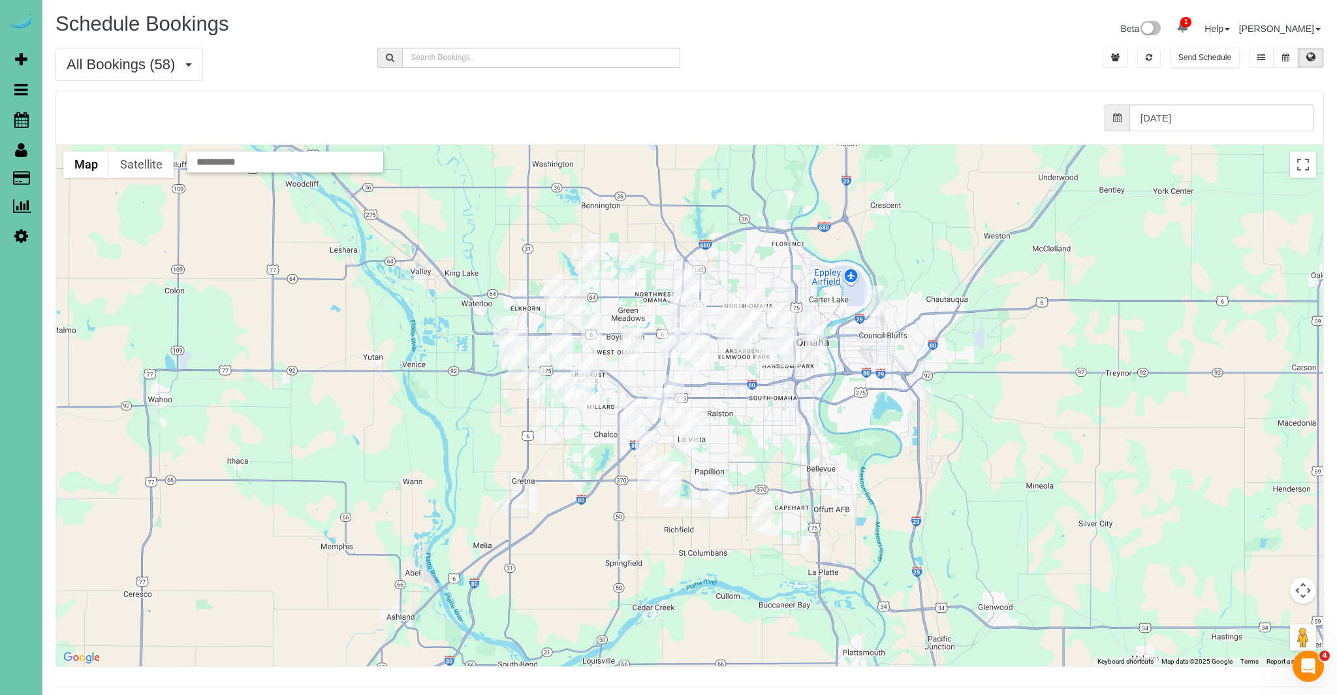
click at [688, 333] on img "09/03/2025 12:00PM - Mollie Oudenhoven - 9923 Broadmoor Rd, Omaha, NE 68114" at bounding box center [684, 333] width 20 height 30
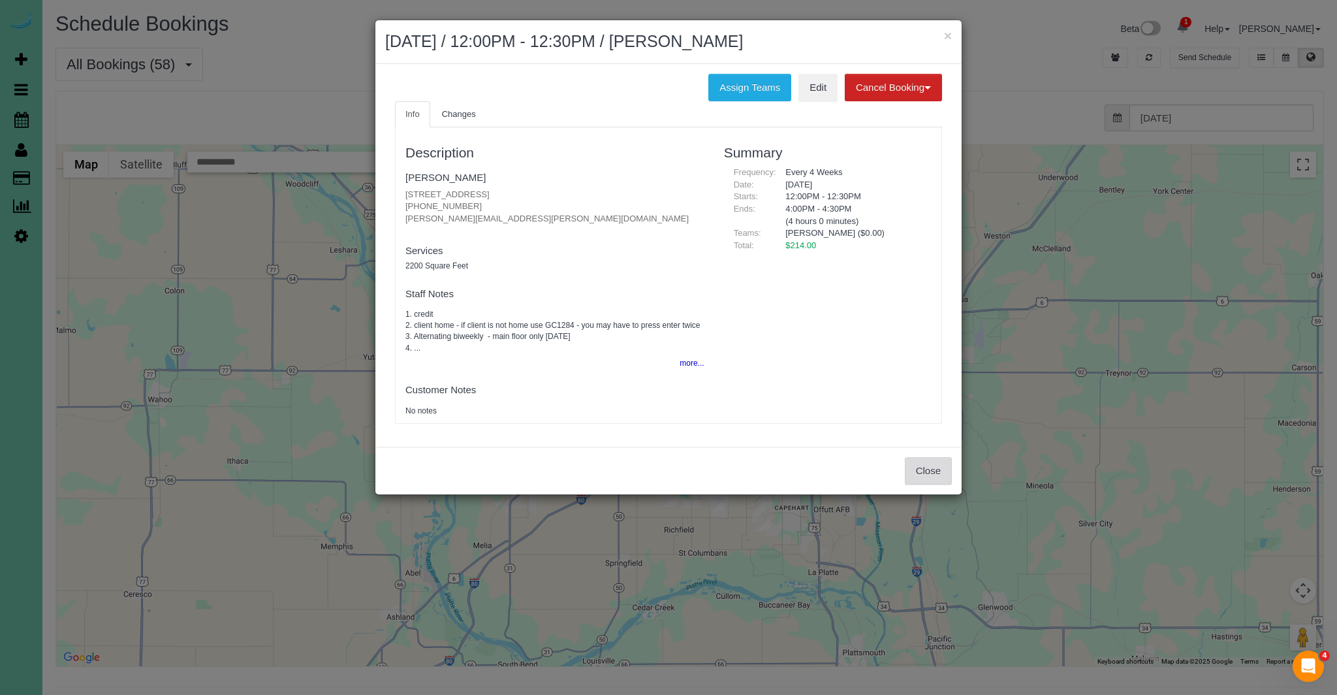
click at [934, 471] on button "Close" at bounding box center [928, 470] width 47 height 27
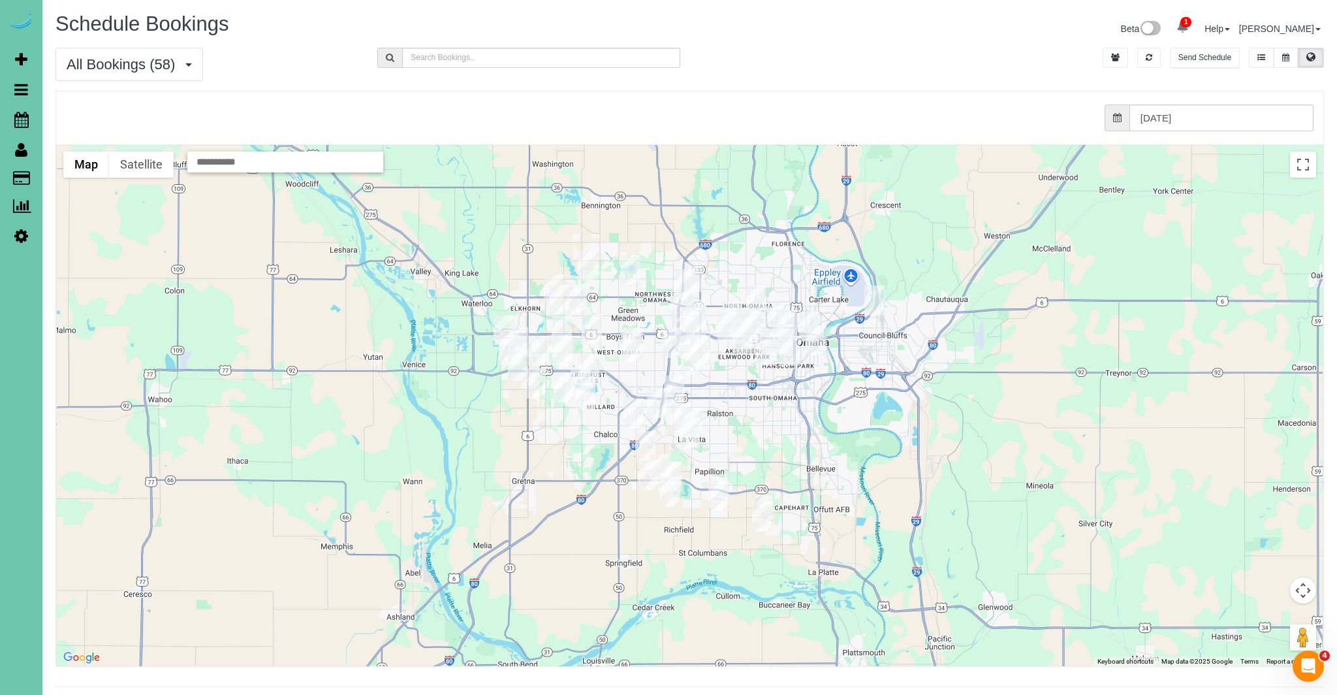
click at [696, 322] on img "09/03/2025 8:00AM - Laura & Matt Bosch - 331 North 93rd Street, Omaha, NE 68114" at bounding box center [696, 320] width 20 height 30
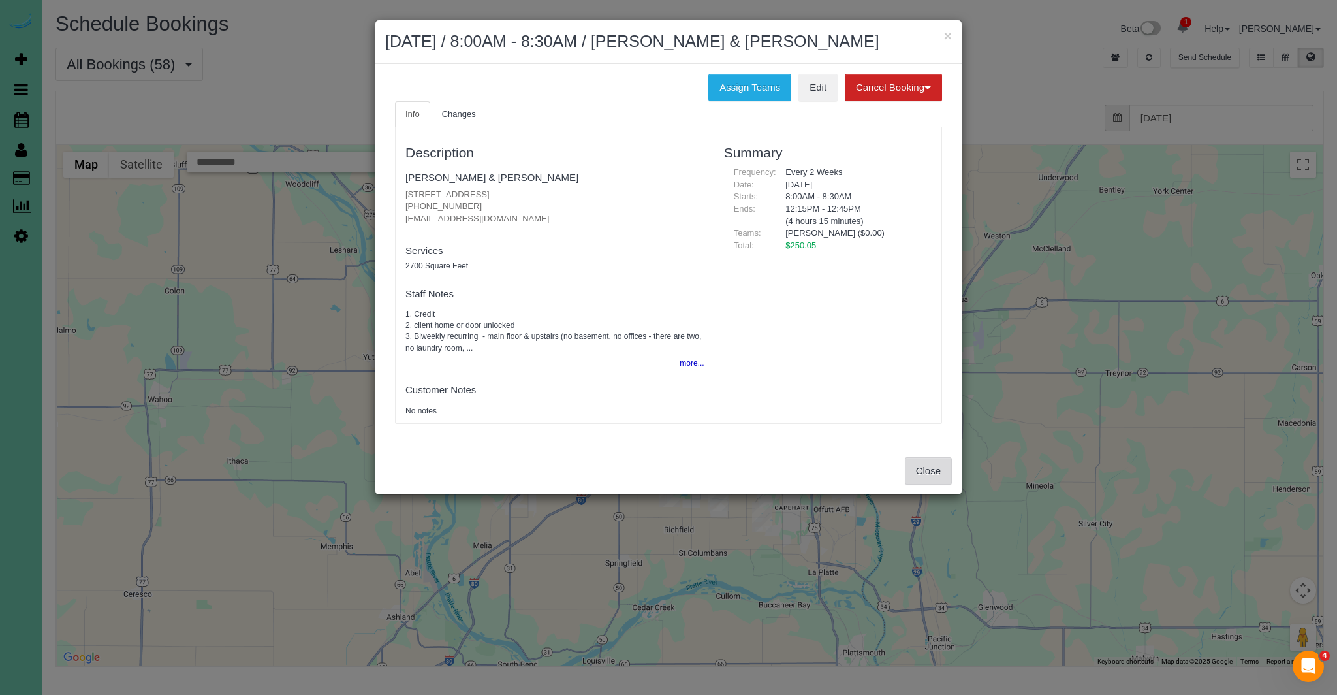
click at [918, 470] on button "Close" at bounding box center [928, 470] width 47 height 27
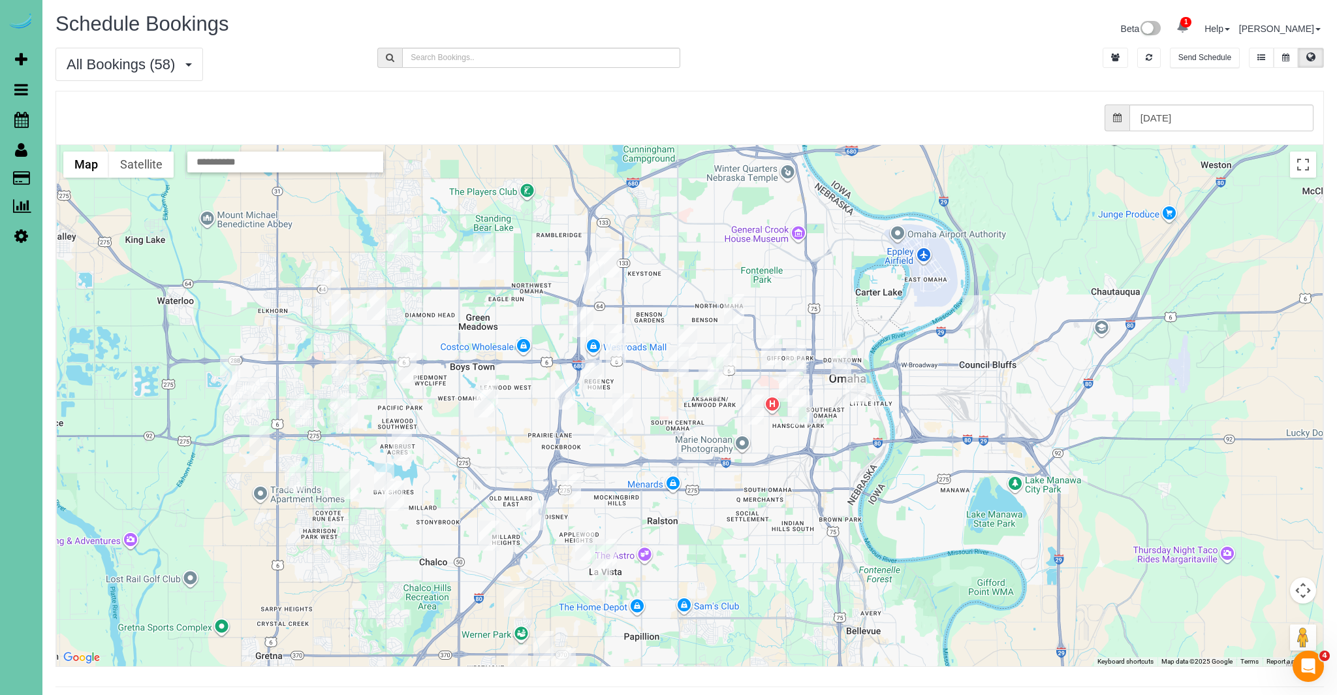
drag, startPoint x: 523, startPoint y: 330, endPoint x: 661, endPoint y: 456, distance: 186.7
click at [663, 494] on div at bounding box center [690, 405] width 1266 height 521
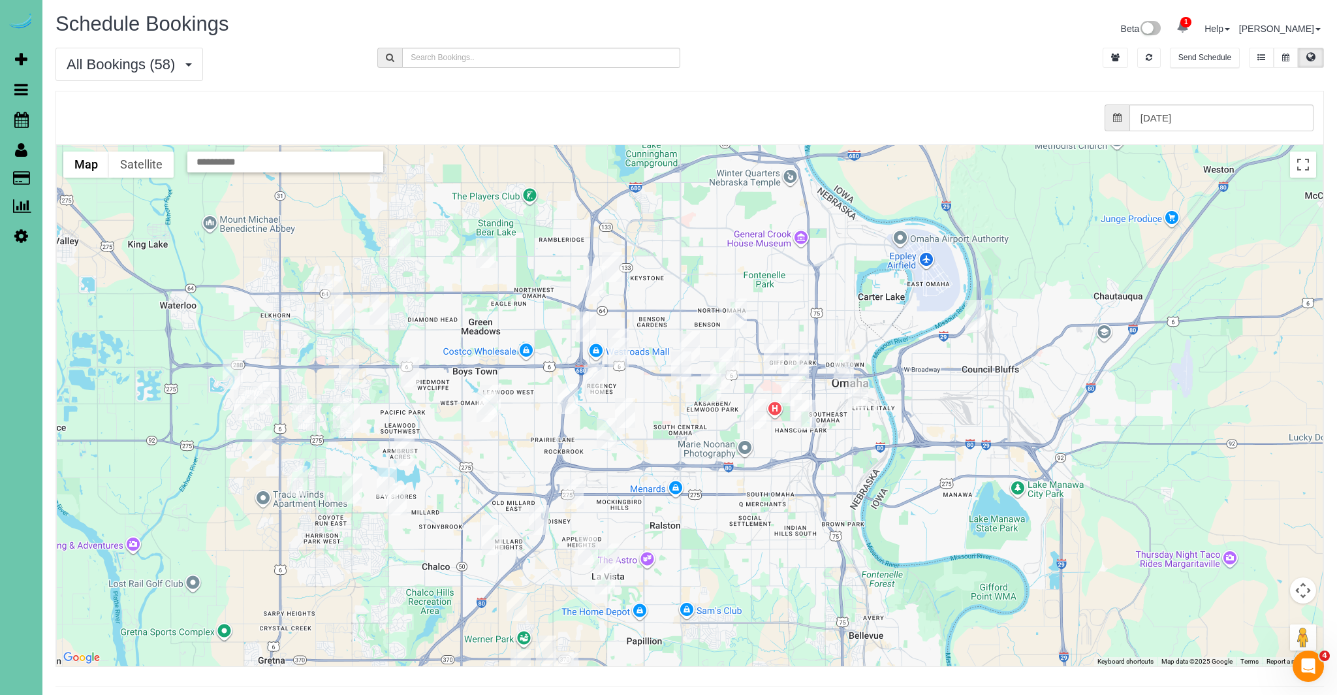
click at [620, 330] on img "09/03/2025 1:00PM - Robert Barnhardt - 726 N 91st Plaza, Apt#402, Omaha, NE 681…" at bounding box center [619, 343] width 20 height 30
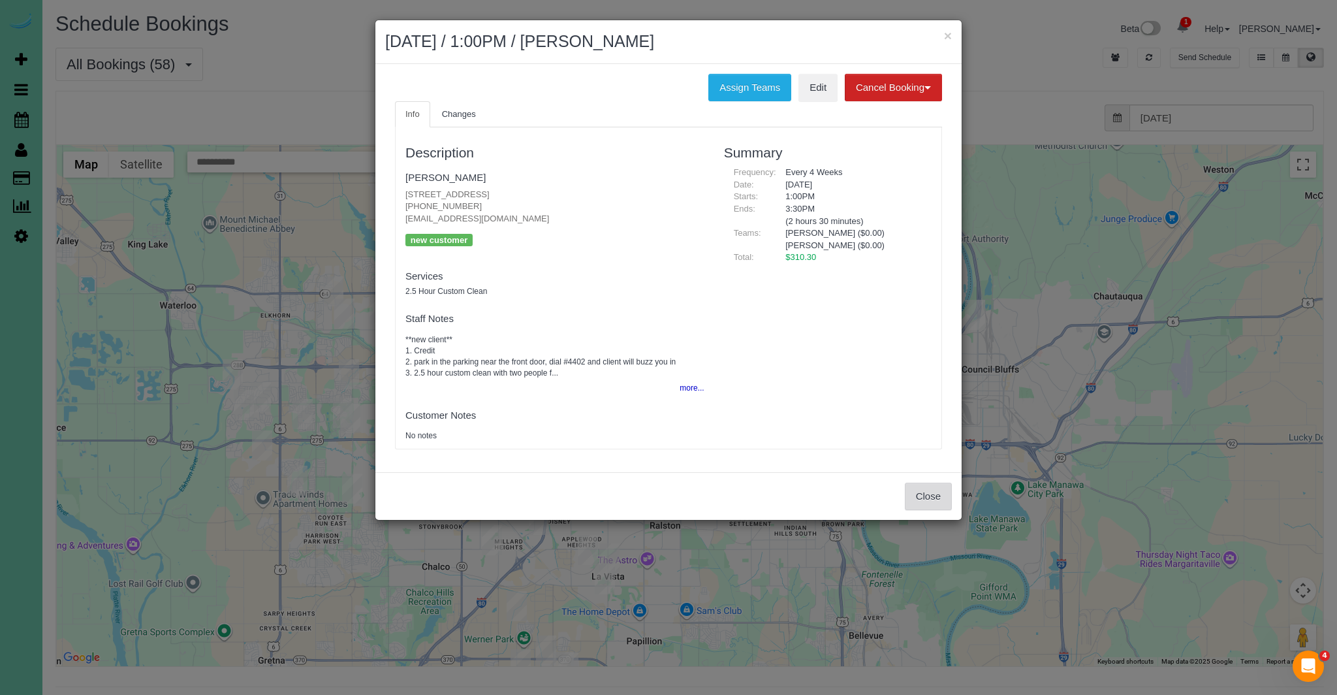
drag, startPoint x: 931, startPoint y: 482, endPoint x: 895, endPoint y: 482, distance: 35.9
click at [931, 482] on button "Close" at bounding box center [928, 495] width 47 height 27
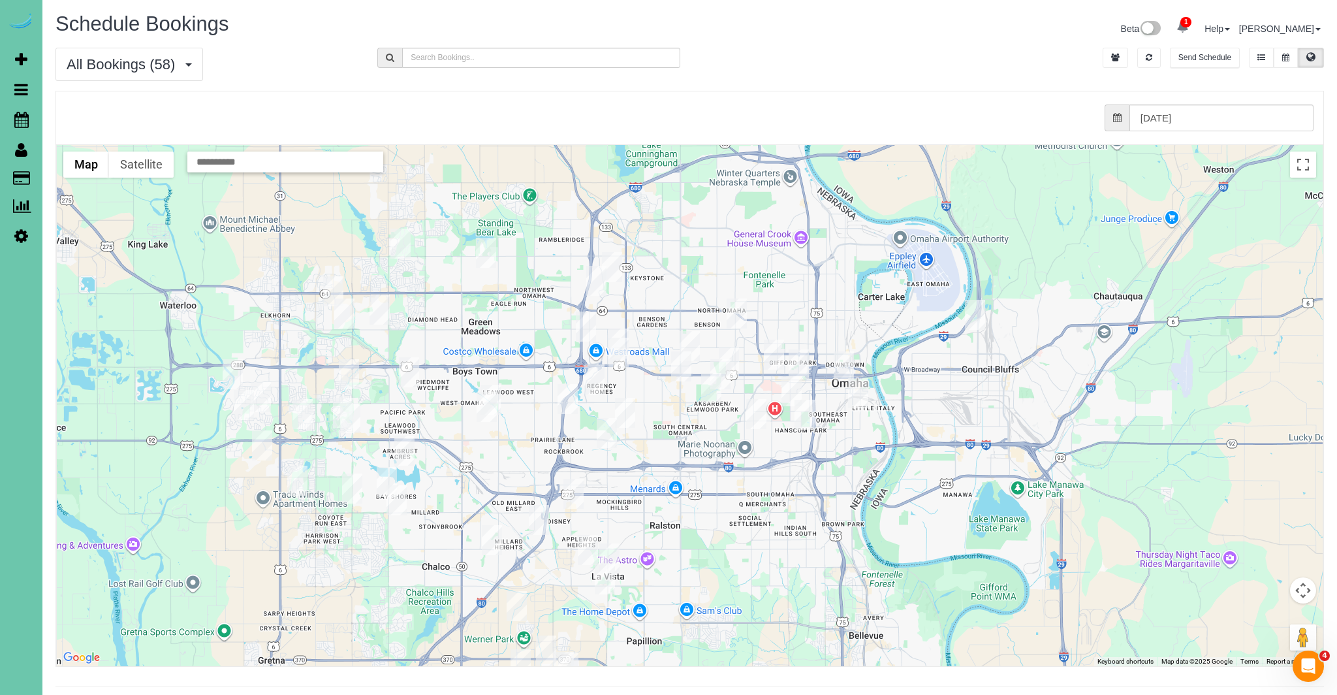
click at [568, 403] on img "09/03/2025 12:00PM - Amy & Dan Swanson - 1529 South 109th Street, Omaha, NE 681…" at bounding box center [568, 399] width 20 height 30
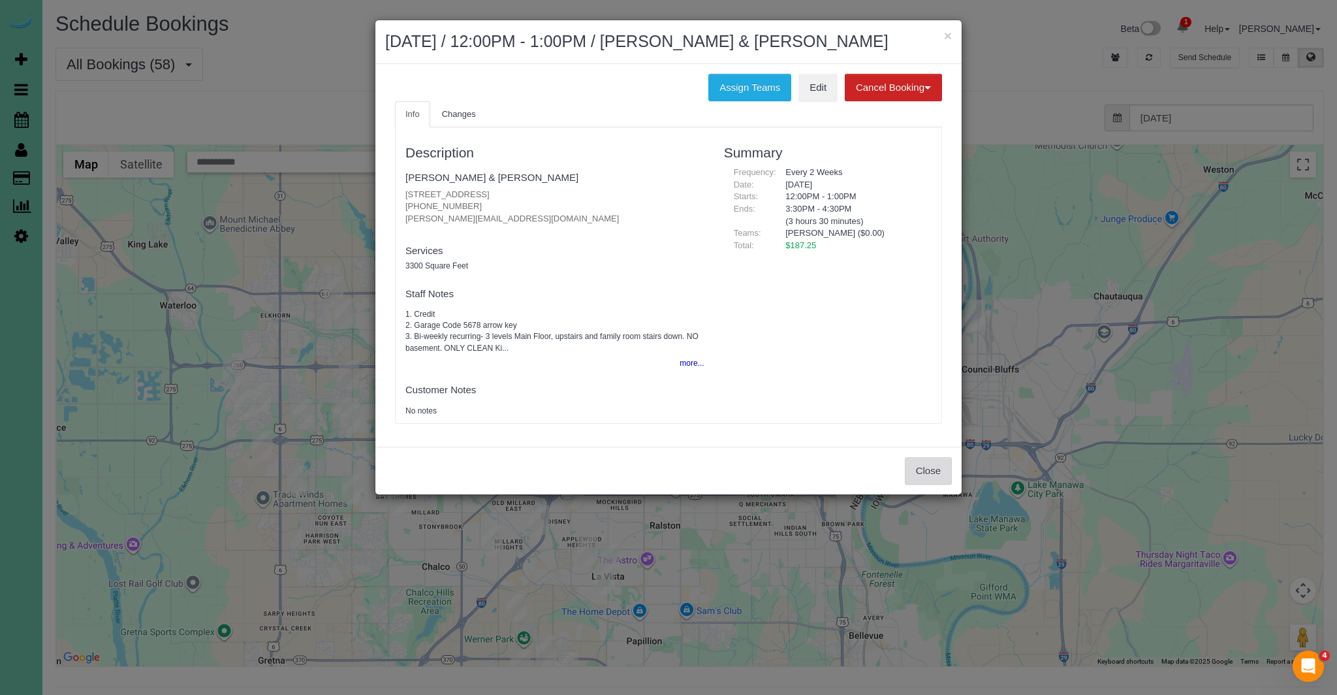
click at [944, 467] on button "Close" at bounding box center [928, 470] width 47 height 27
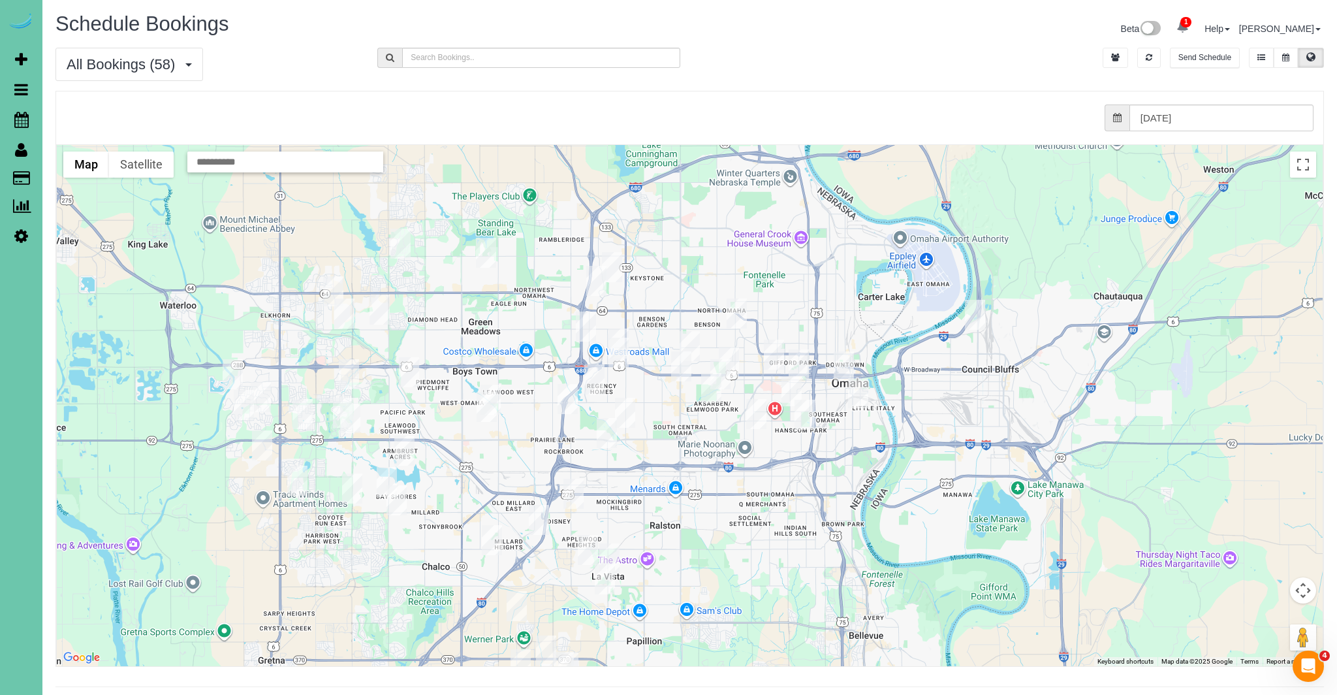
click at [593, 375] on img "09/03/2025 12:00PM - Mollie Oudenhoven - 9923 Broadmoor Rd, Omaha, NE 68114" at bounding box center [594, 379] width 20 height 30
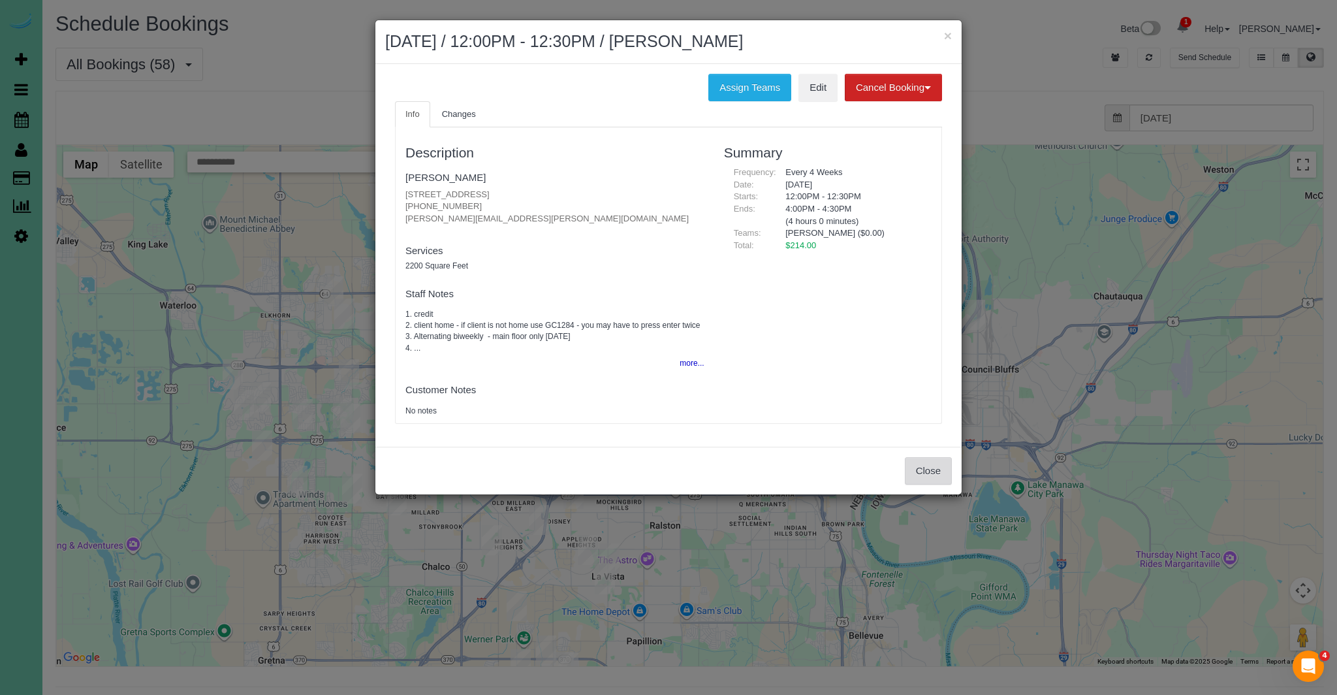
click at [911, 467] on button "Close" at bounding box center [928, 470] width 47 height 27
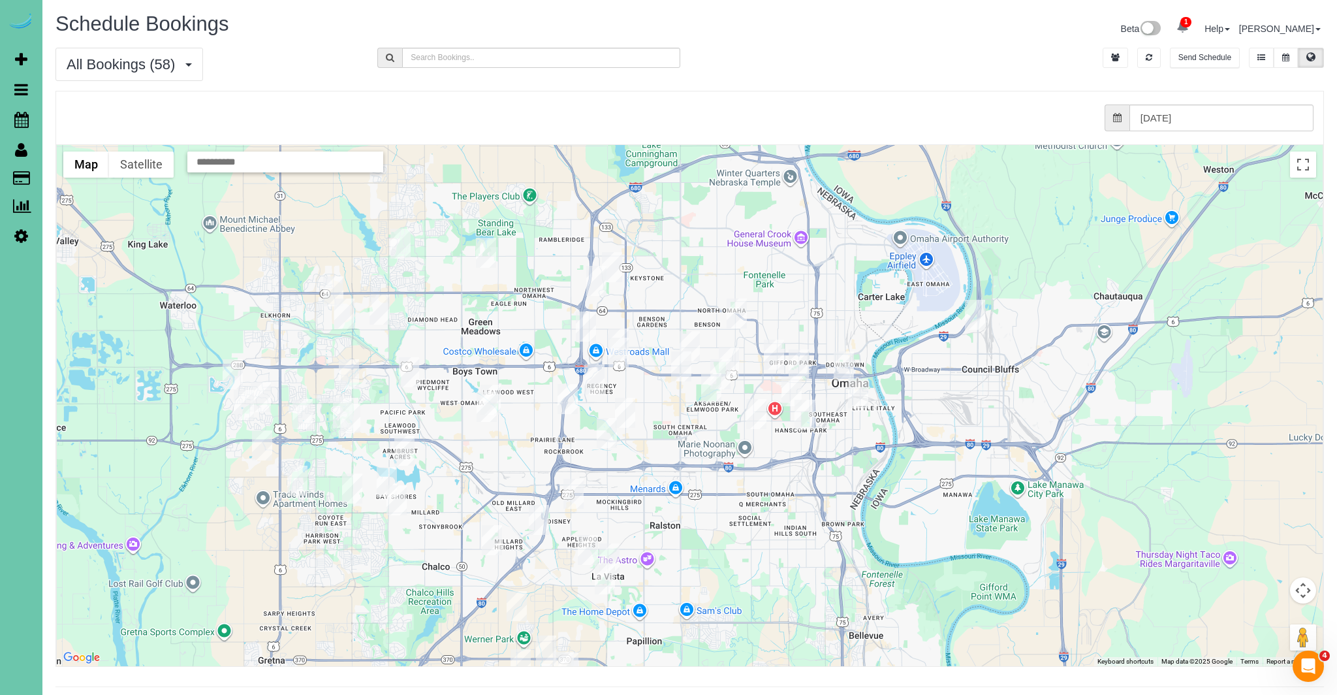
click at [615, 332] on img "09/03/2025 1:00PM - Robert Barnhardt - 726 N 91st Plaza, Apt#402, Omaha, NE 681…" at bounding box center [619, 343] width 20 height 30
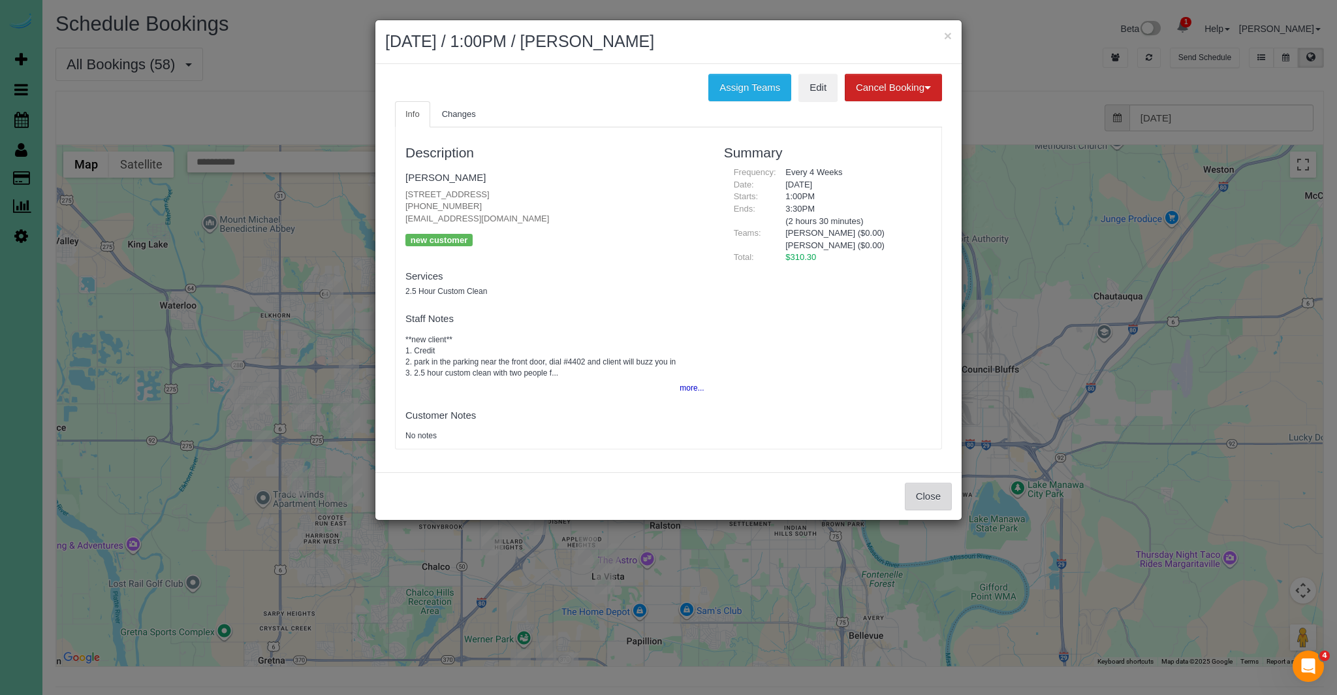
click at [924, 494] on button "Close" at bounding box center [928, 495] width 47 height 27
